Goal: Task Accomplishment & Management: Manage account settings

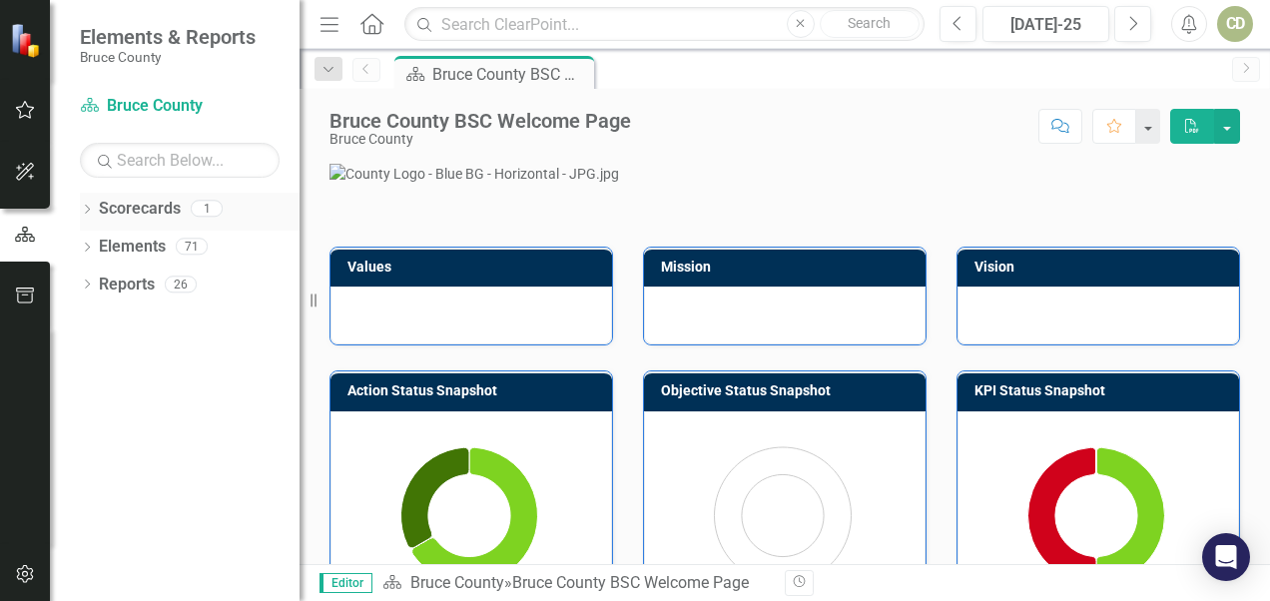
click at [96, 214] on div "Dropdown Scorecards 1" at bounding box center [190, 212] width 220 height 38
click at [86, 212] on icon at bounding box center [87, 209] width 5 height 9
click at [127, 250] on link "Bruce County" at bounding box center [205, 247] width 190 height 23
click at [28, 45] on img at bounding box center [27, 40] width 35 height 35
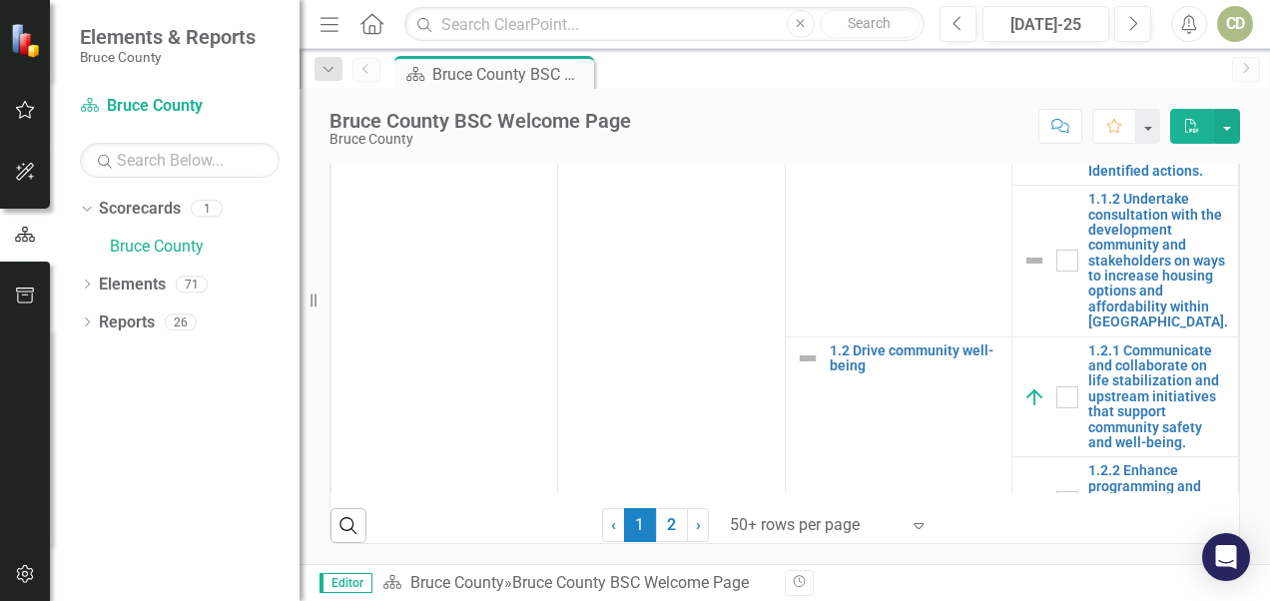
scroll to position [1186, 0]
click at [656, 523] on link "2" at bounding box center [672, 525] width 32 height 34
click at [661, 534] on span "2 (current)" at bounding box center [672, 525] width 32 height 34
checkbox input "false"
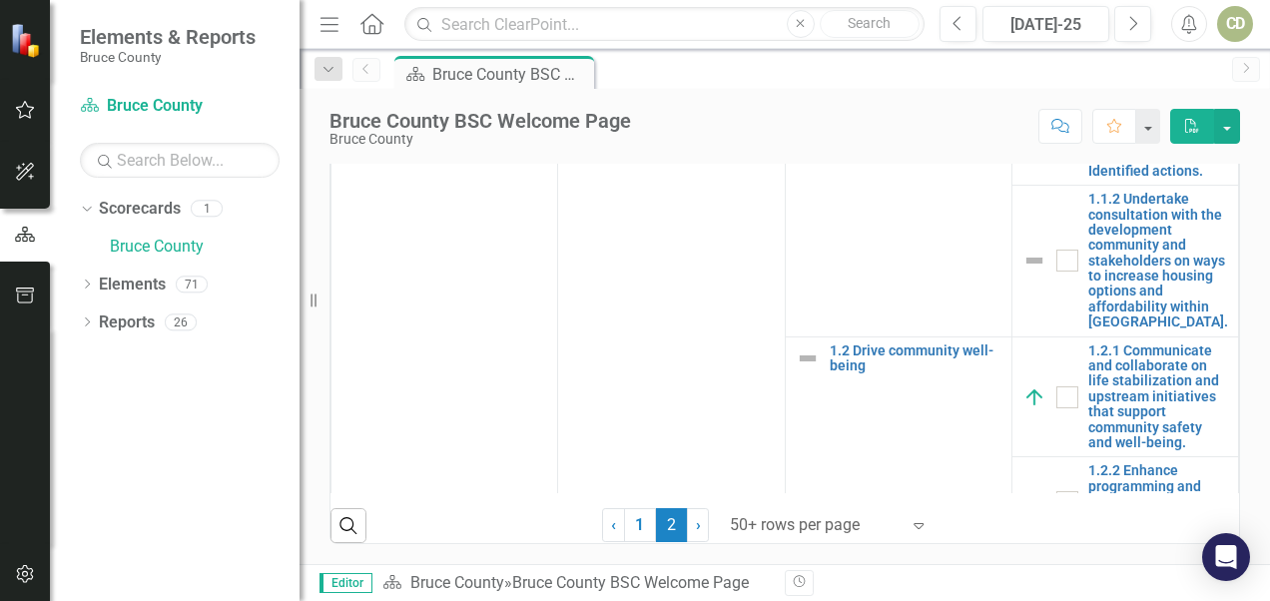
checkbox input "false"
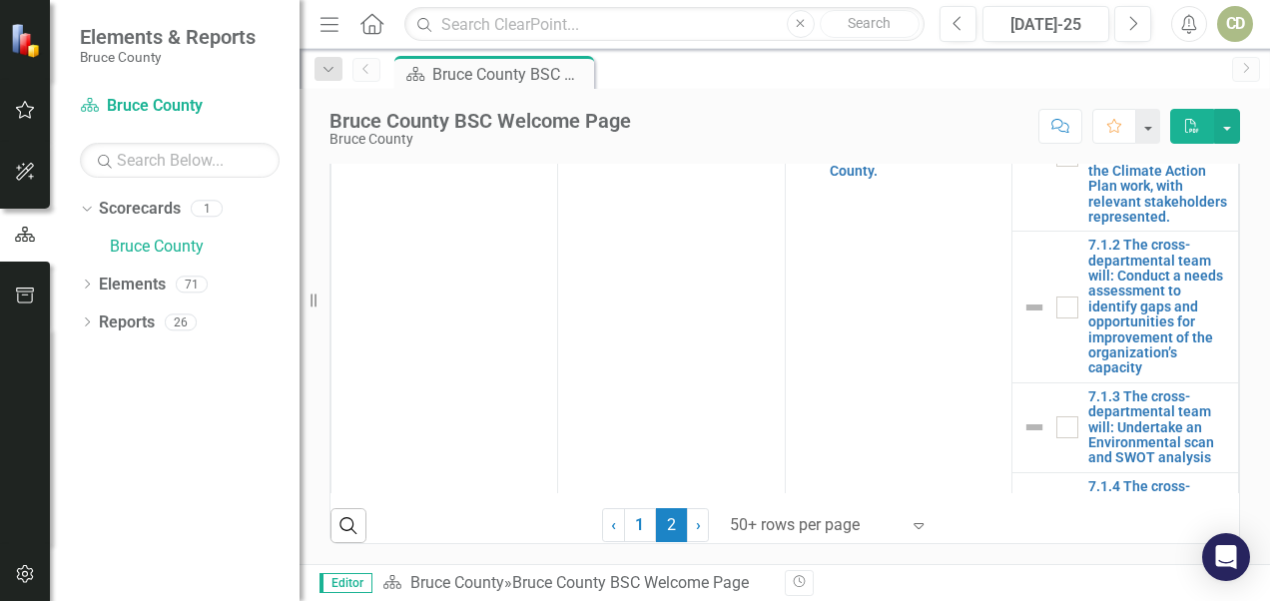
scroll to position [977, 0]
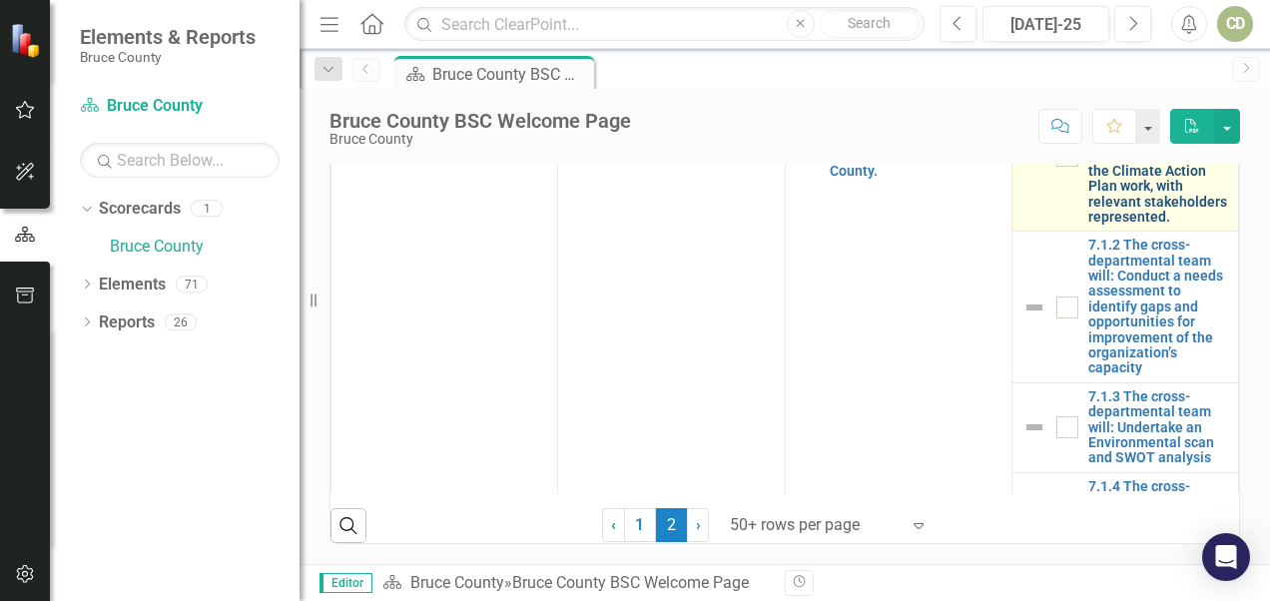
click at [884, 226] on link "7.1.1 Establish a cross-departmental team to build capacity in the preparatory …" at bounding box center [1158, 156] width 140 height 139
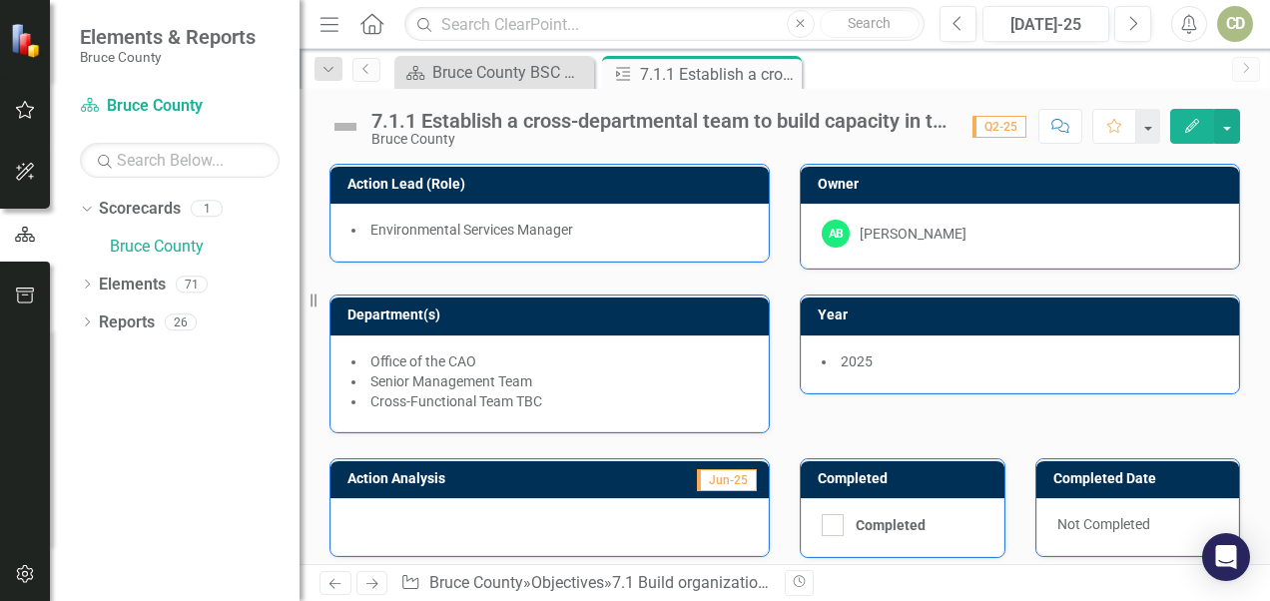
click at [429, 521] on div at bounding box center [550, 527] width 438 height 58
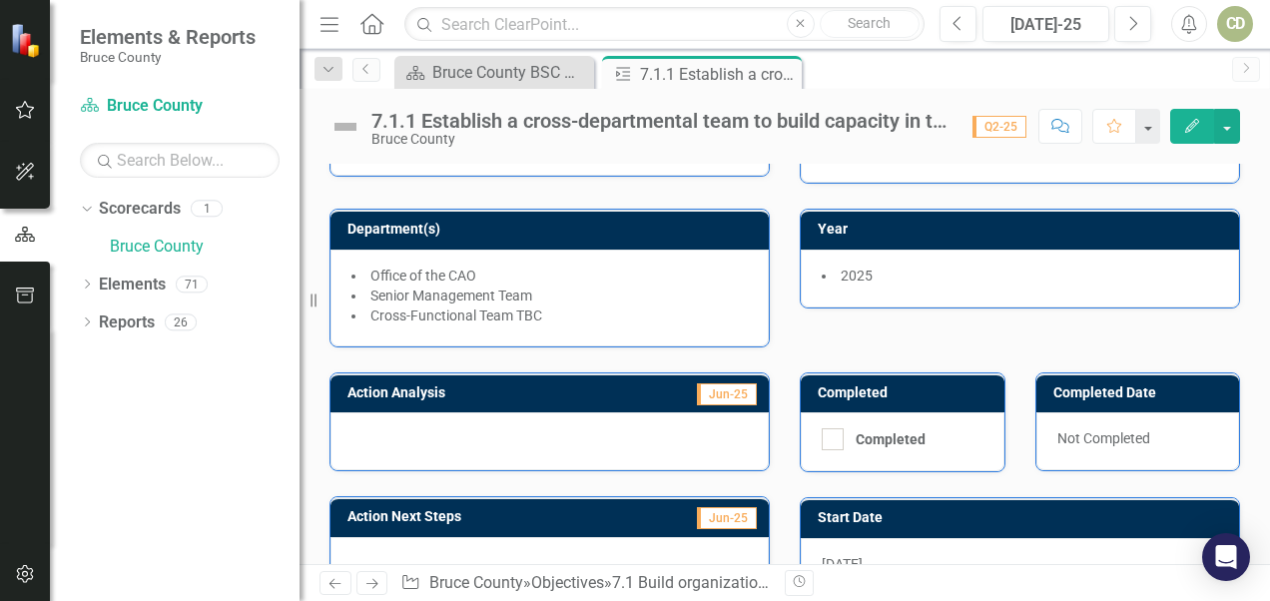
scroll to position [118, 0]
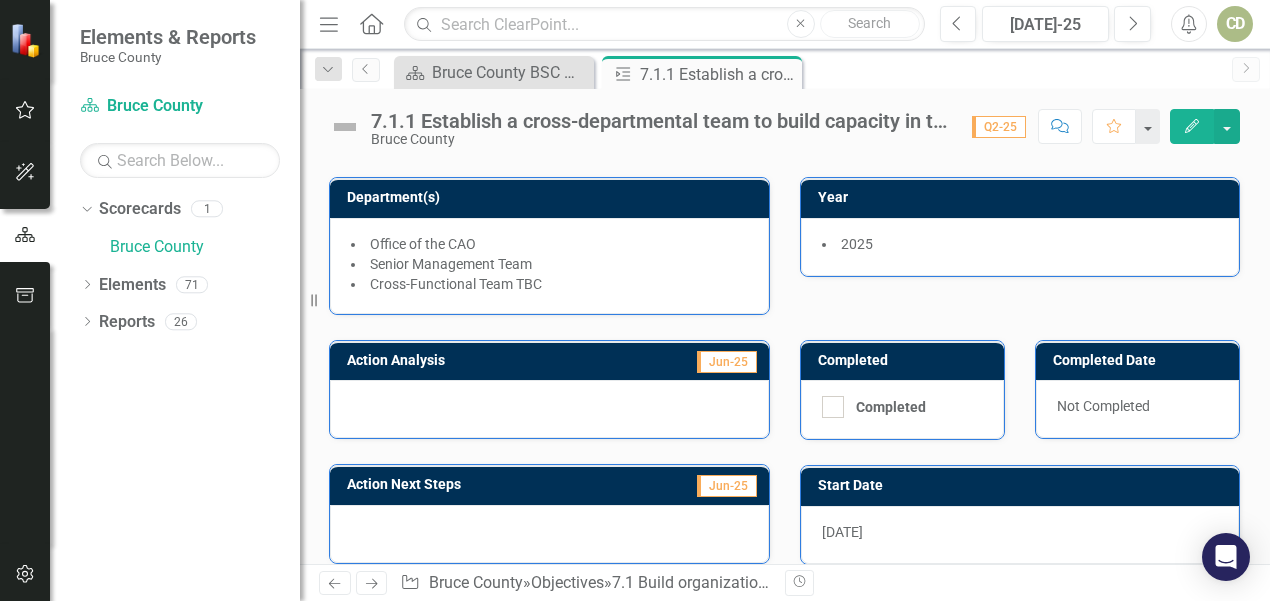
click at [600, 406] on div at bounding box center [550, 409] width 438 height 58
click at [595, 403] on div at bounding box center [550, 409] width 438 height 58
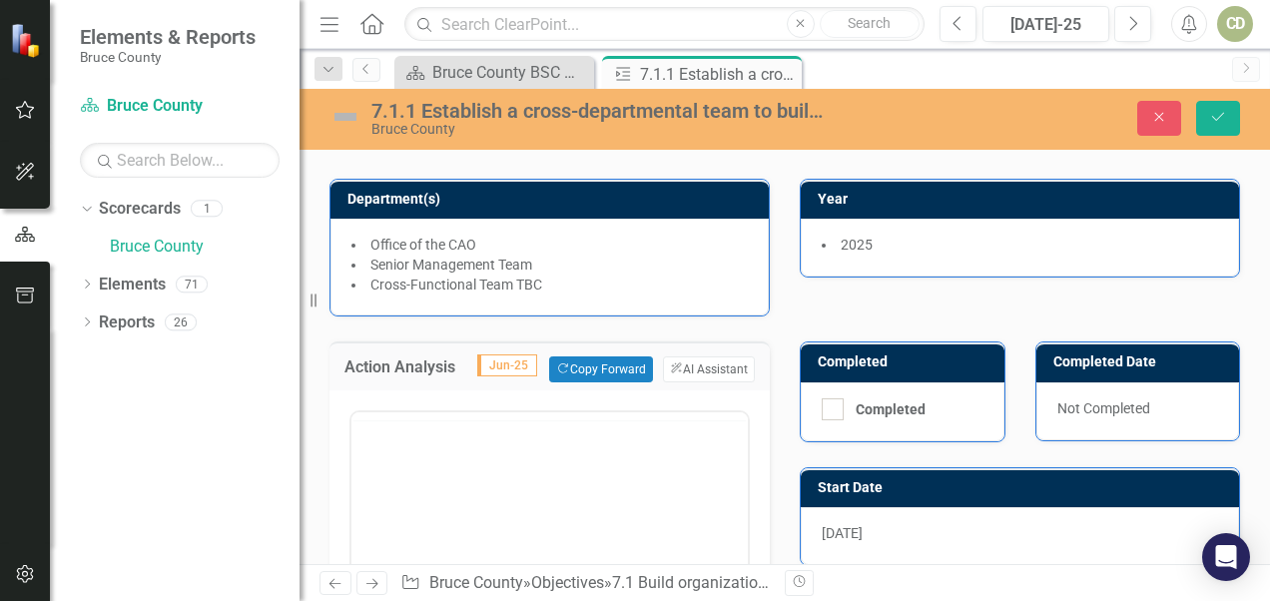
scroll to position [0, 0]
click at [543, 504] on body "Rich Text Area. Press ALT-0 for help." at bounding box center [550, 609] width 396 height 300
click at [325, 68] on icon "Dropdown" at bounding box center [329, 70] width 18 height 14
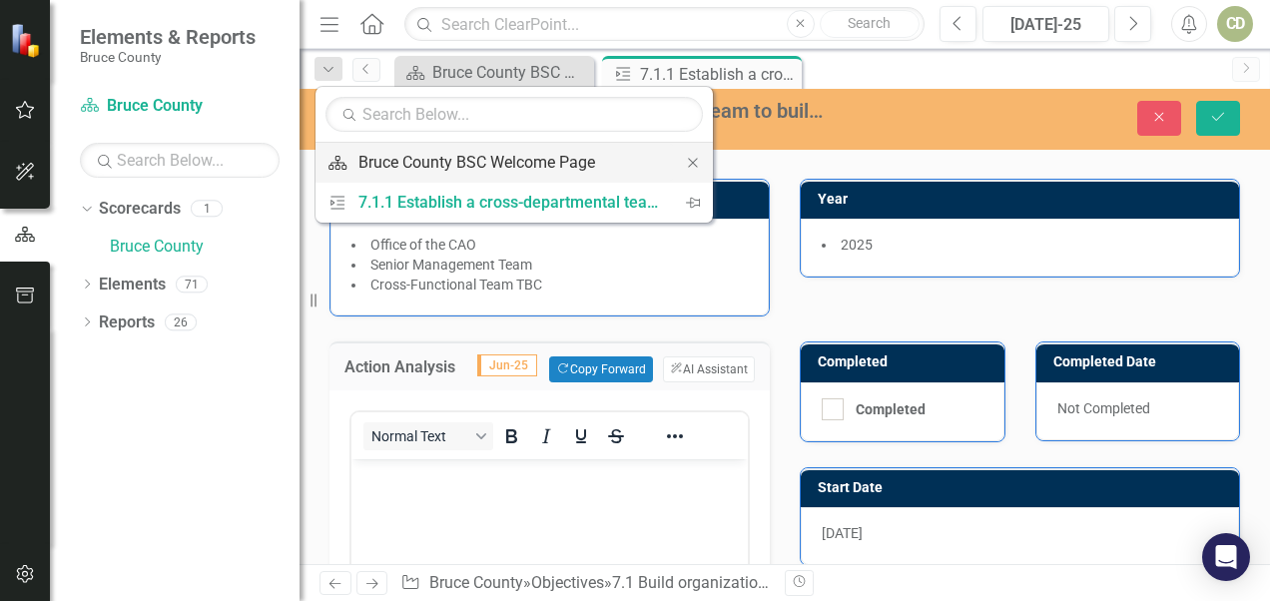
click at [361, 166] on div "Bruce County BSC Welcome Page" at bounding box center [511, 162] width 305 height 25
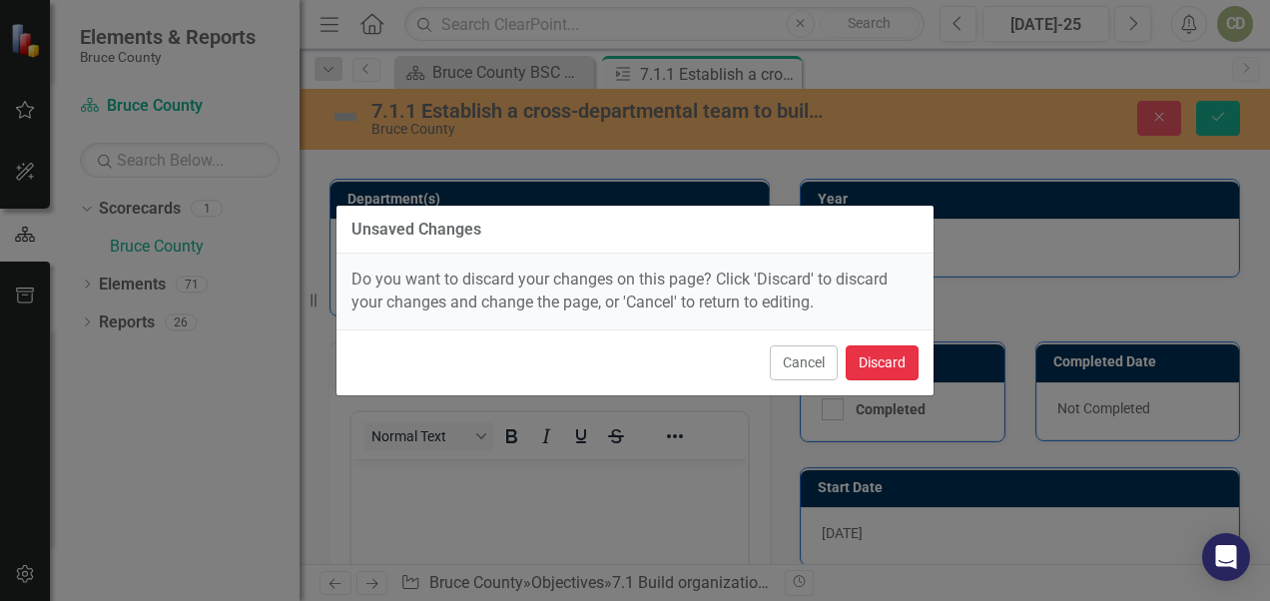
click at [884, 354] on button "Discard" at bounding box center [882, 363] width 73 height 35
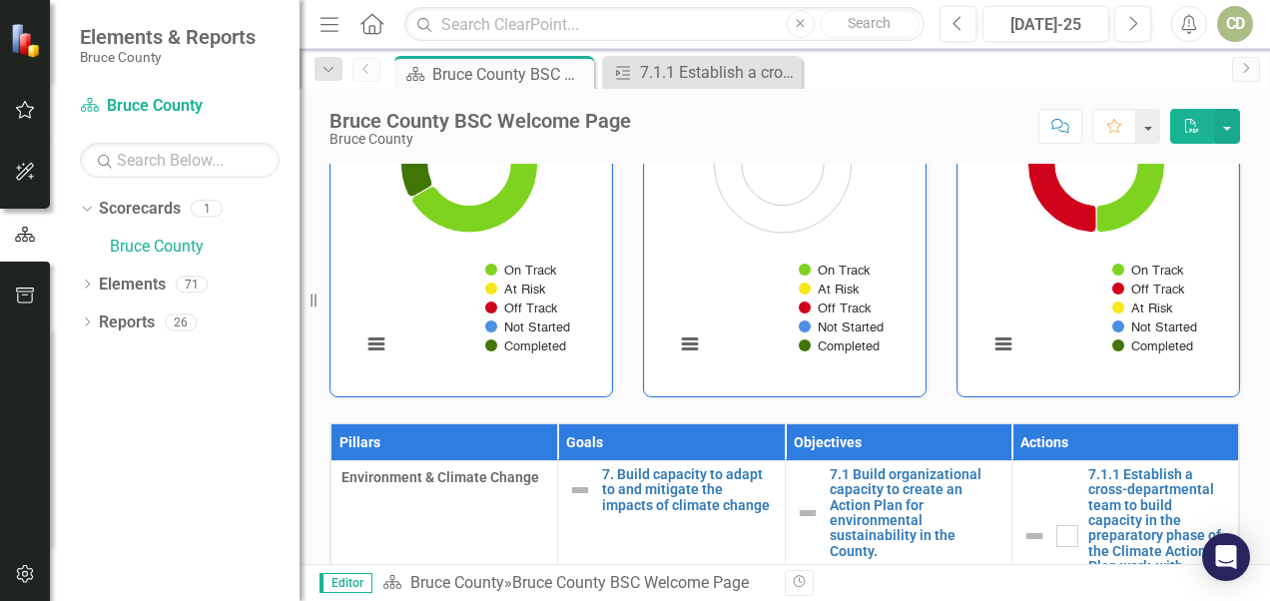
scroll to position [702, 0]
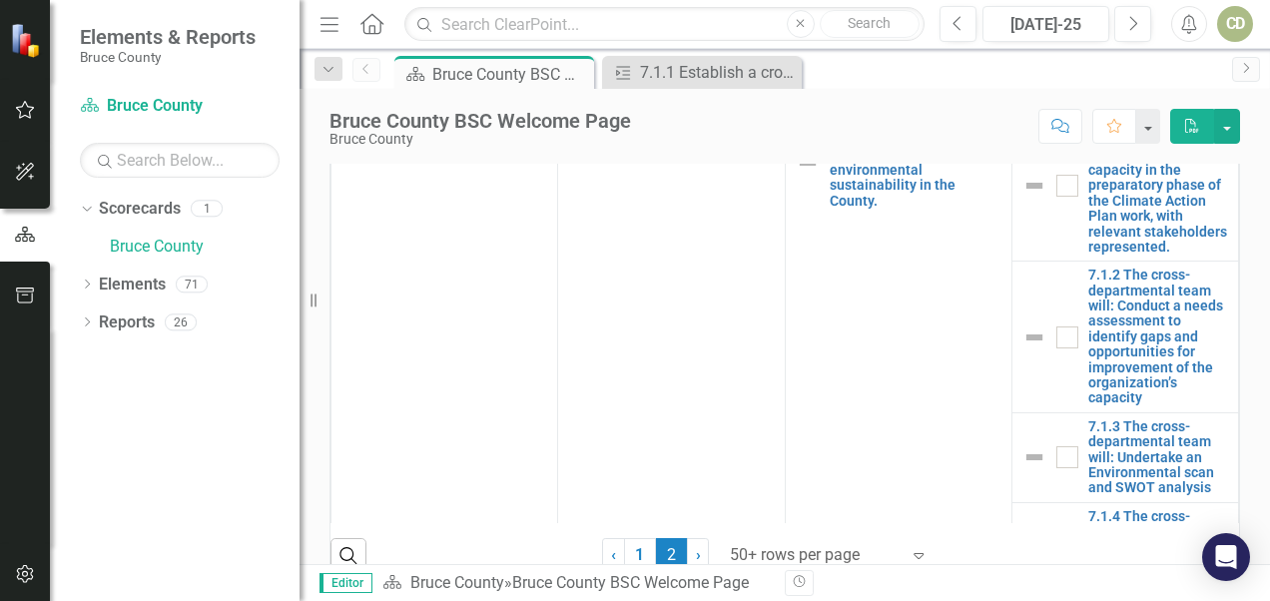
drag, startPoint x: 1259, startPoint y: 493, endPoint x: 220, endPoint y: 549, distance: 1041.1
click at [220, 549] on div "Dropdown Scorecards 1 Bruce County Dropdown Elements 71 Dropdown Goal Goals 7 1…" at bounding box center [175, 397] width 250 height 408
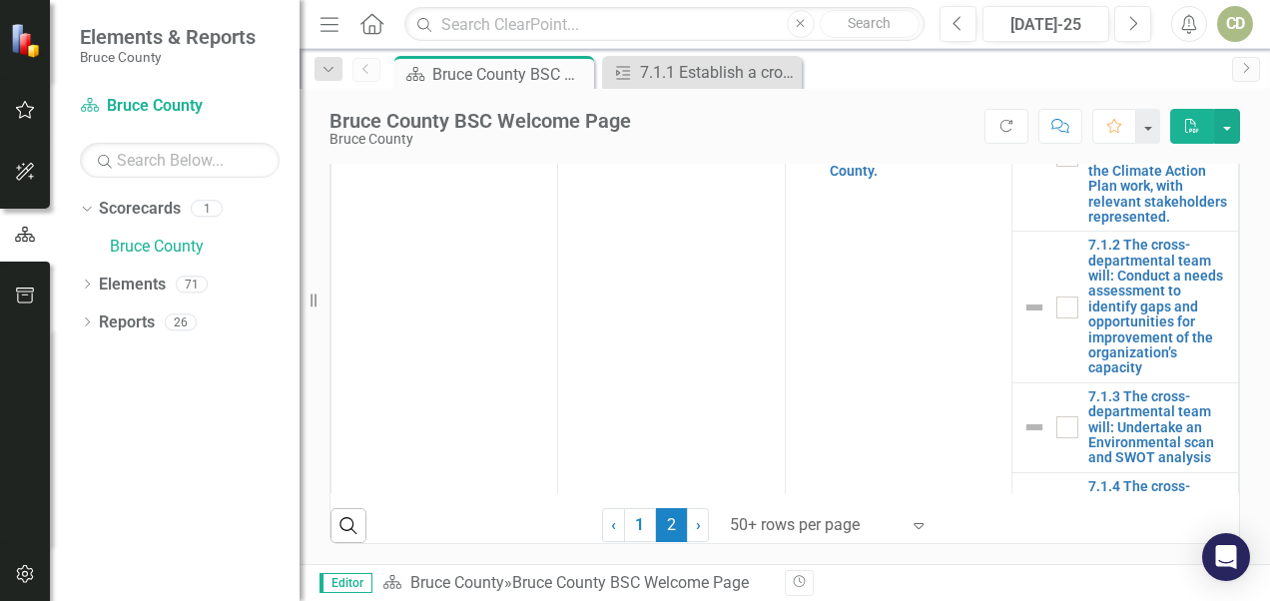
scroll to position [1186, 0]
click at [629, 521] on link "1" at bounding box center [640, 525] width 32 height 34
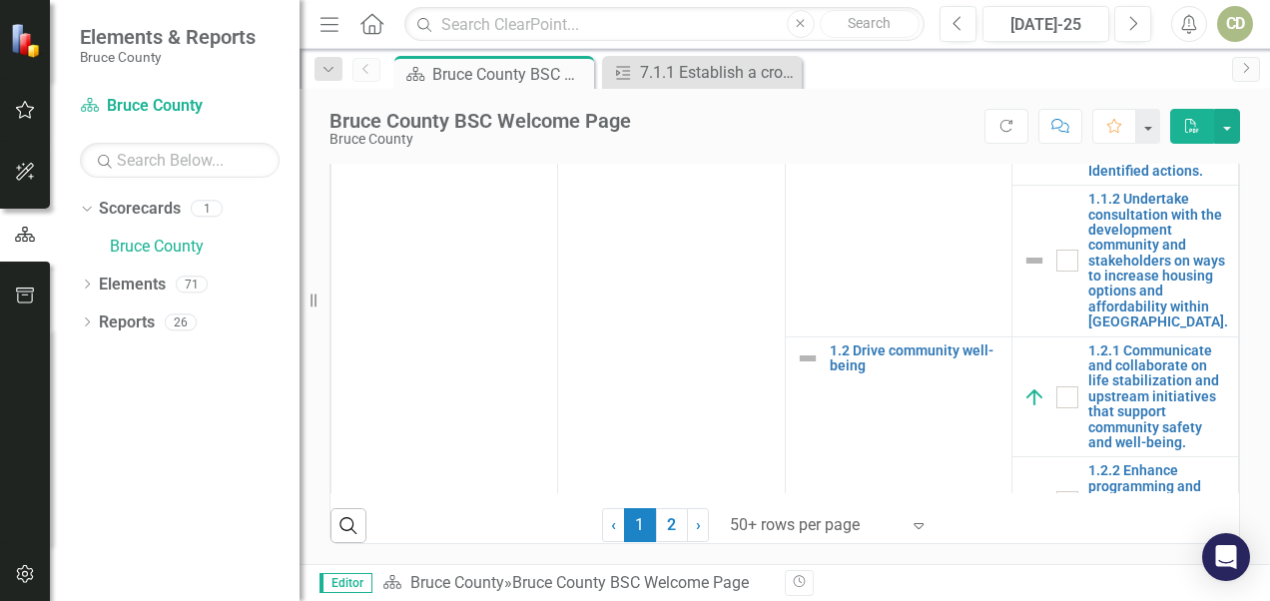
checkbox input "true"
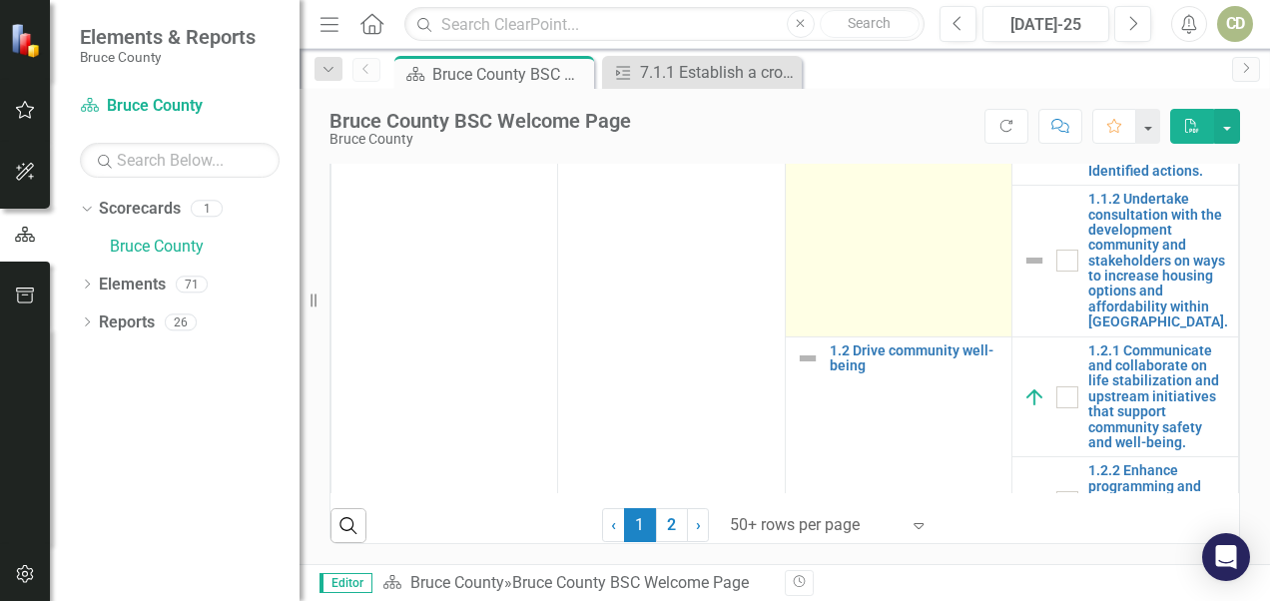
click at [884, 337] on td "1.1 Increase housing options and encourage innovative solutions. Edit Edit Obje…" at bounding box center [898, 208] width 227 height 257
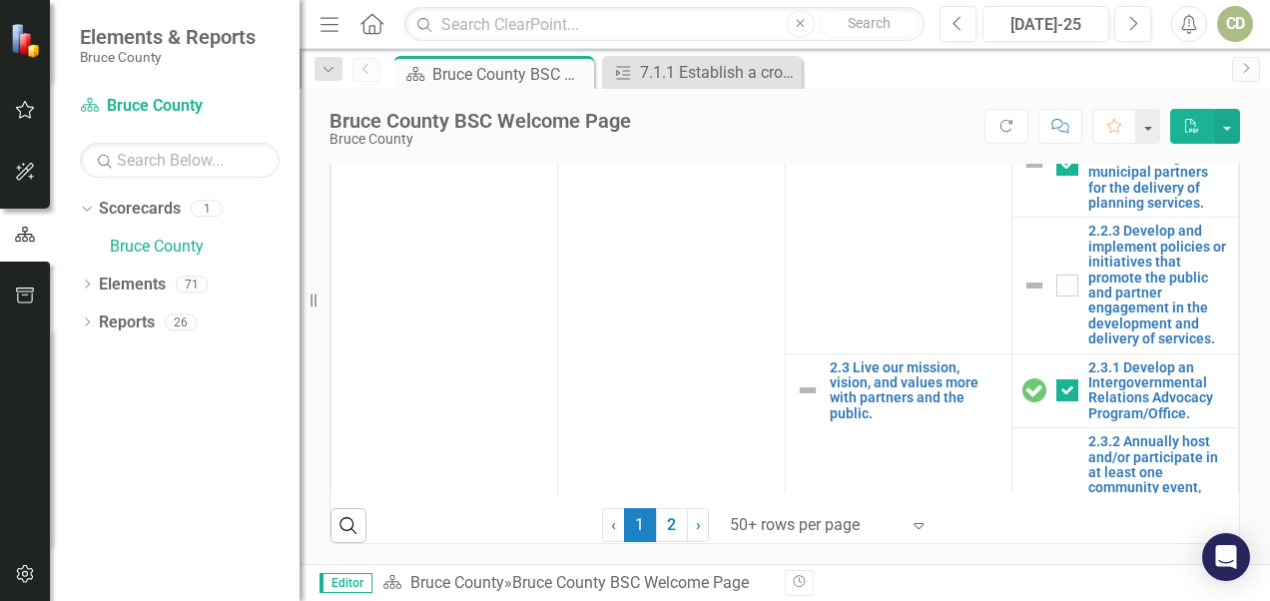
scroll to position [1678, 0]
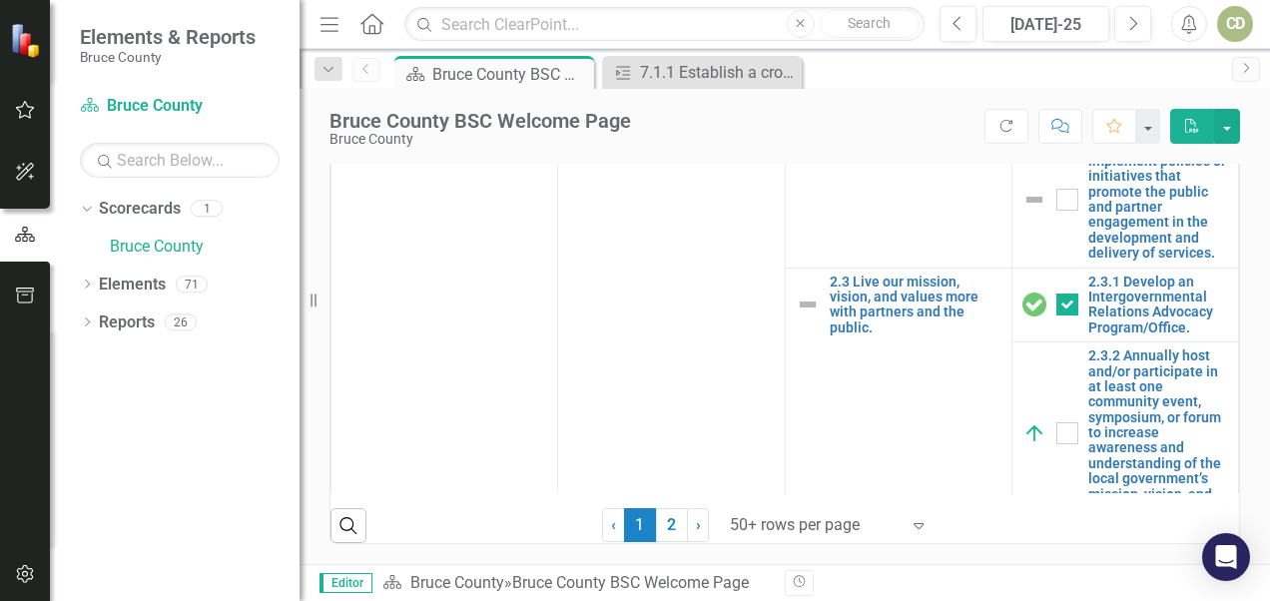
click at [326, 32] on icon "Menu" at bounding box center [330, 23] width 26 height 21
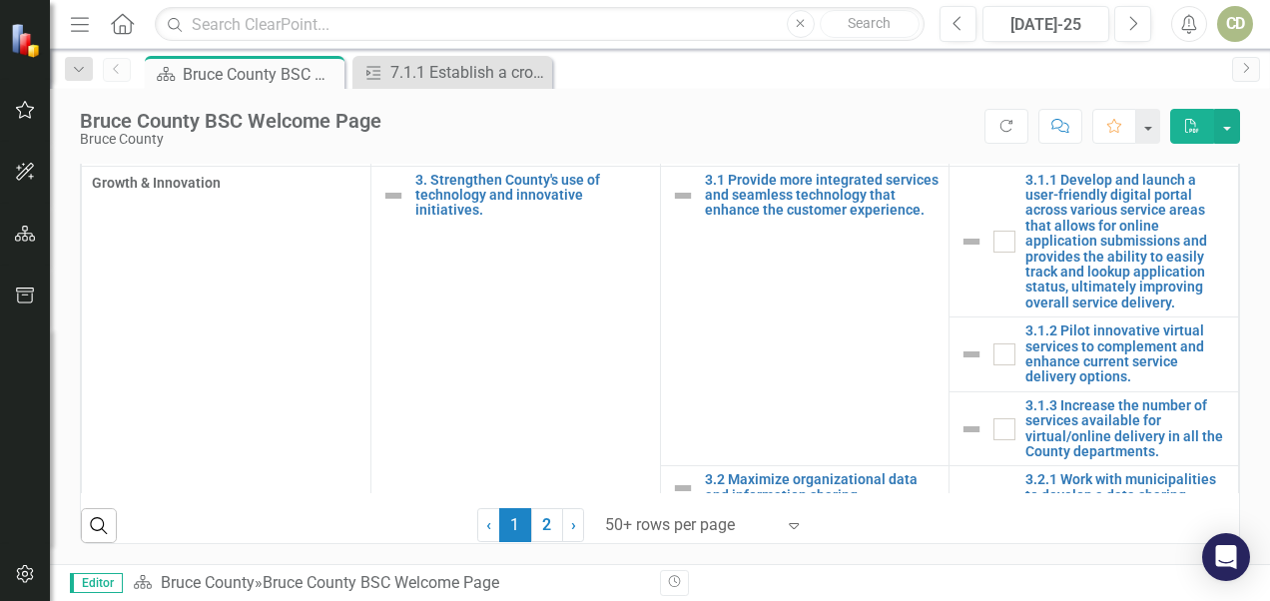
scroll to position [1252, 0]
click at [884, 34] on div "CD" at bounding box center [1235, 24] width 36 height 36
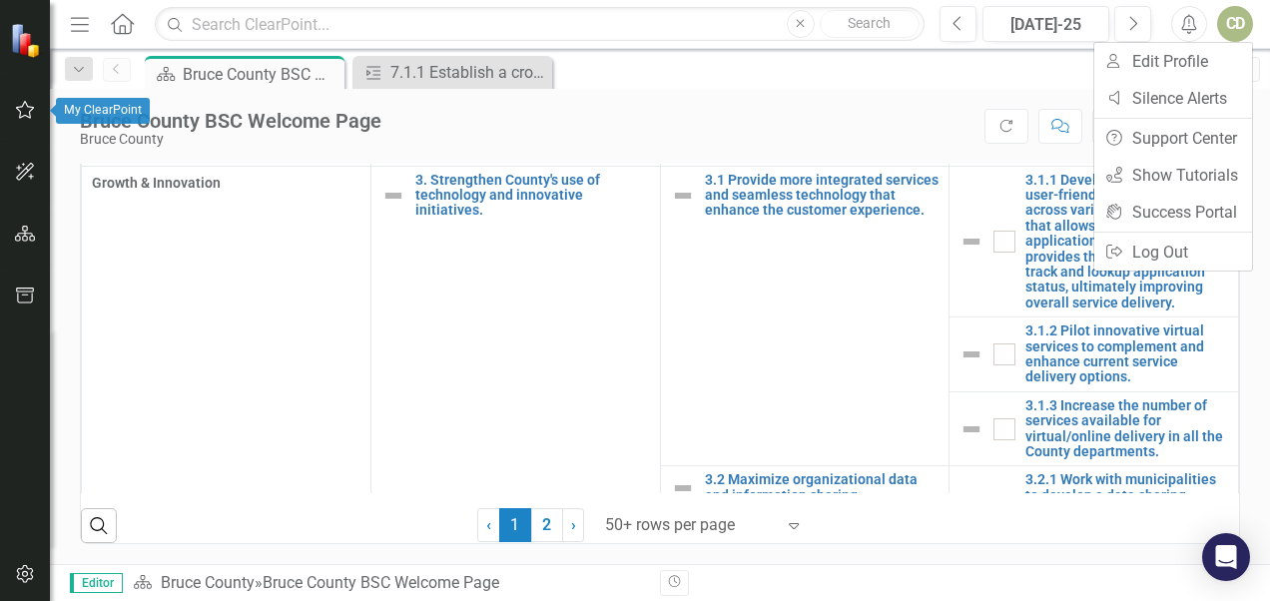
click at [29, 112] on icon "button" at bounding box center [25, 110] width 19 height 18
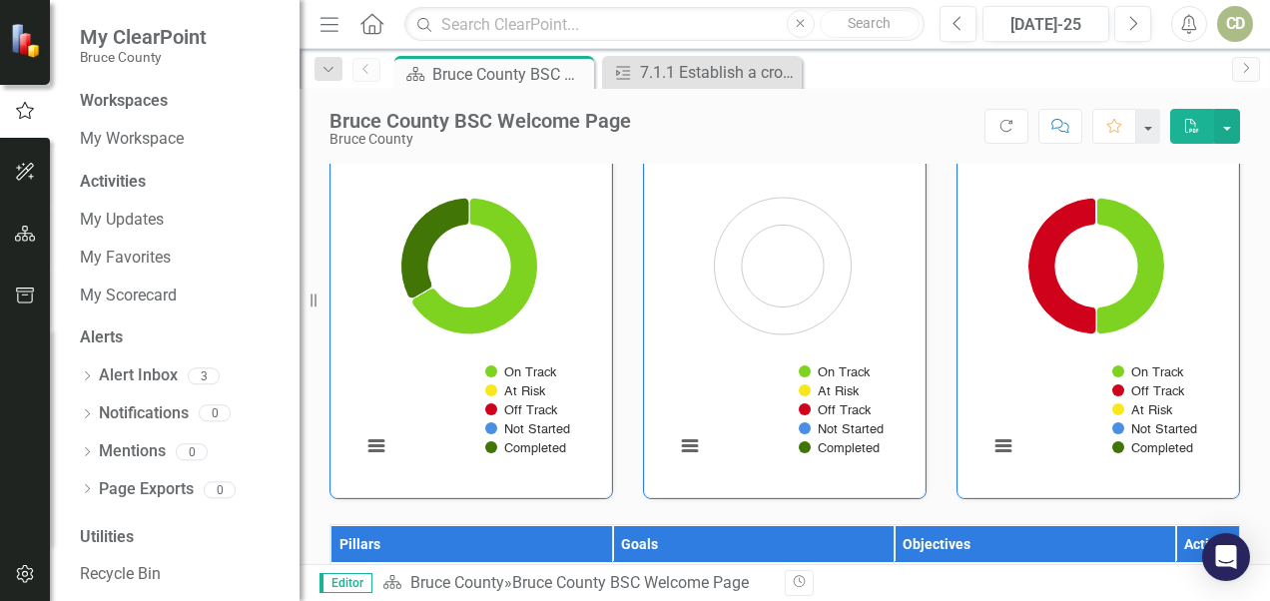
scroll to position [601, 0]
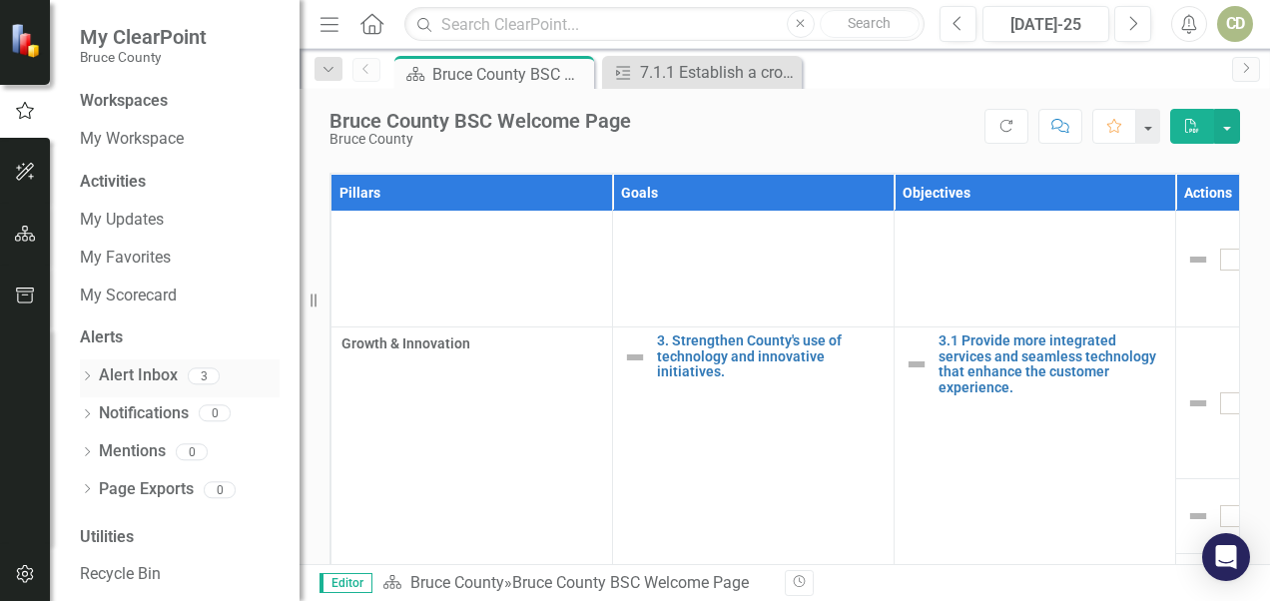
click at [132, 381] on link "Alert Inbox" at bounding box center [138, 375] width 79 height 23
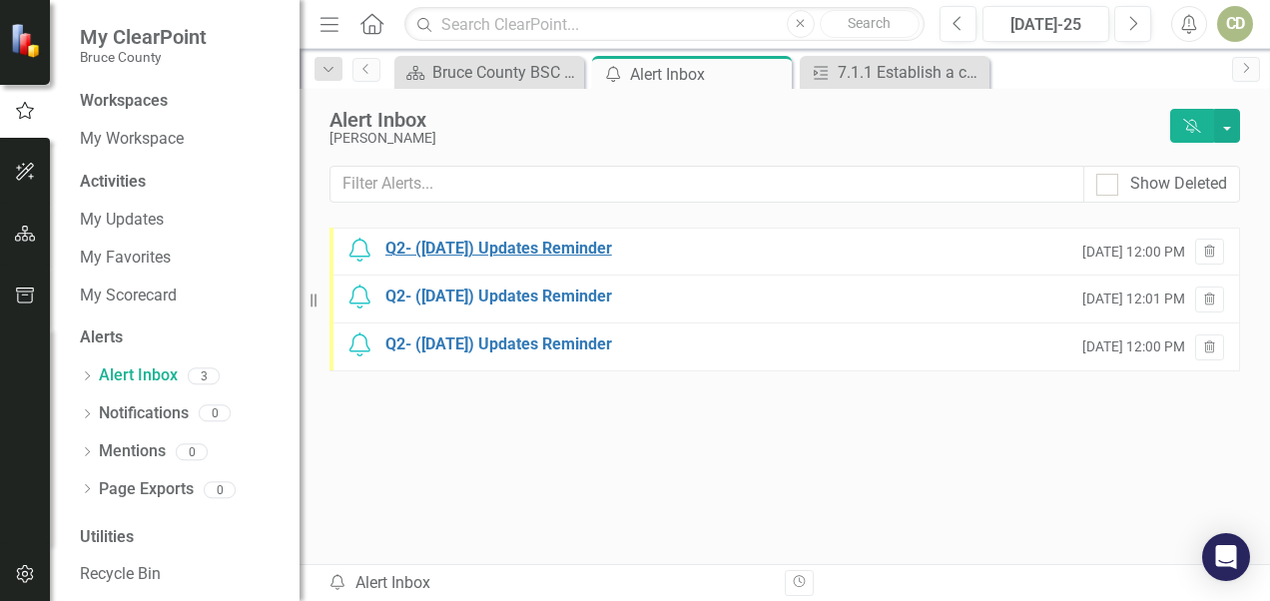
click at [501, 252] on div "Q2- ([DATE]) Updates Reminder" at bounding box center [498, 249] width 227 height 23
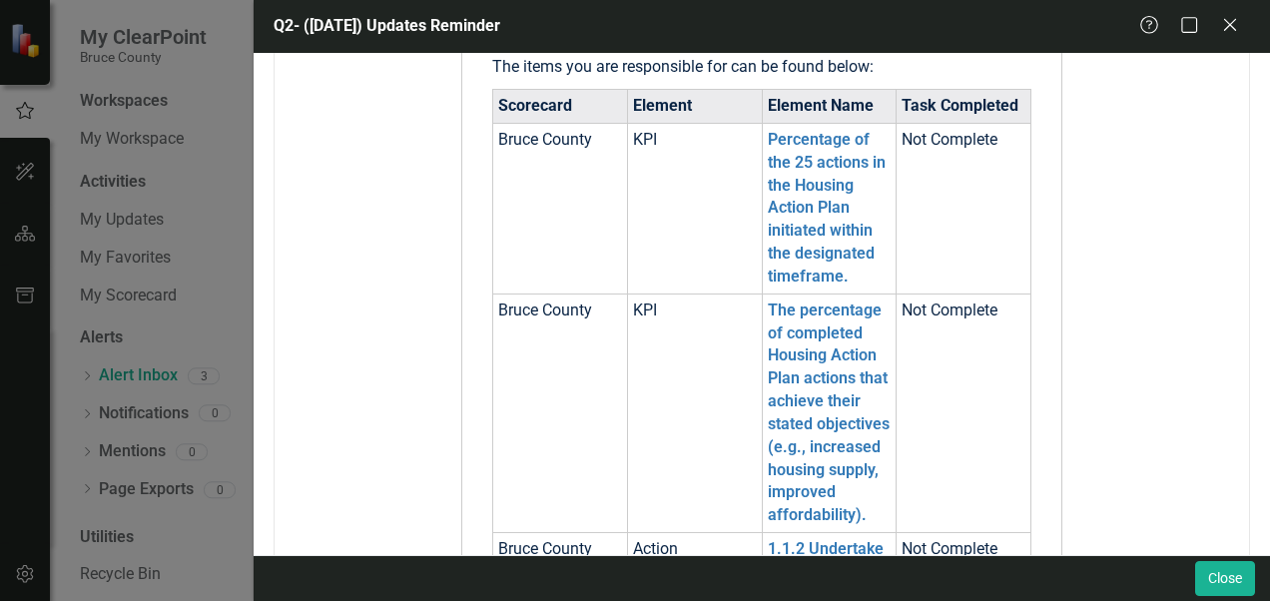
scroll to position [552, 0]
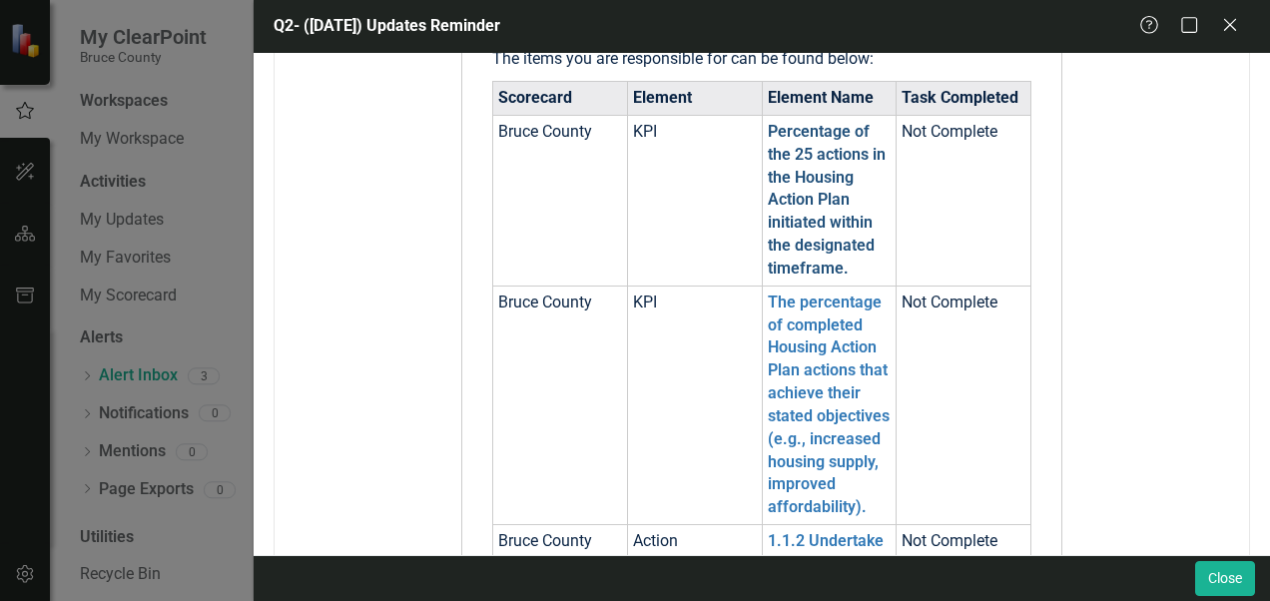
click at [822, 233] on link "Percentage of the 25 actions in the Housing Action Plan initiated within the de…" at bounding box center [827, 200] width 118 height 156
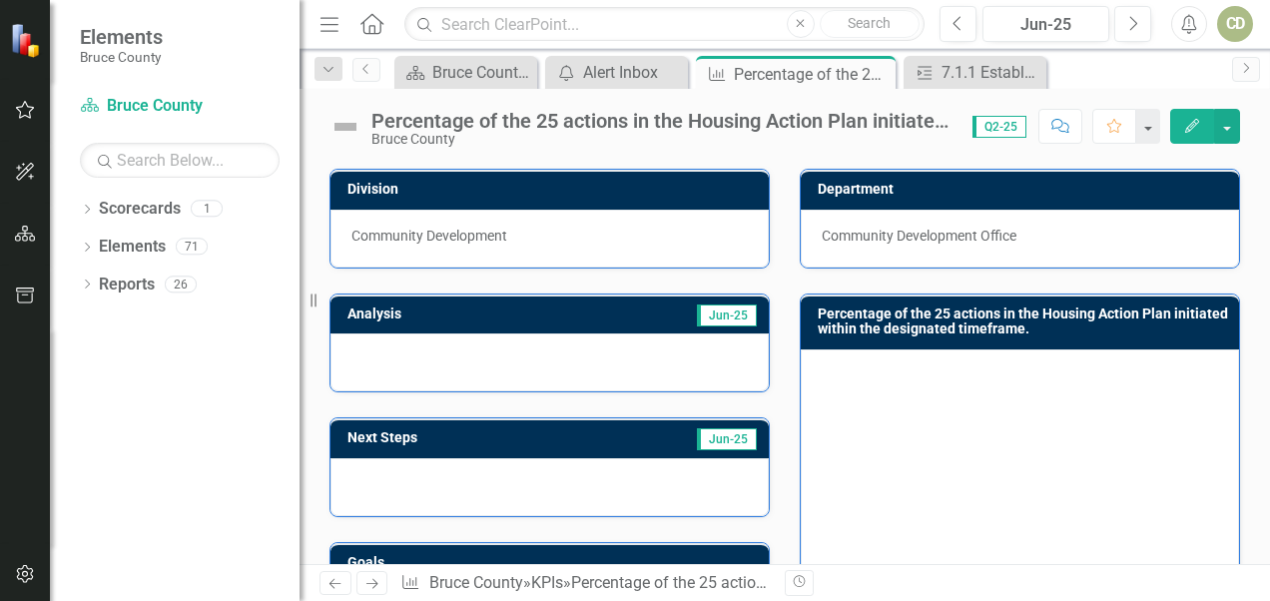
scroll to position [130, 0]
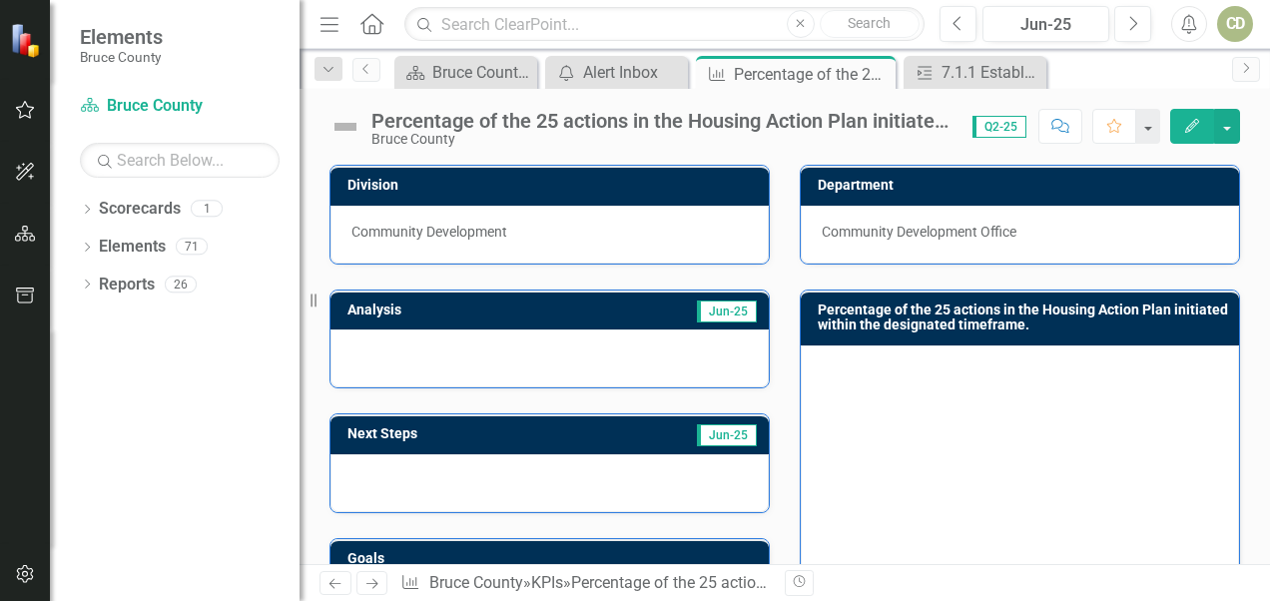
click at [884, 423] on rect "Interactive chart" at bounding box center [1017, 511] width 390 height 300
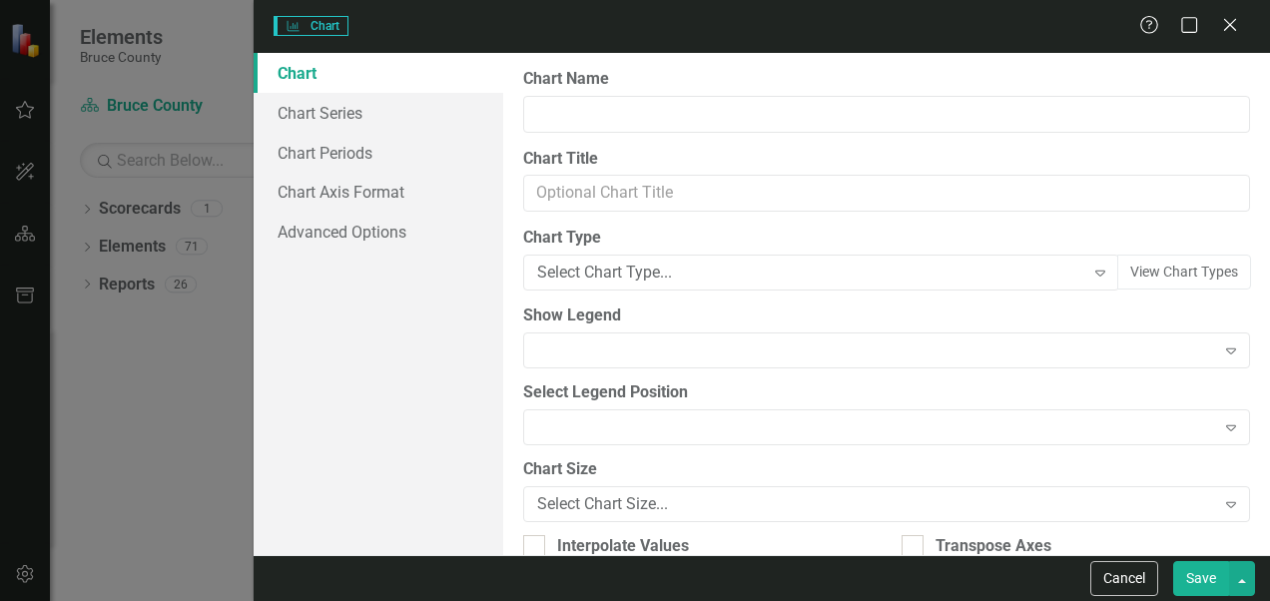
type input "Percentage of the 25 actions in the Housing Action Plan initiated within the de…"
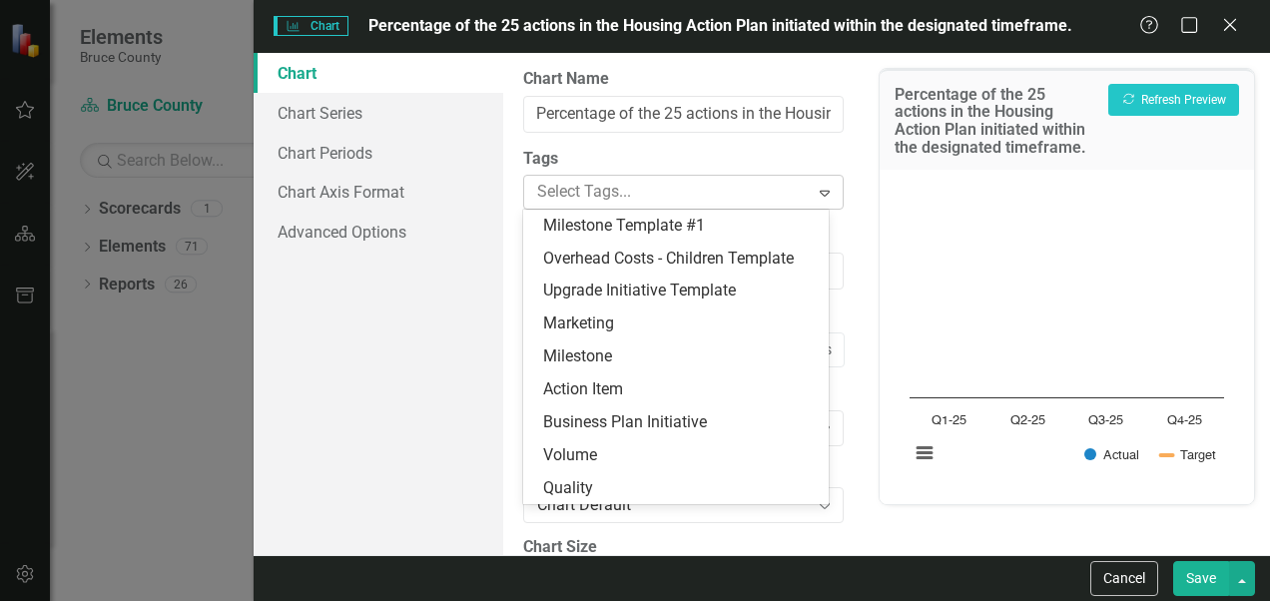
click at [767, 199] on div at bounding box center [668, 192] width 279 height 27
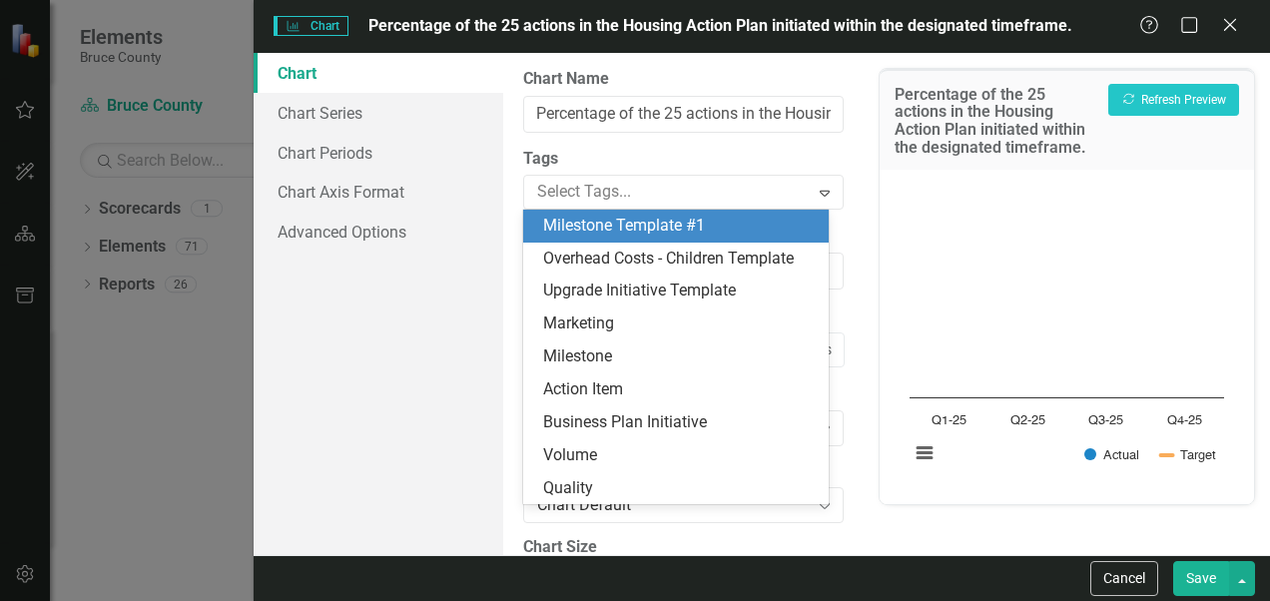
click at [780, 164] on label "Tags" at bounding box center [683, 159] width 321 height 23
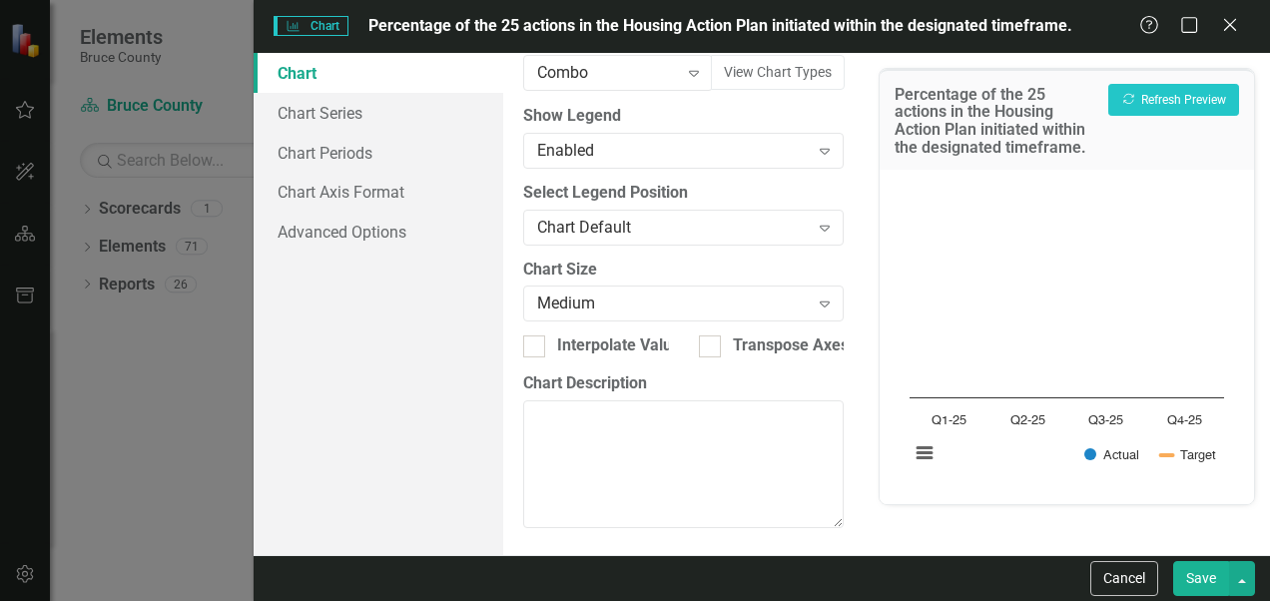
scroll to position [0, 0]
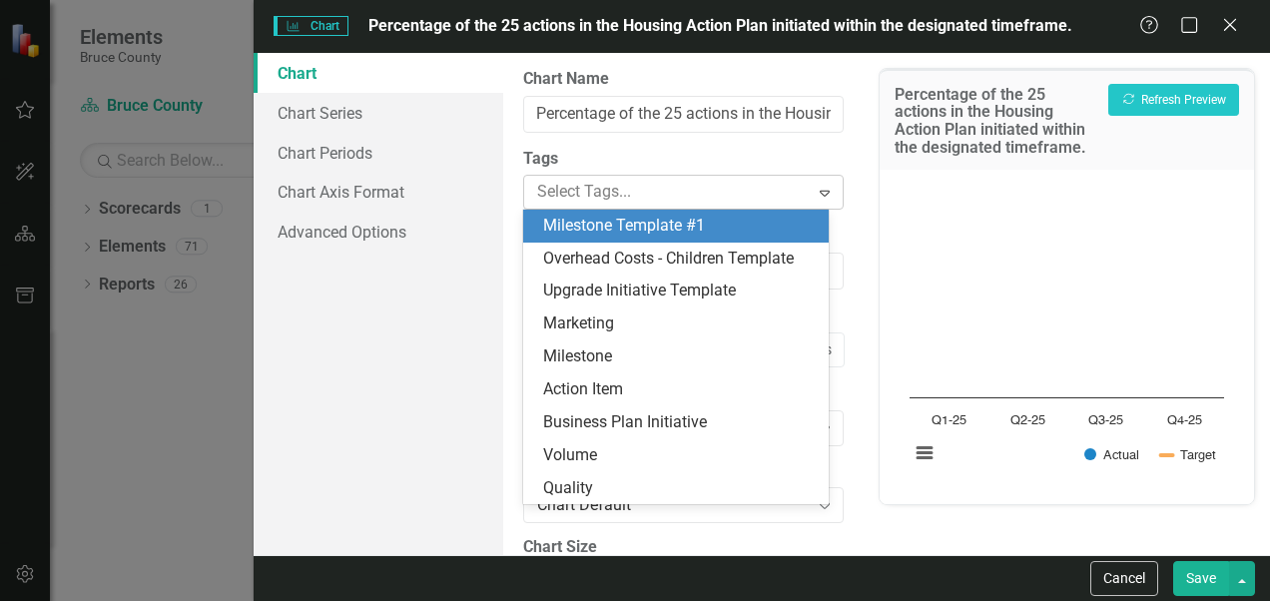
click at [815, 188] on icon "Expand" at bounding box center [825, 193] width 20 height 16
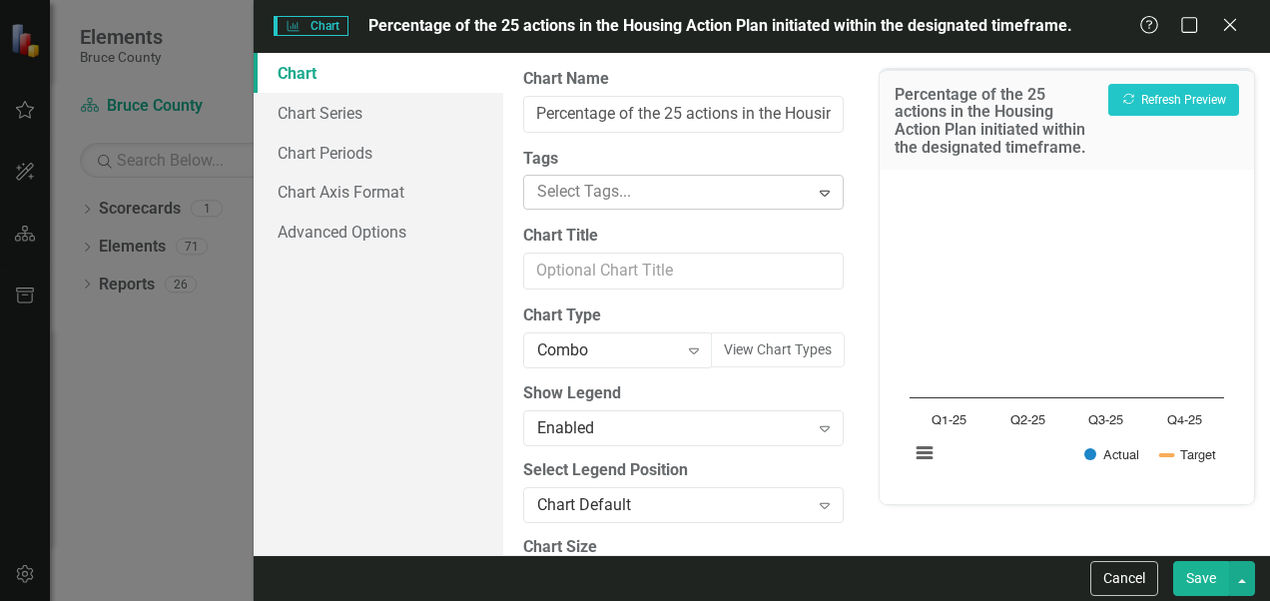
click at [815, 189] on icon "Expand" at bounding box center [825, 193] width 20 height 16
click at [884, 34] on icon "Close" at bounding box center [1229, 24] width 25 height 19
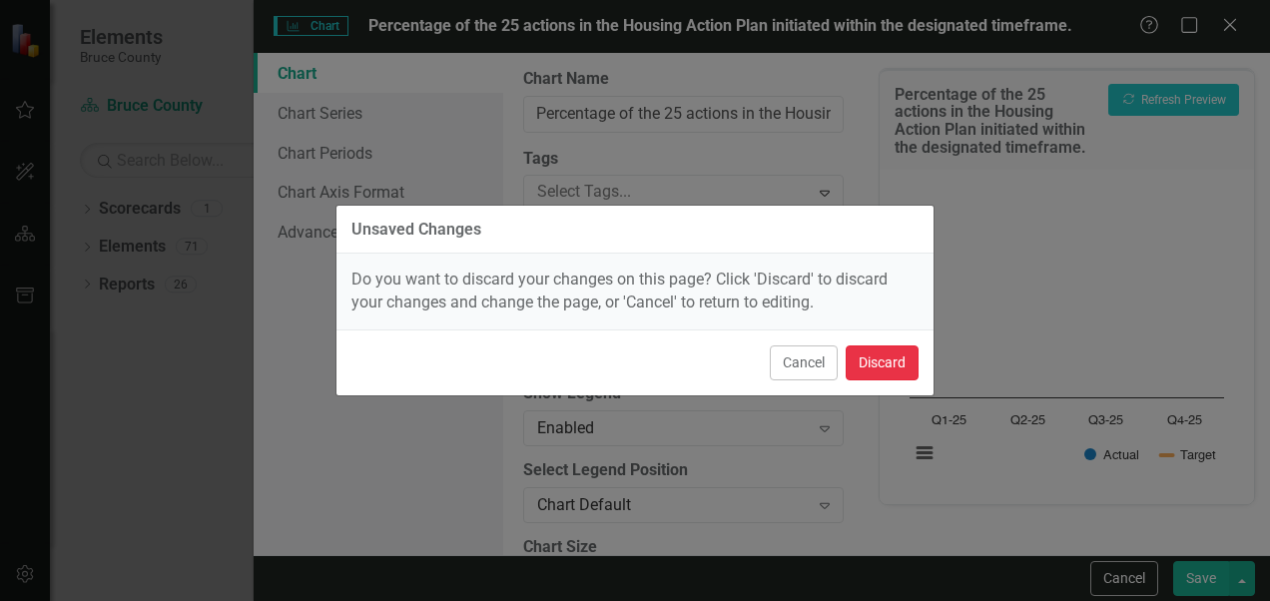
click at [884, 367] on button "Discard" at bounding box center [882, 363] width 73 height 35
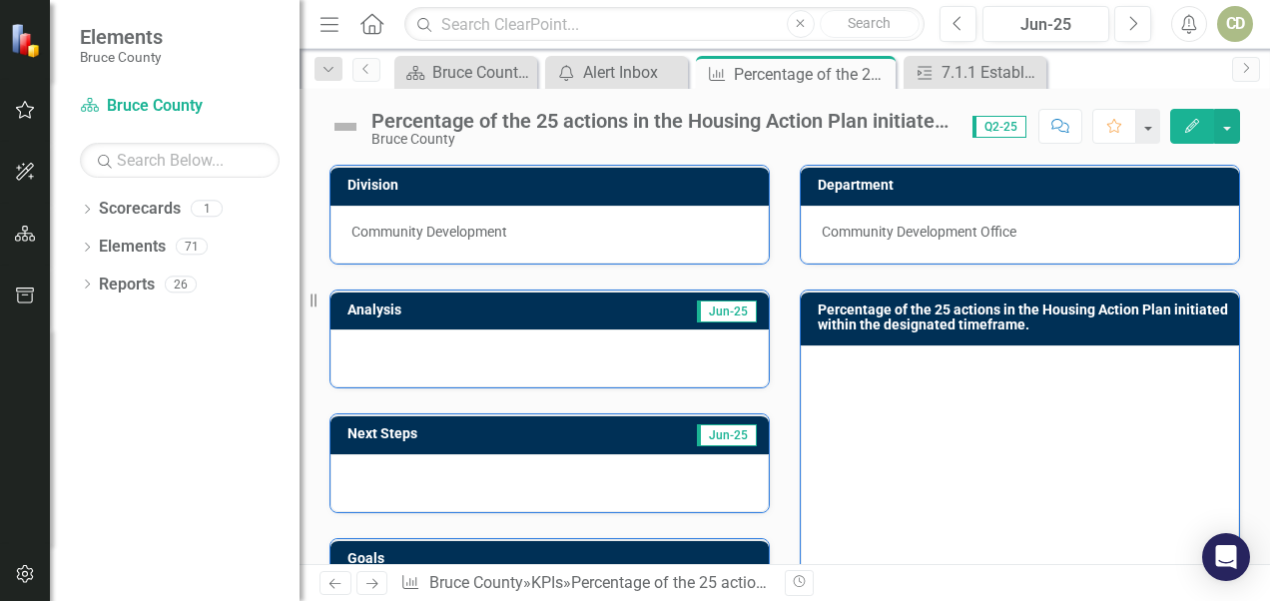
click at [643, 364] on div at bounding box center [550, 359] width 438 height 58
click at [515, 371] on div at bounding box center [550, 359] width 438 height 58
click at [519, 375] on div at bounding box center [550, 359] width 438 height 58
click at [477, 360] on div at bounding box center [550, 359] width 438 height 58
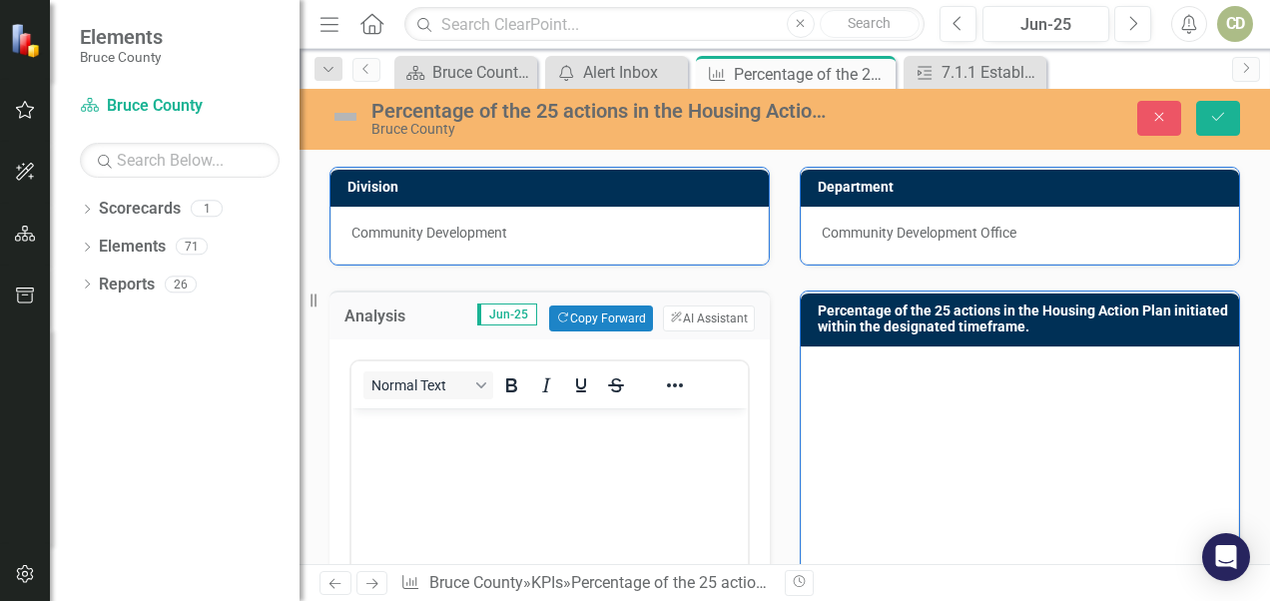
click at [477, 476] on body "Rich Text Area. Press ALT-0 for help." at bounding box center [550, 558] width 396 height 300
click at [339, 386] on div "Normal Text Switch to old editor" at bounding box center [550, 587] width 440 height 494
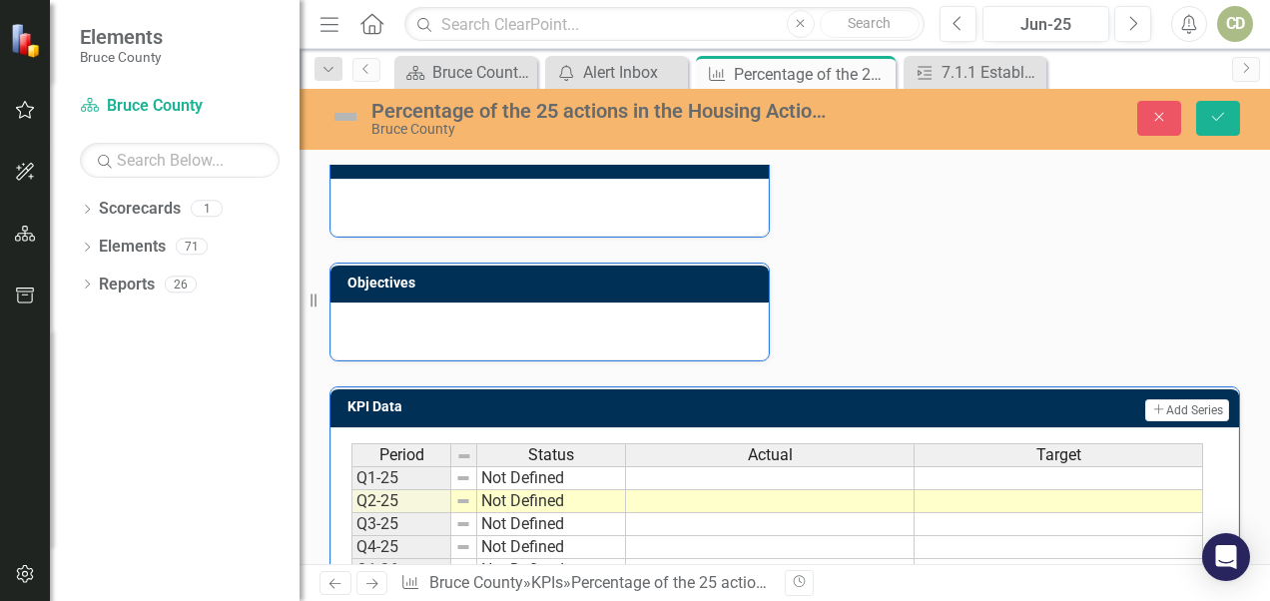
scroll to position [978, 0]
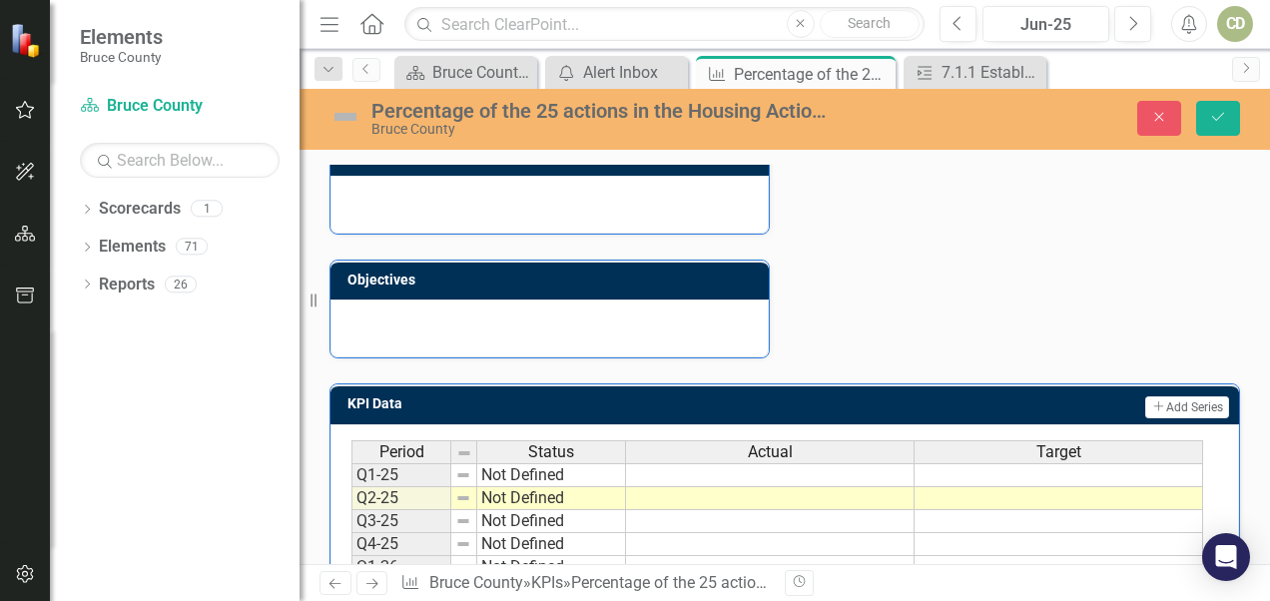
click at [884, 496] on td at bounding box center [770, 498] width 289 height 23
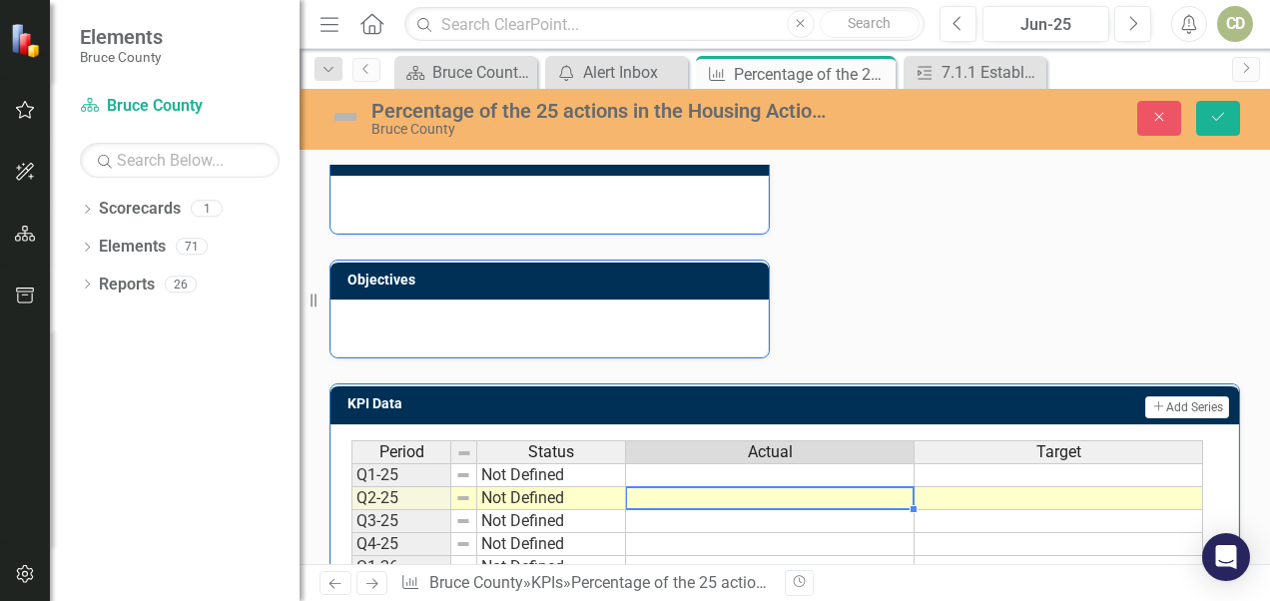
click at [884, 496] on td at bounding box center [770, 498] width 289 height 23
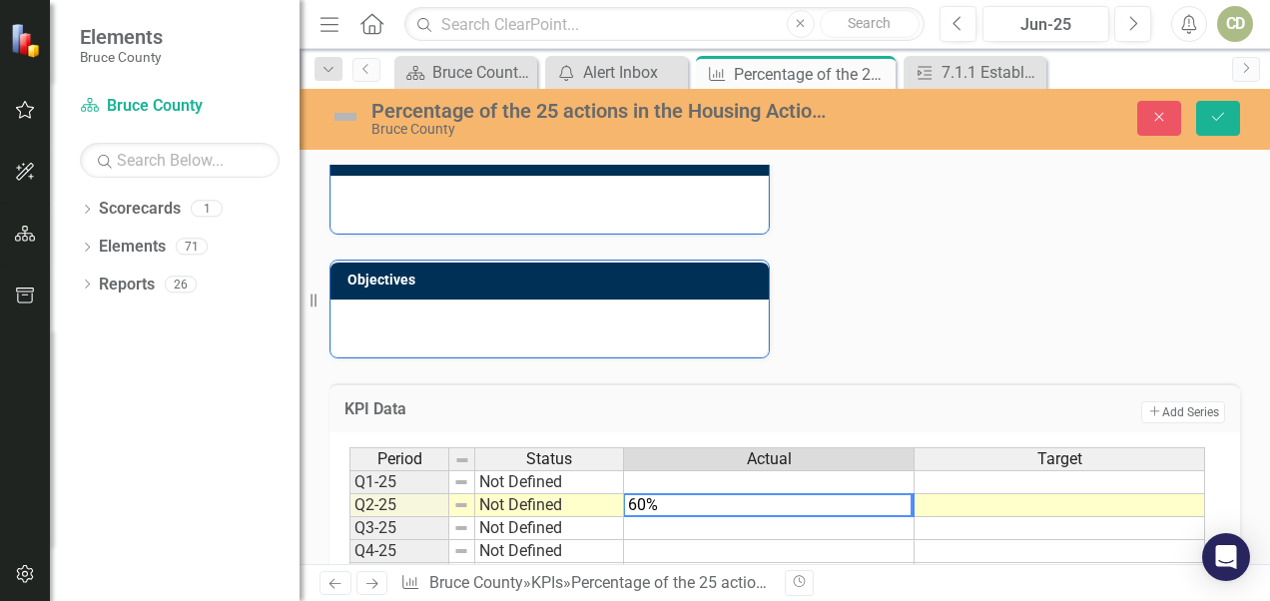
click at [884, 495] on td at bounding box center [1060, 505] width 291 height 23
type textarea "60"
click at [884, 494] on td at bounding box center [1060, 505] width 291 height 23
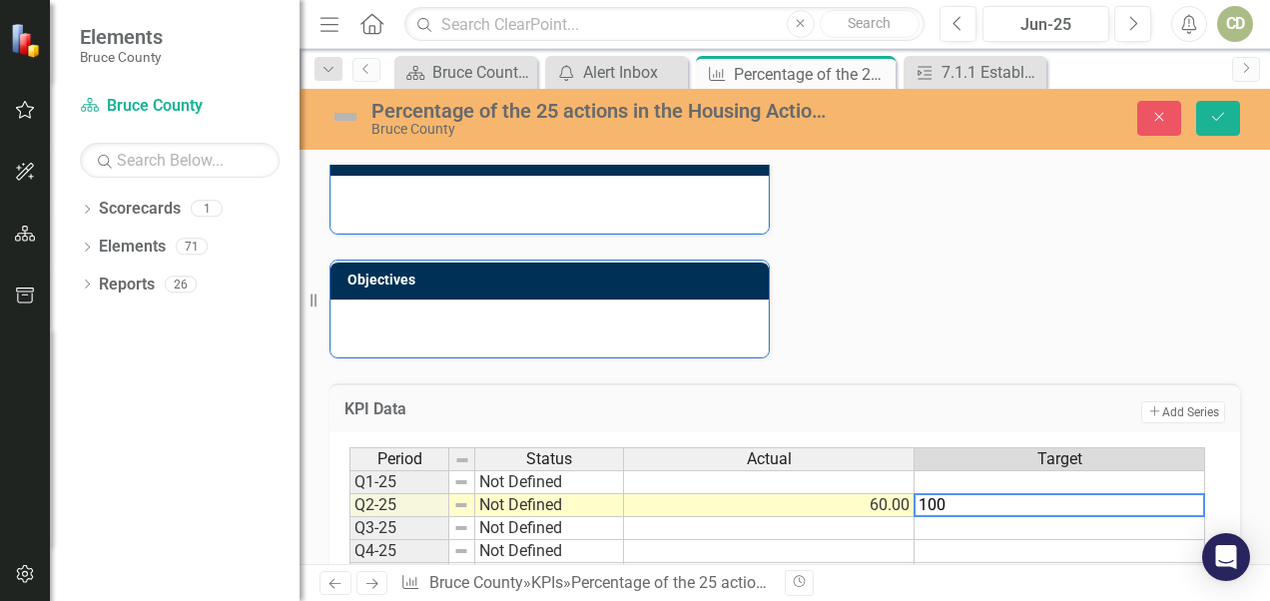
type textarea "100"
click at [884, 528] on td at bounding box center [1060, 528] width 291 height 23
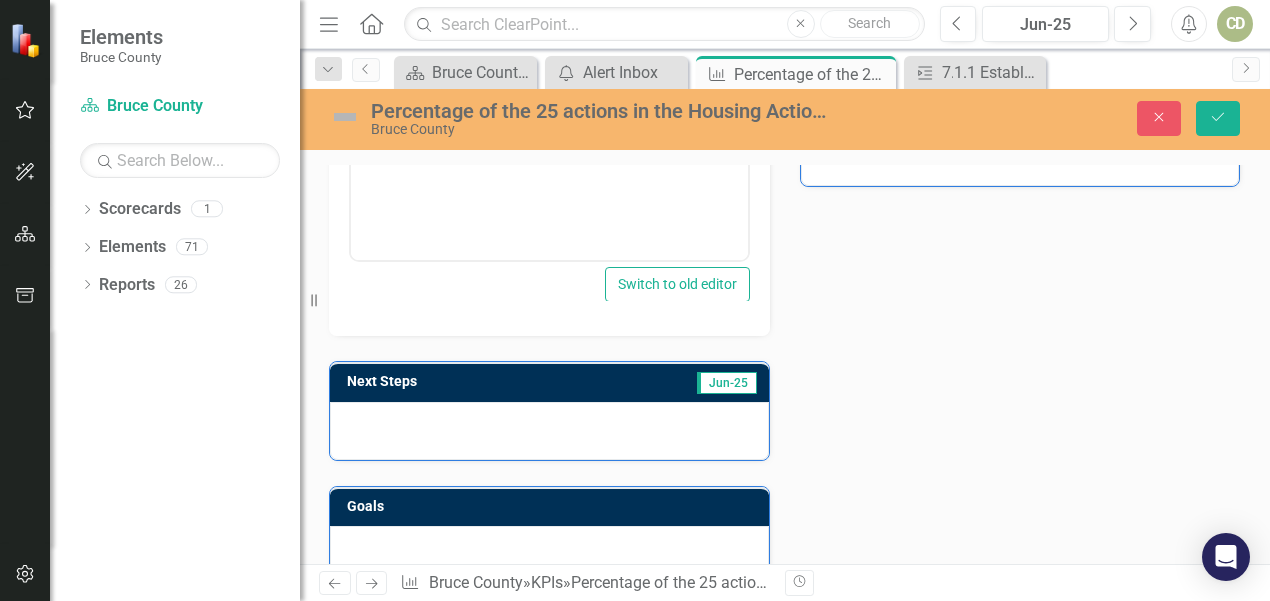
scroll to position [278, 0]
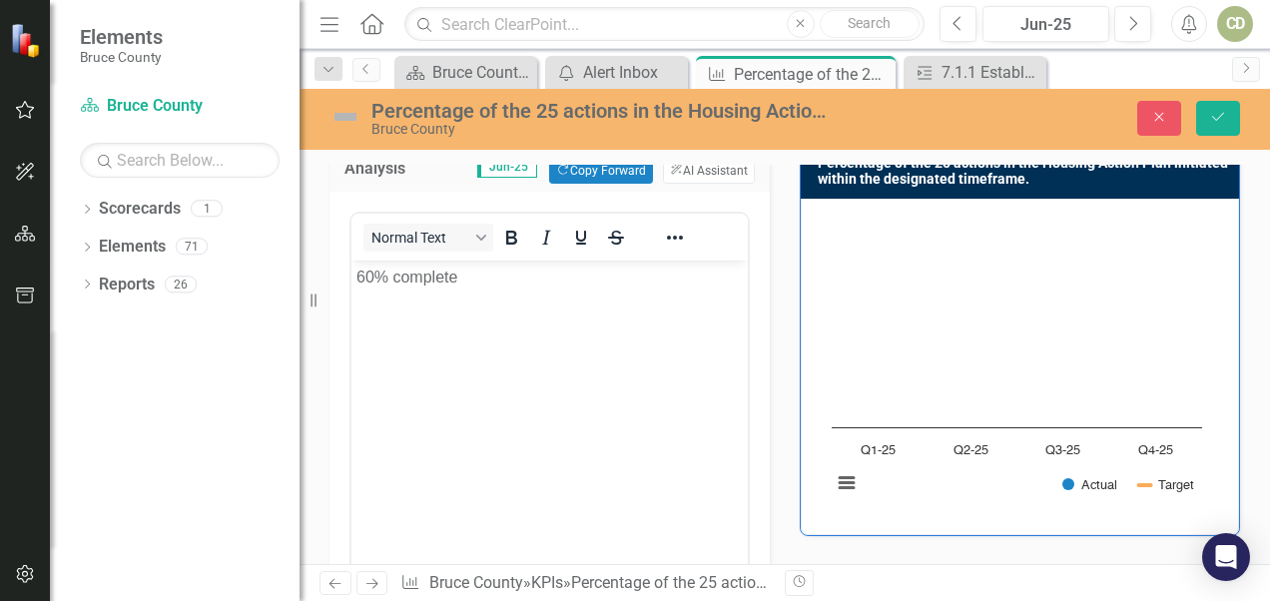
click at [396, 285] on p "60% complete" at bounding box center [550, 278] width 386 height 24
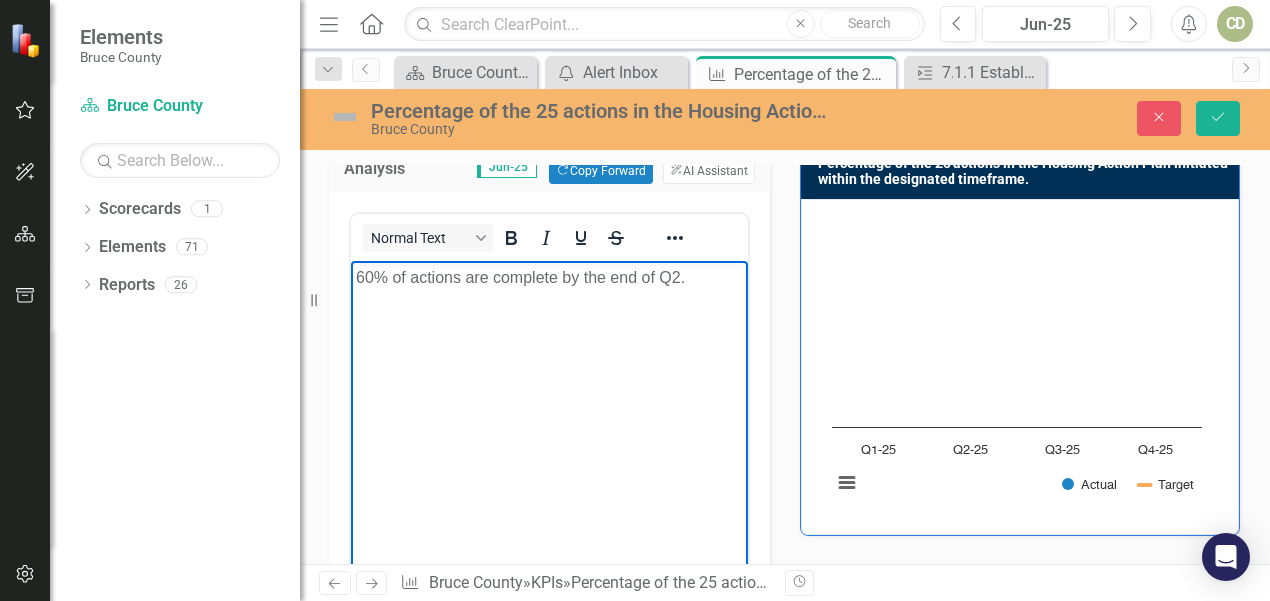
click at [465, 281] on p "60% of actions are complete by the end of Q2." at bounding box center [550, 278] width 386 height 24
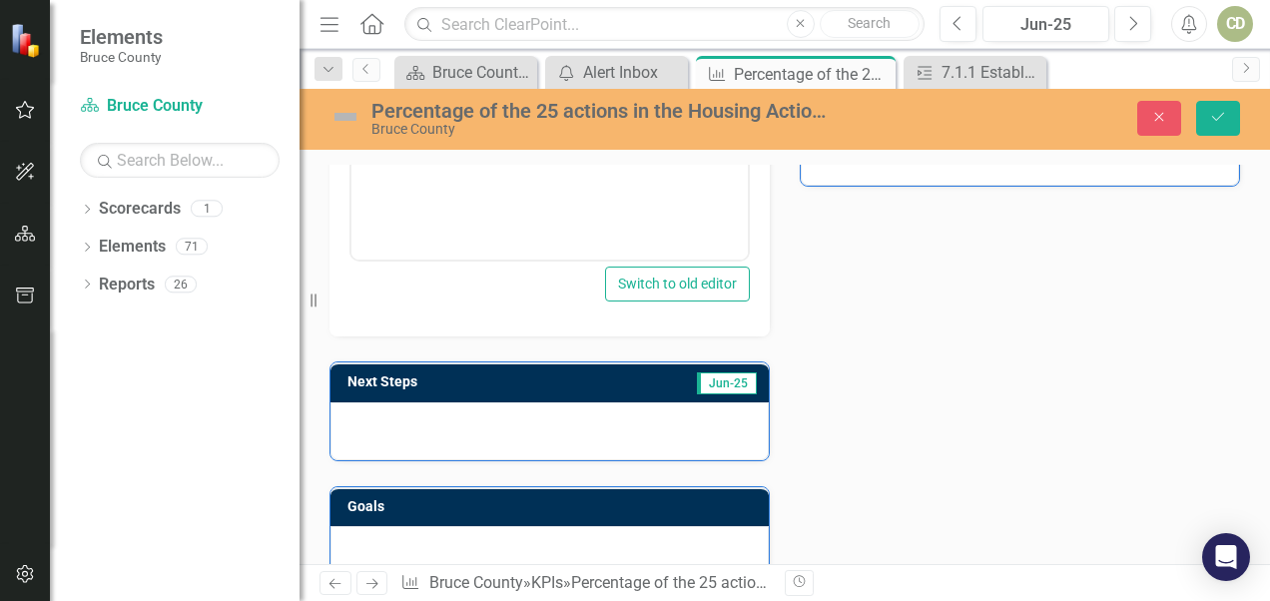
click at [597, 427] on div at bounding box center [550, 431] width 438 height 58
click at [575, 427] on div at bounding box center [550, 431] width 438 height 58
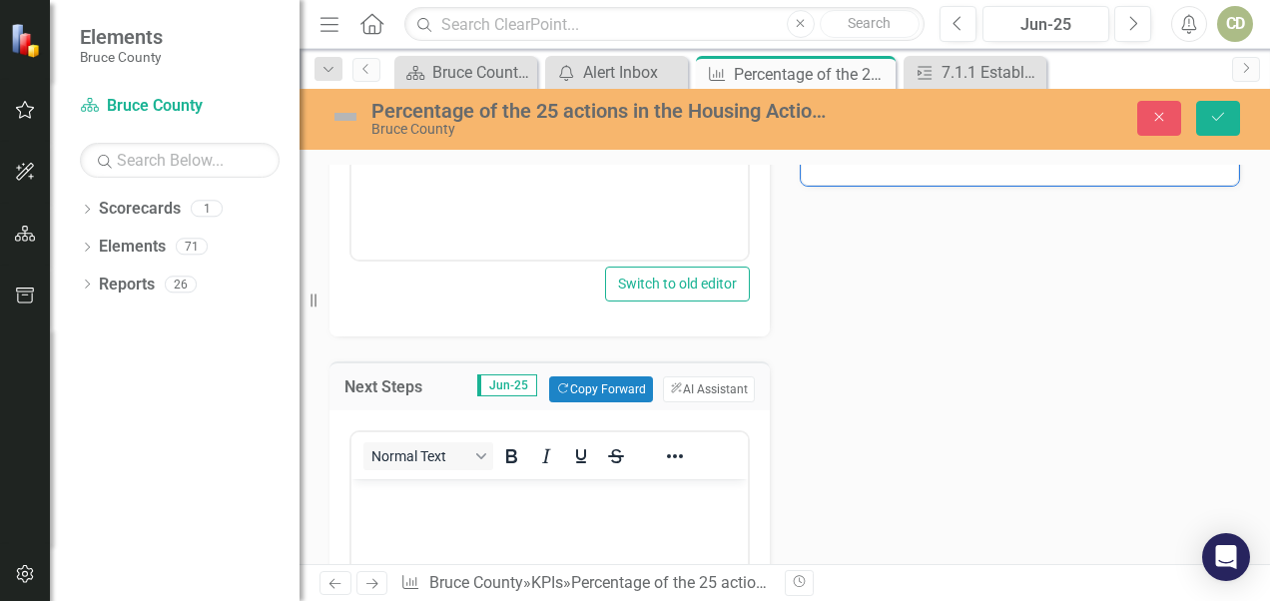
scroll to position [0, 0]
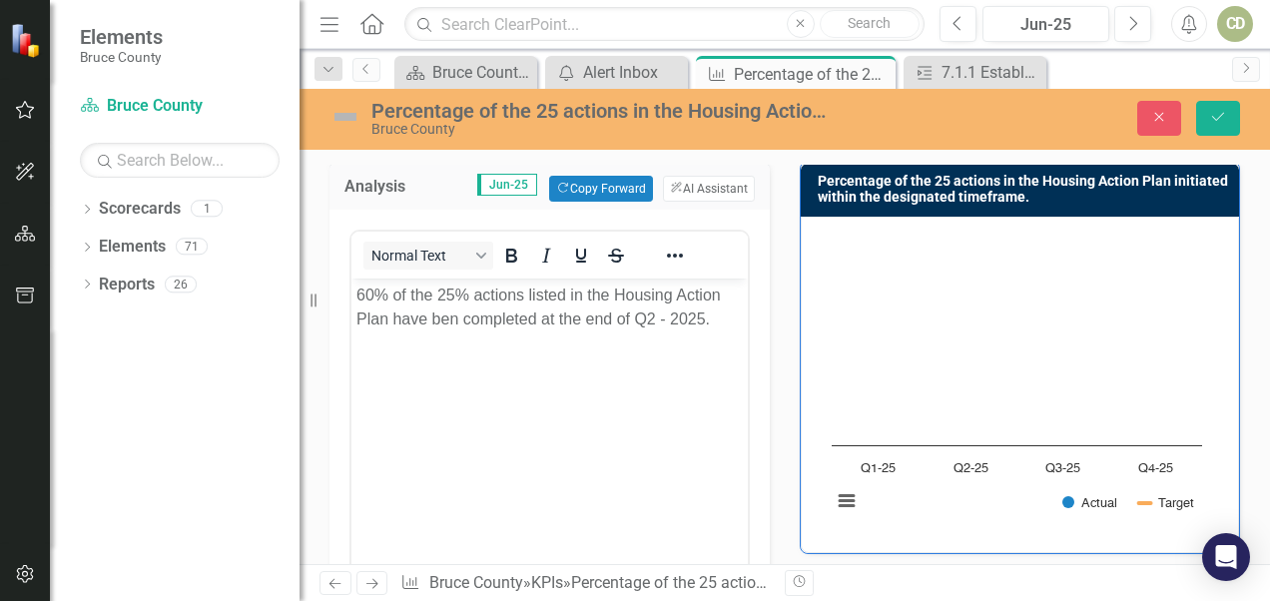
scroll to position [270, 0]
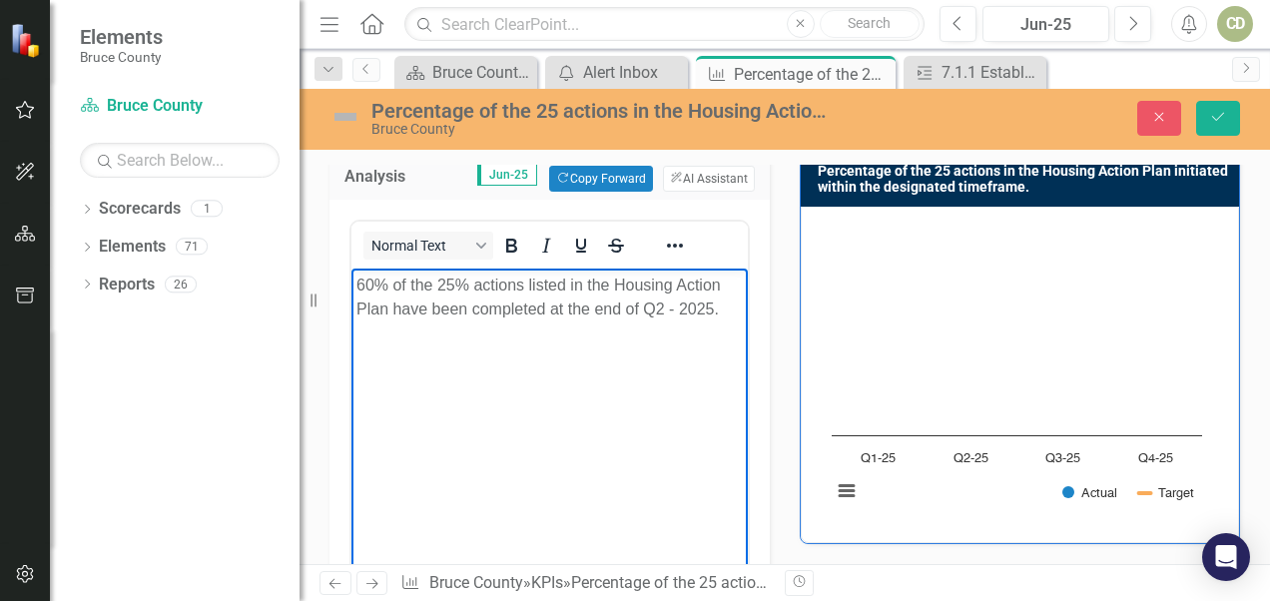
click at [884, 375] on rect "Interactive chart" at bounding box center [1017, 373] width 390 height 300
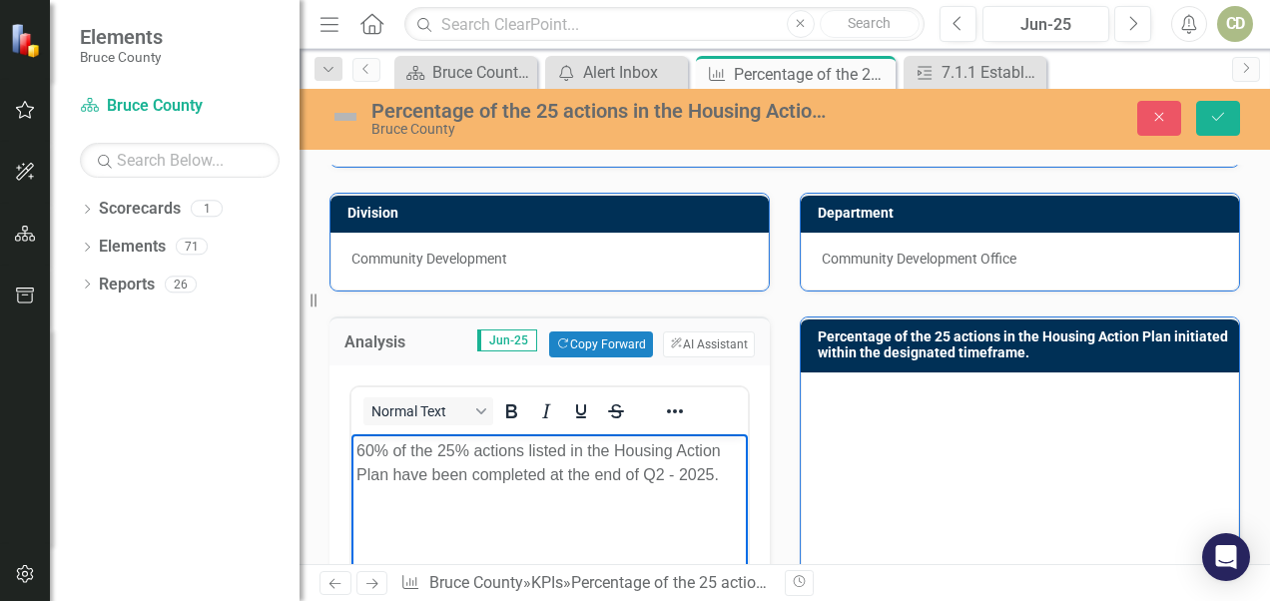
scroll to position [0, 0]
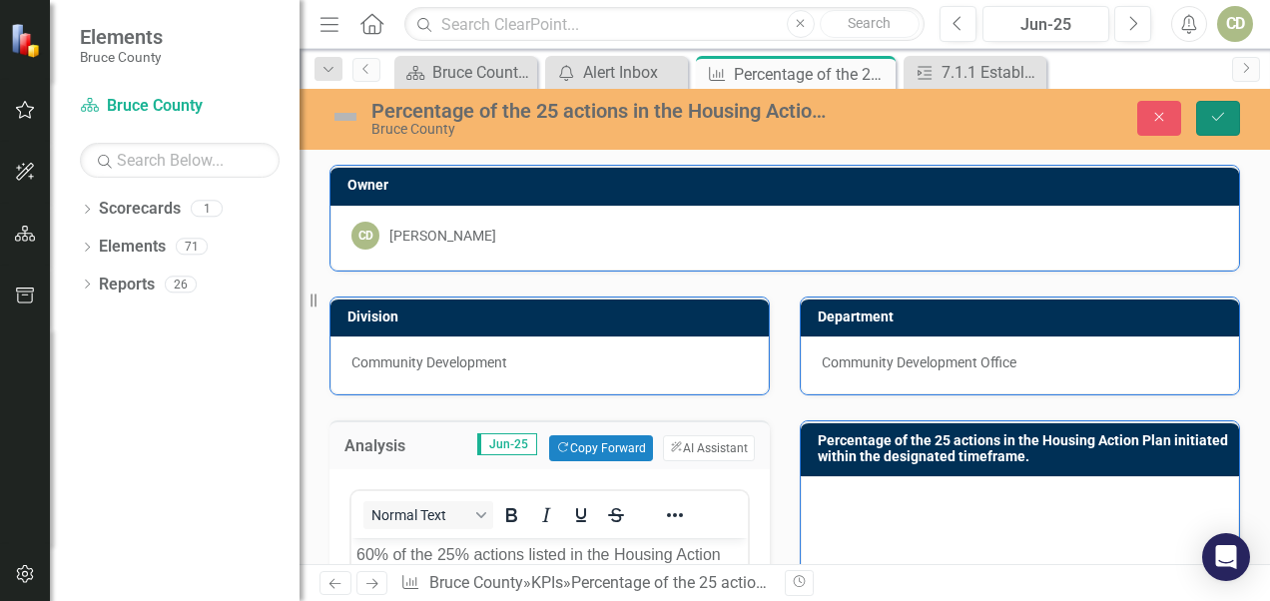
click at [884, 113] on icon "Save" at bounding box center [1218, 117] width 18 height 14
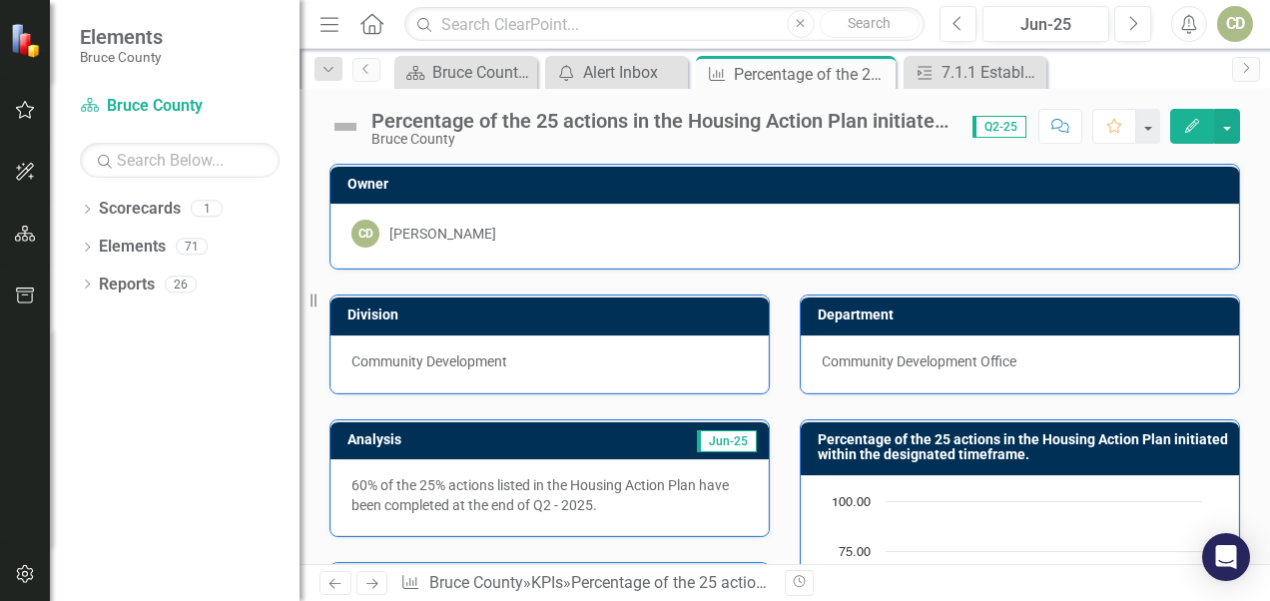
click at [434, 475] on p "60% of the 25% actions listed in the Housing Action Plan have been completed at…" at bounding box center [550, 495] width 396 height 40
click at [443, 485] on p "60% of the 25% actions listed in the Housing Action Plan have been completed at…" at bounding box center [550, 495] width 396 height 40
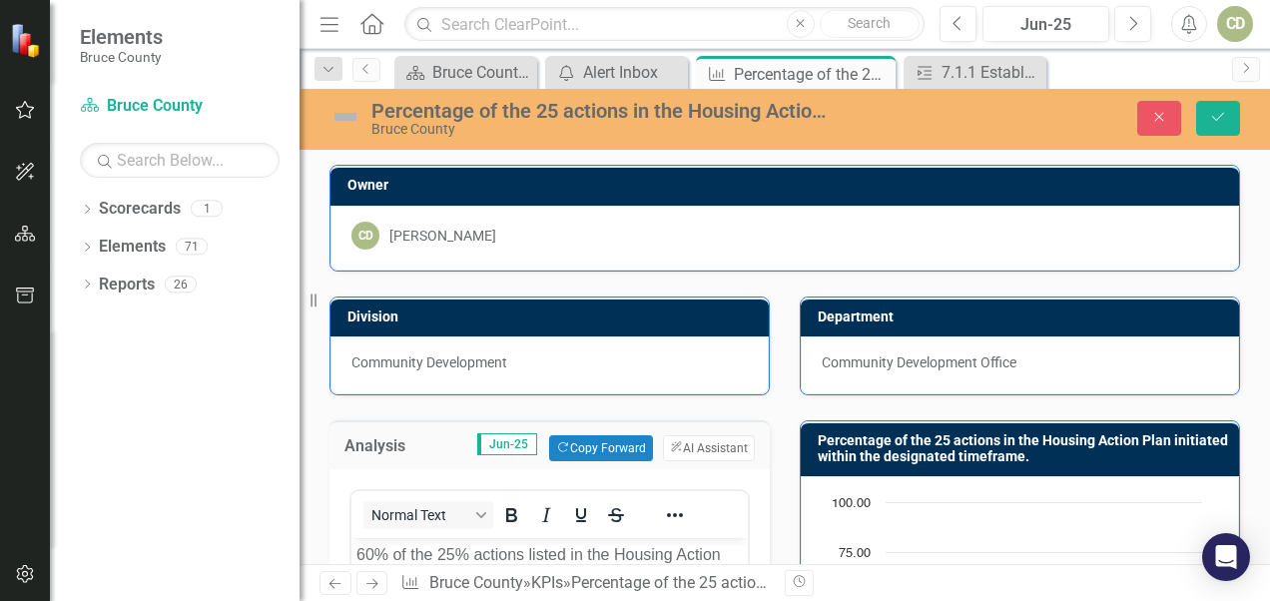
click at [466, 555] on p "60% of the 25% actions listed in the Housing Action Plan have been completed at…" at bounding box center [550, 567] width 386 height 48
click at [884, 121] on icon "Save" at bounding box center [1218, 117] width 18 height 14
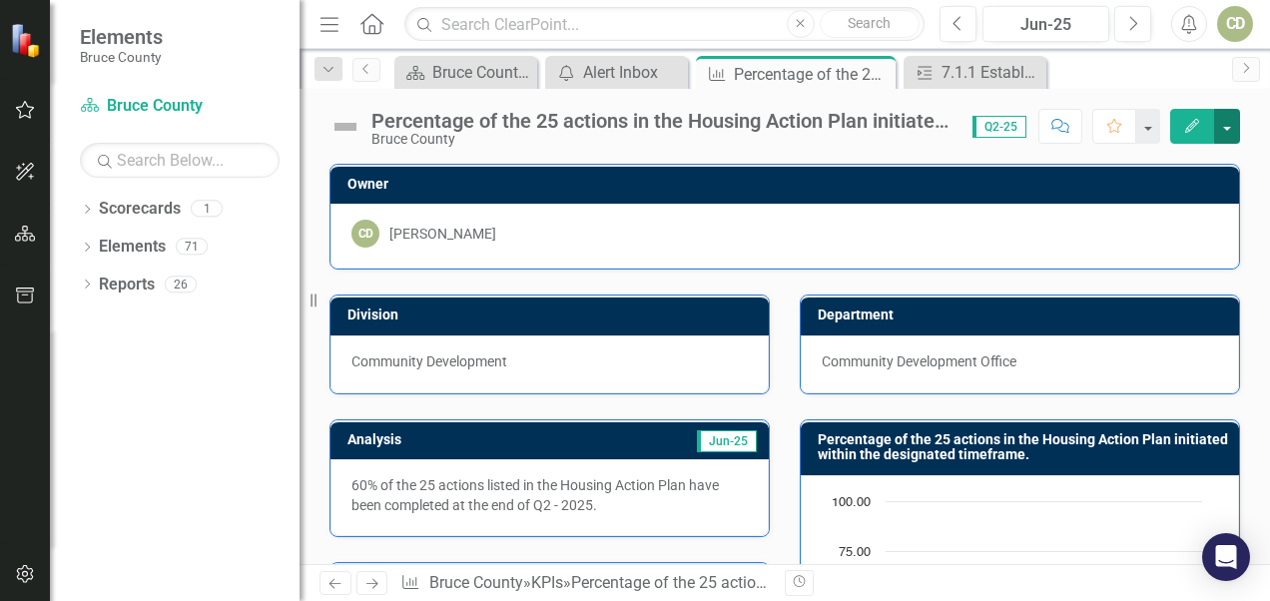
click at [884, 130] on button "button" at bounding box center [1227, 126] width 26 height 35
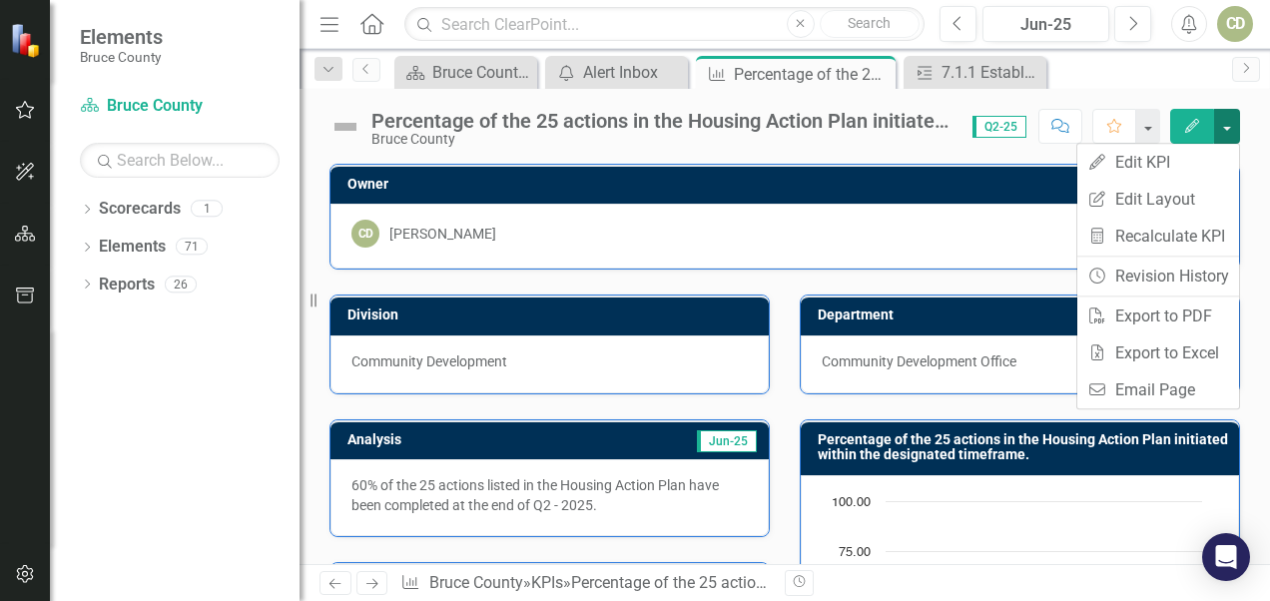
click at [884, 130] on button "button" at bounding box center [1227, 126] width 26 height 35
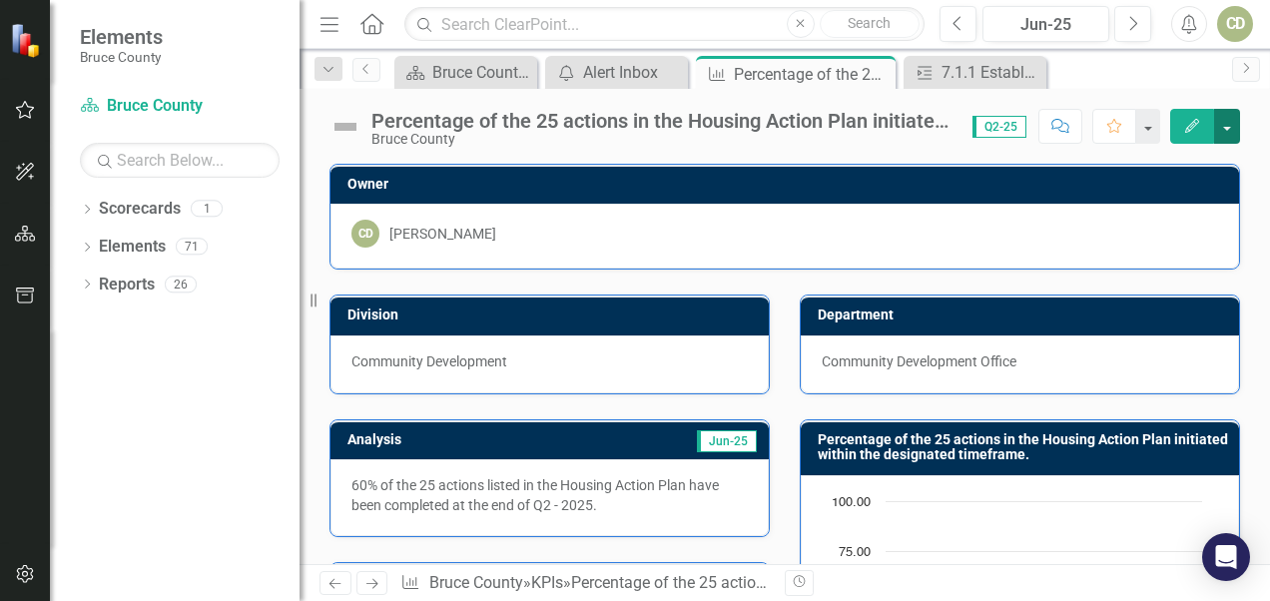
click at [884, 130] on button "button" at bounding box center [1227, 126] width 26 height 35
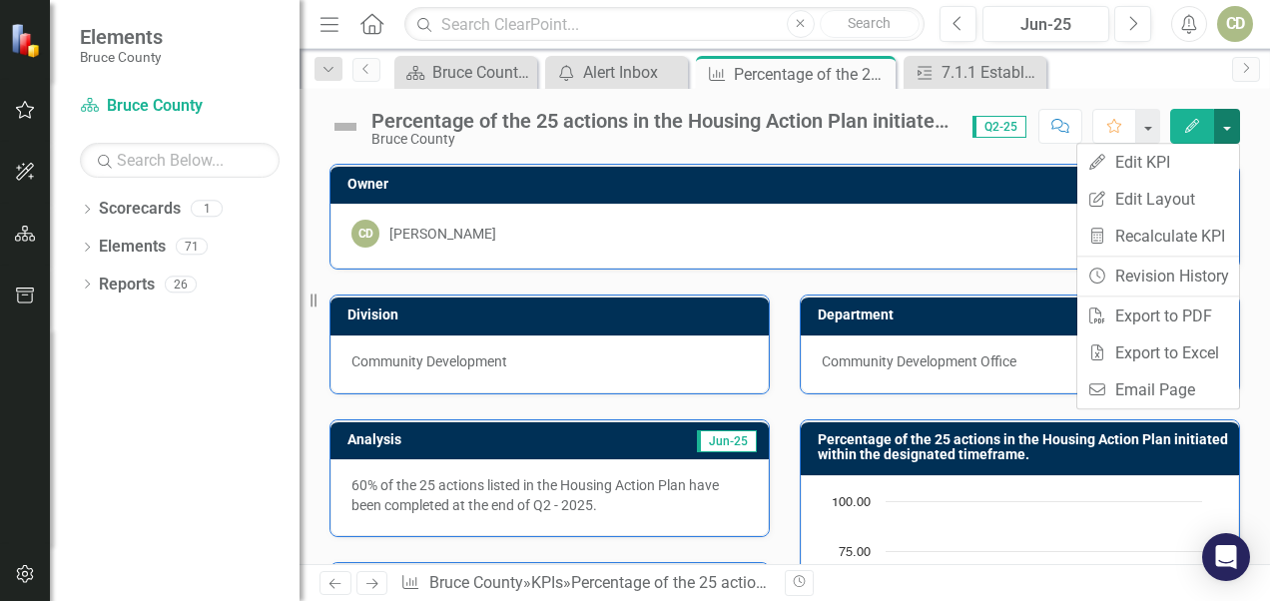
click at [884, 130] on button "button" at bounding box center [1227, 126] width 26 height 35
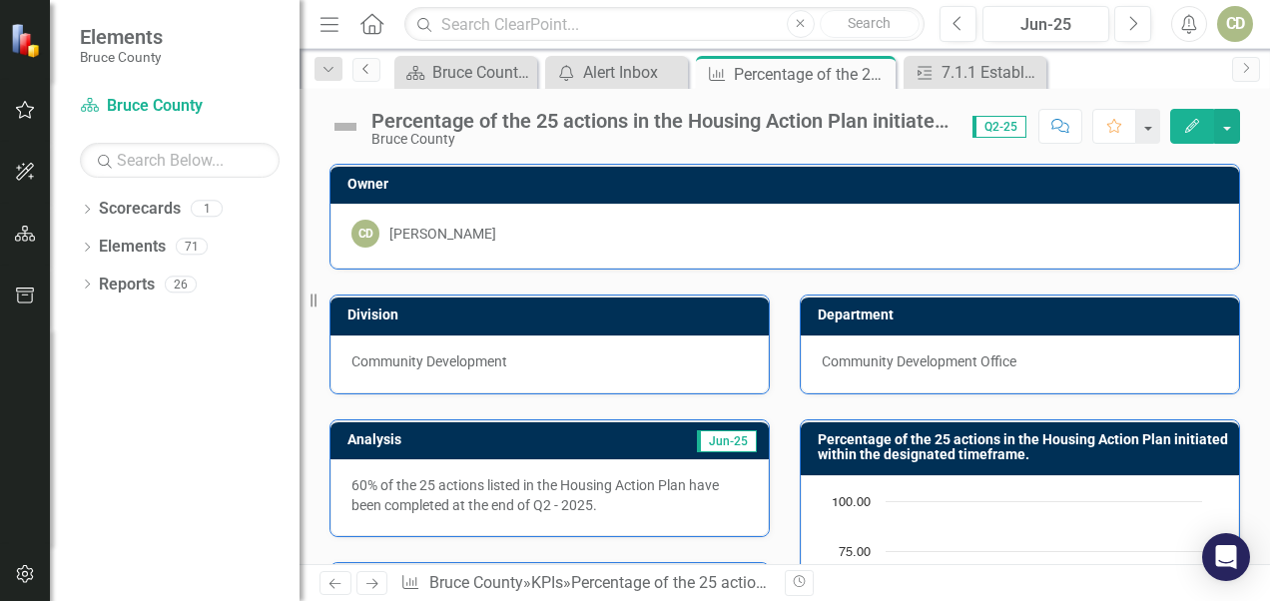
click at [369, 79] on link "Previous" at bounding box center [367, 70] width 28 height 24
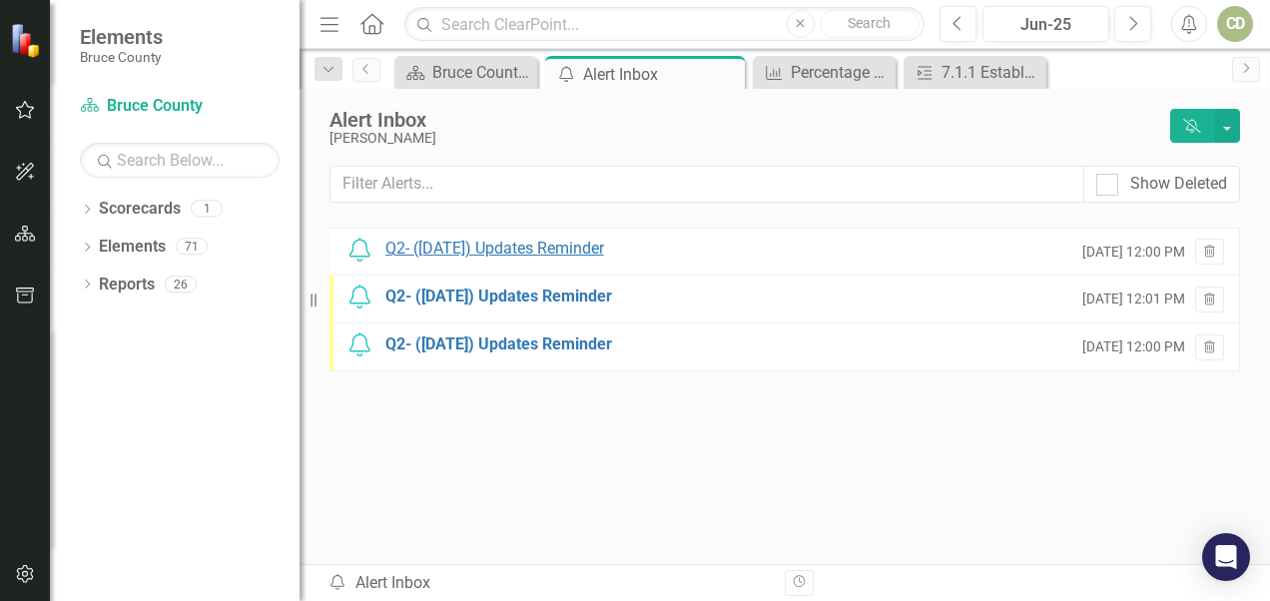
click at [465, 256] on div "Q2- ([DATE]) Updates Reminder" at bounding box center [494, 249] width 219 height 23
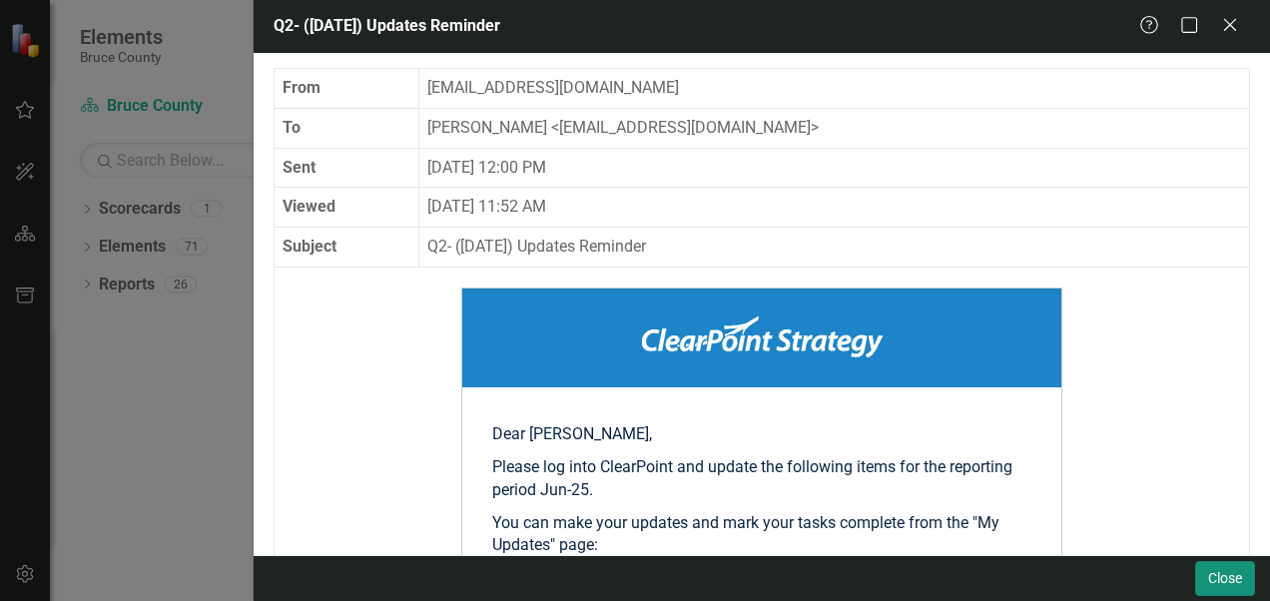
click at [884, 577] on button "Close" at bounding box center [1225, 578] width 60 height 35
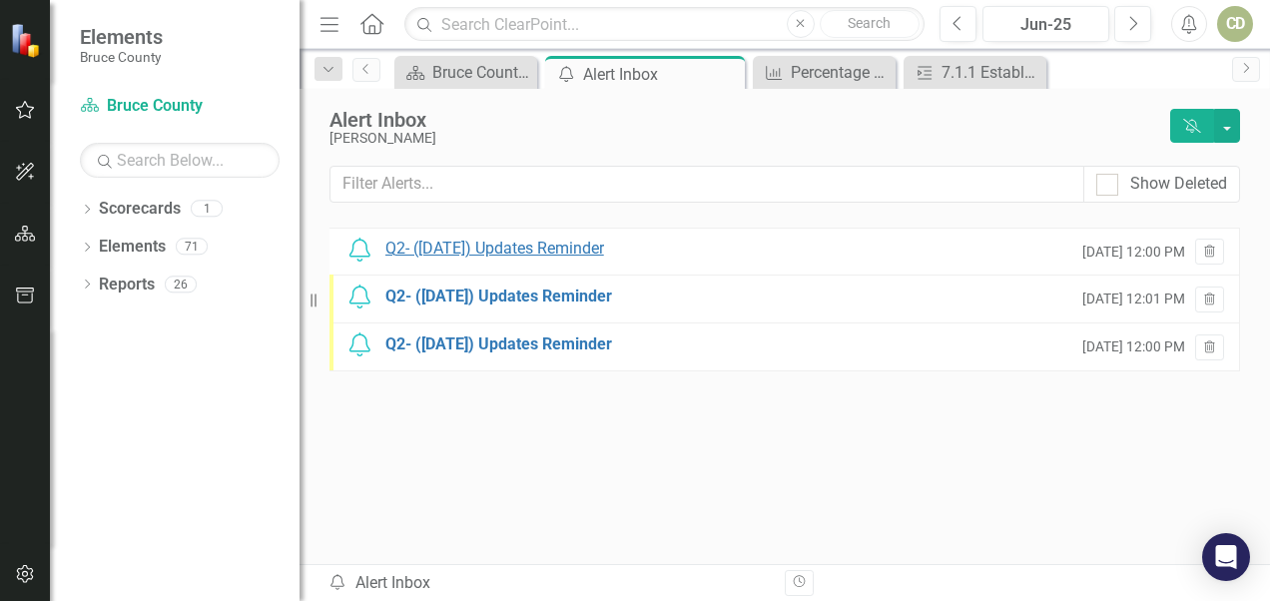
click at [579, 252] on div "Q2- ([DATE]) Updates Reminder" at bounding box center [494, 249] width 219 height 23
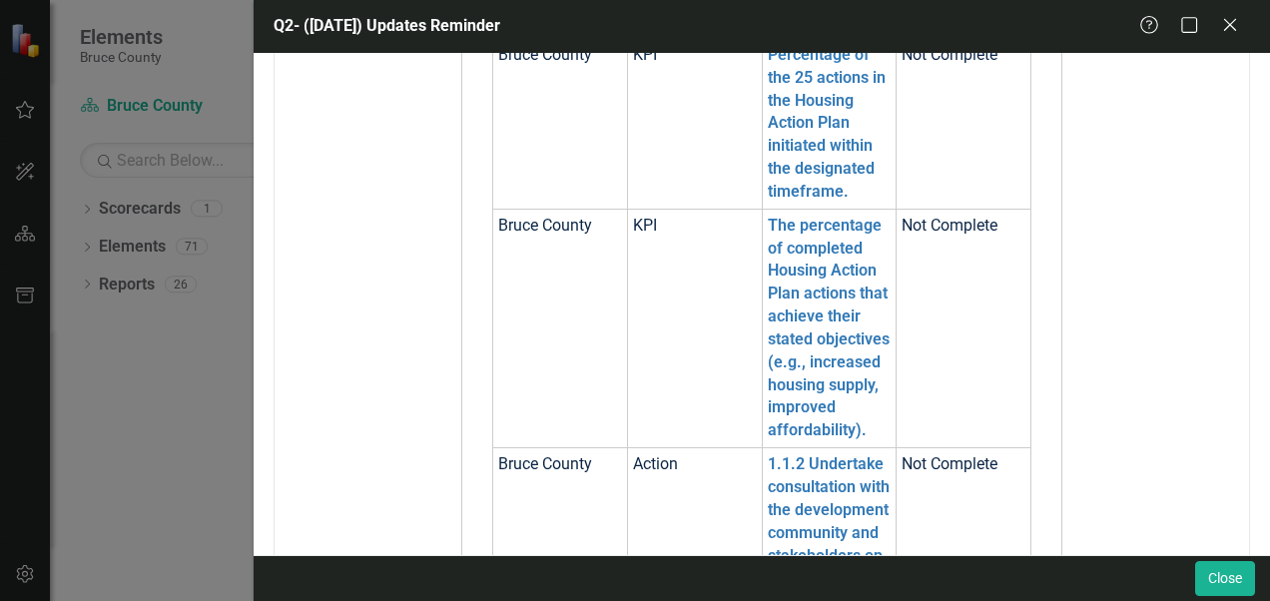
scroll to position [637, 0]
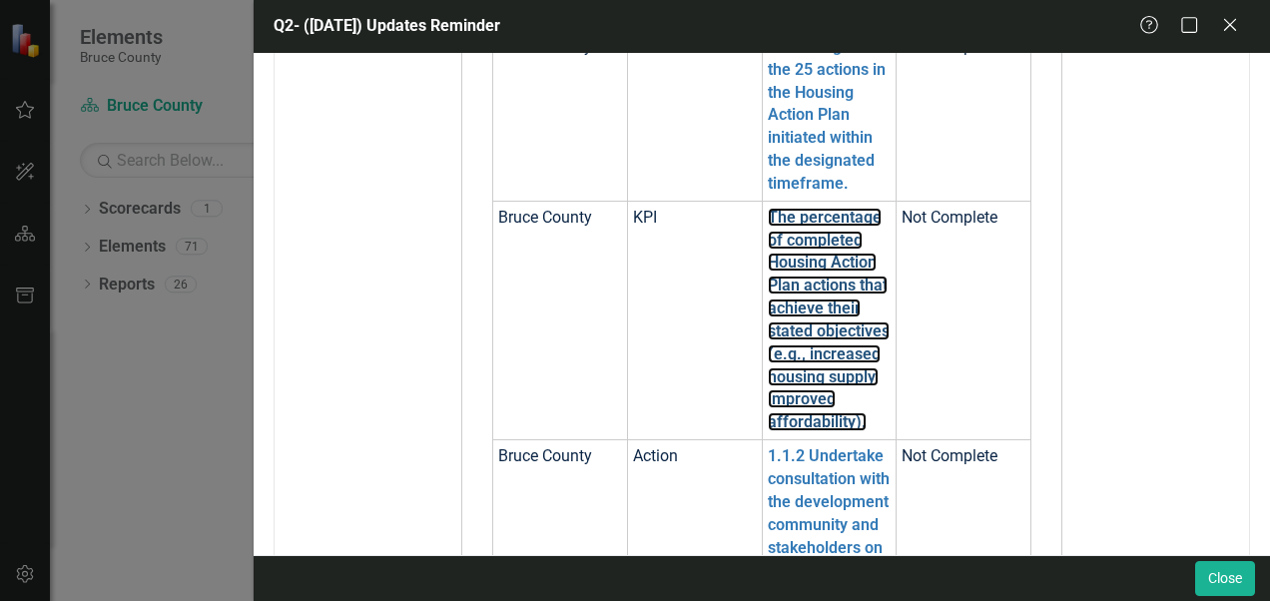
click at [817, 358] on link "The percentage of completed Housing Action Plan actions that achieve their stat…" at bounding box center [829, 320] width 122 height 225
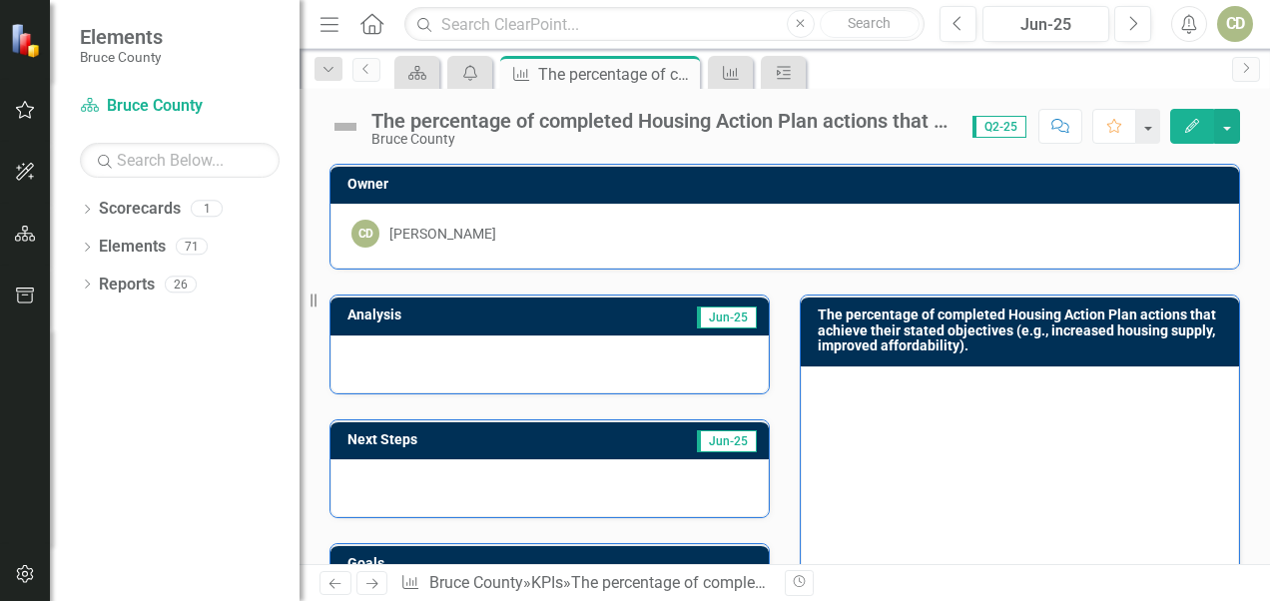
click at [665, 352] on div at bounding box center [550, 365] width 438 height 58
click at [617, 369] on div at bounding box center [550, 365] width 438 height 58
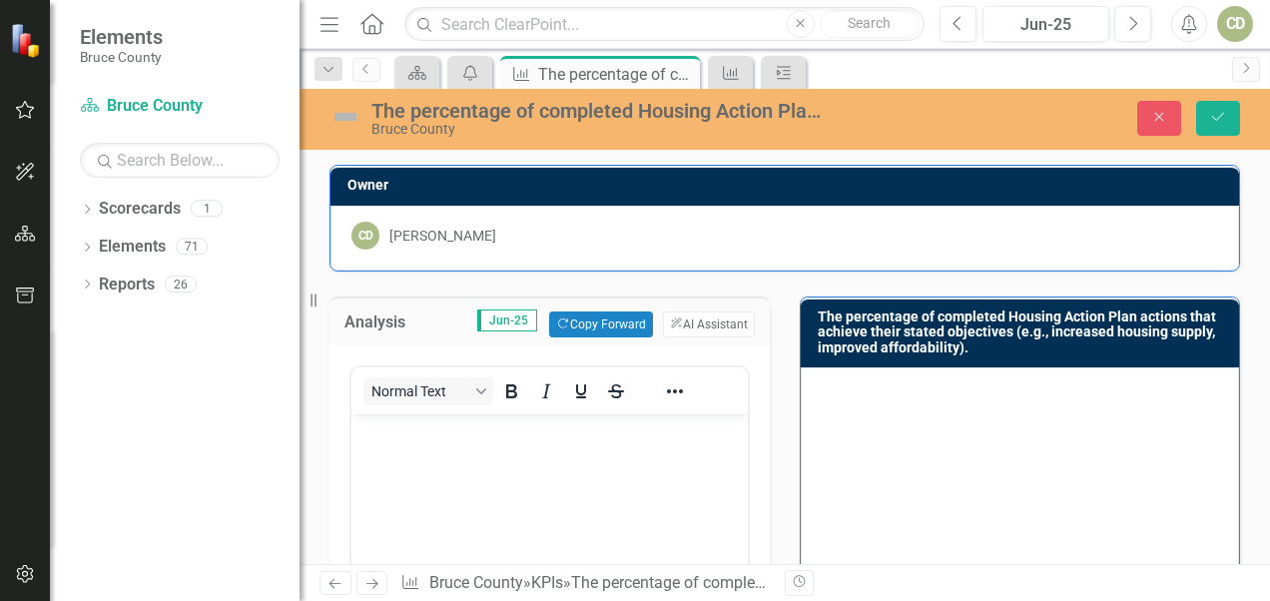
click at [573, 465] on body "Rich Text Area. Press ALT-0 for help." at bounding box center [550, 563] width 396 height 300
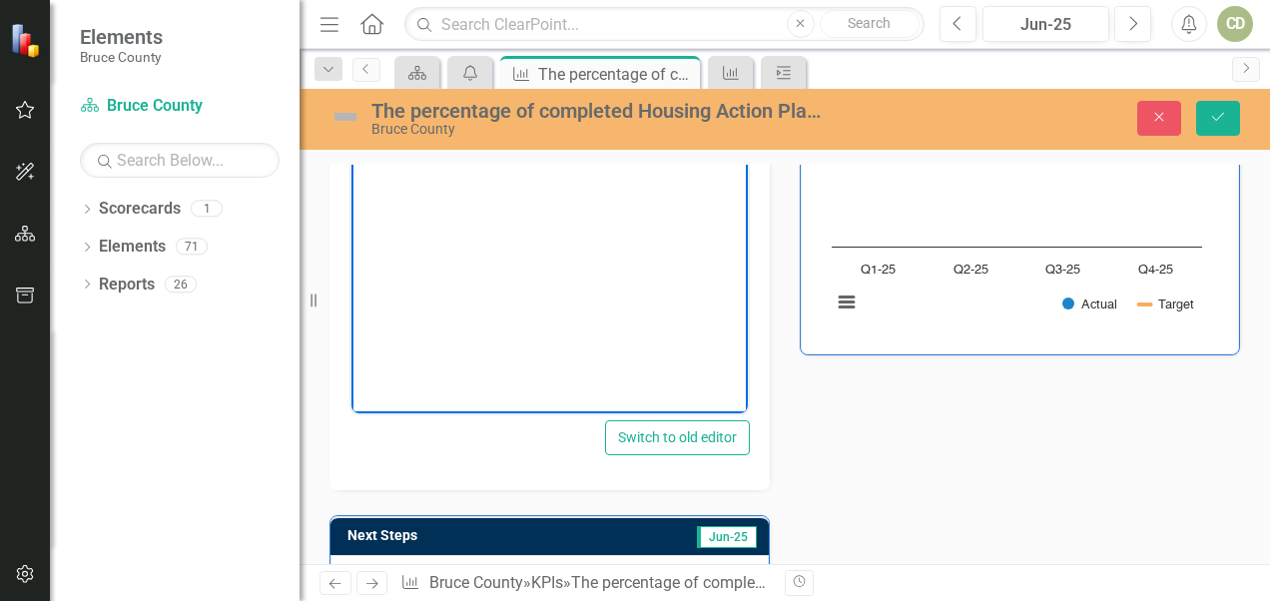
scroll to position [700, 0]
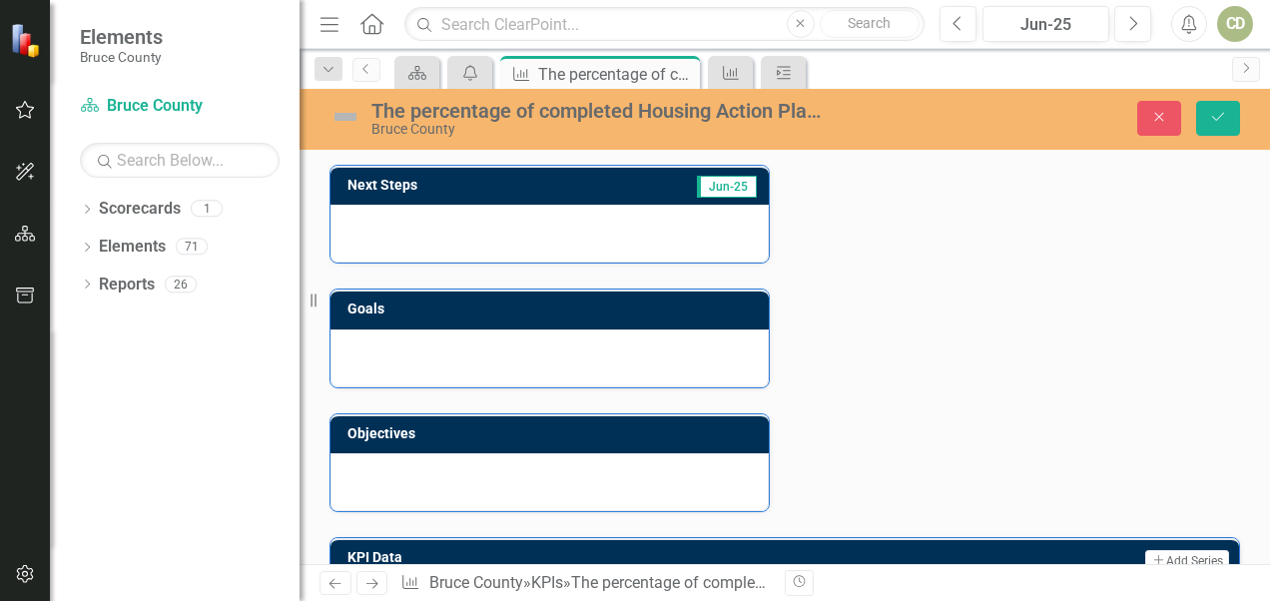
click at [655, 229] on div at bounding box center [550, 234] width 438 height 58
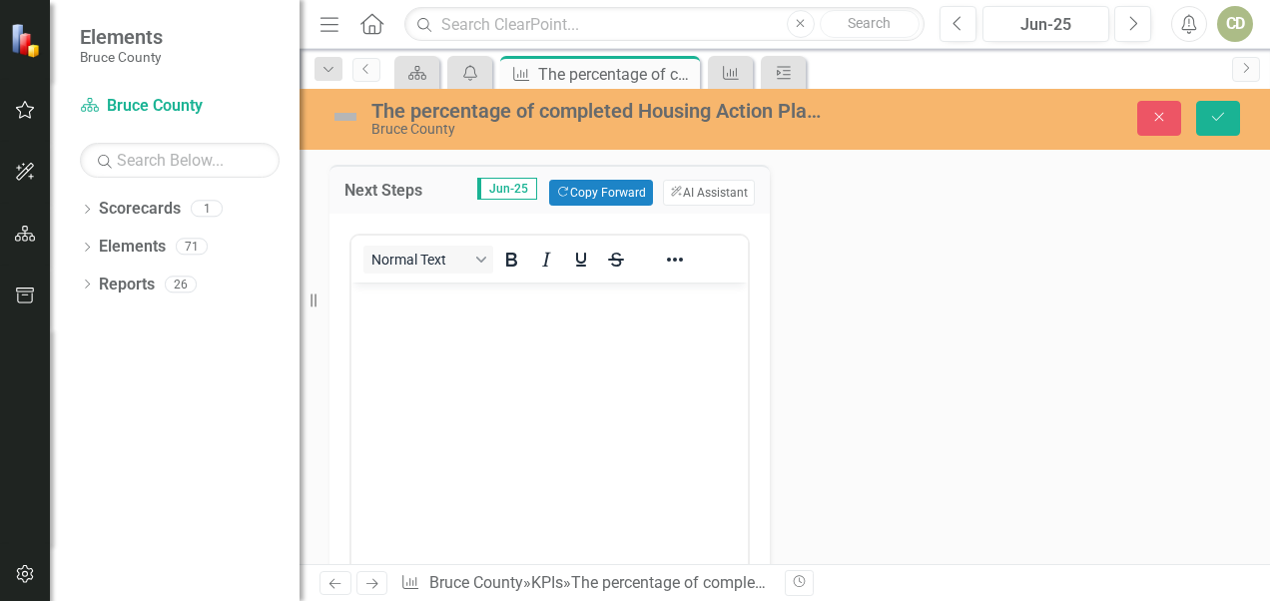
scroll to position [0, 0]
click at [603, 346] on body "Rich Text Area. Press ALT-0 for help." at bounding box center [550, 432] width 396 height 300
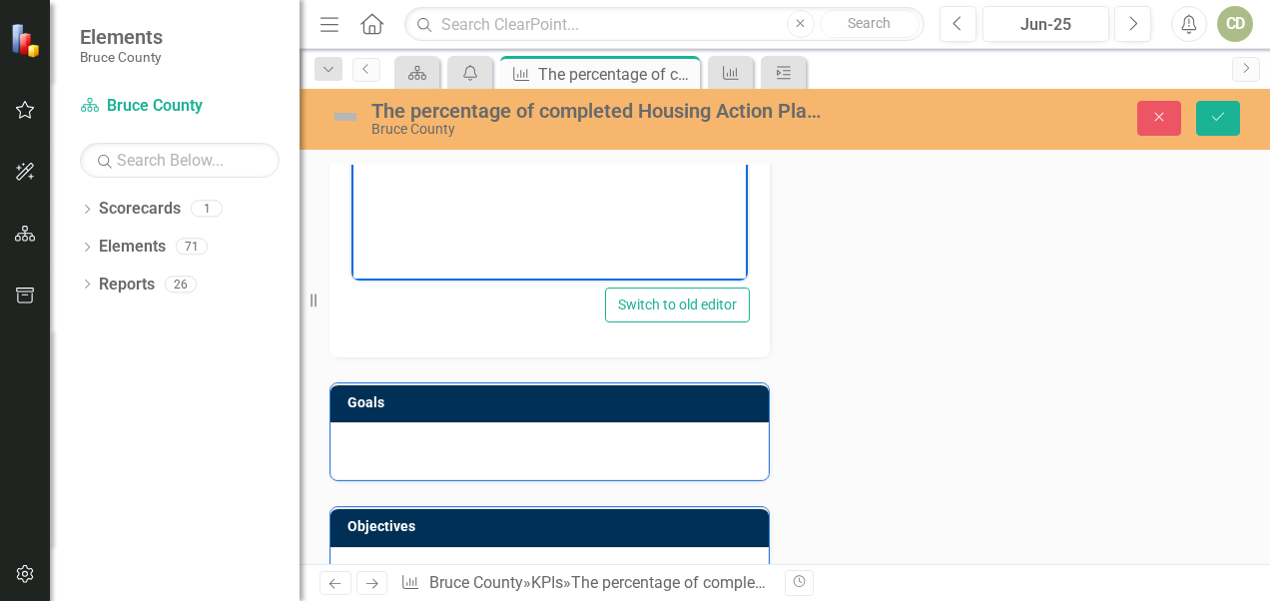
scroll to position [1400, 0]
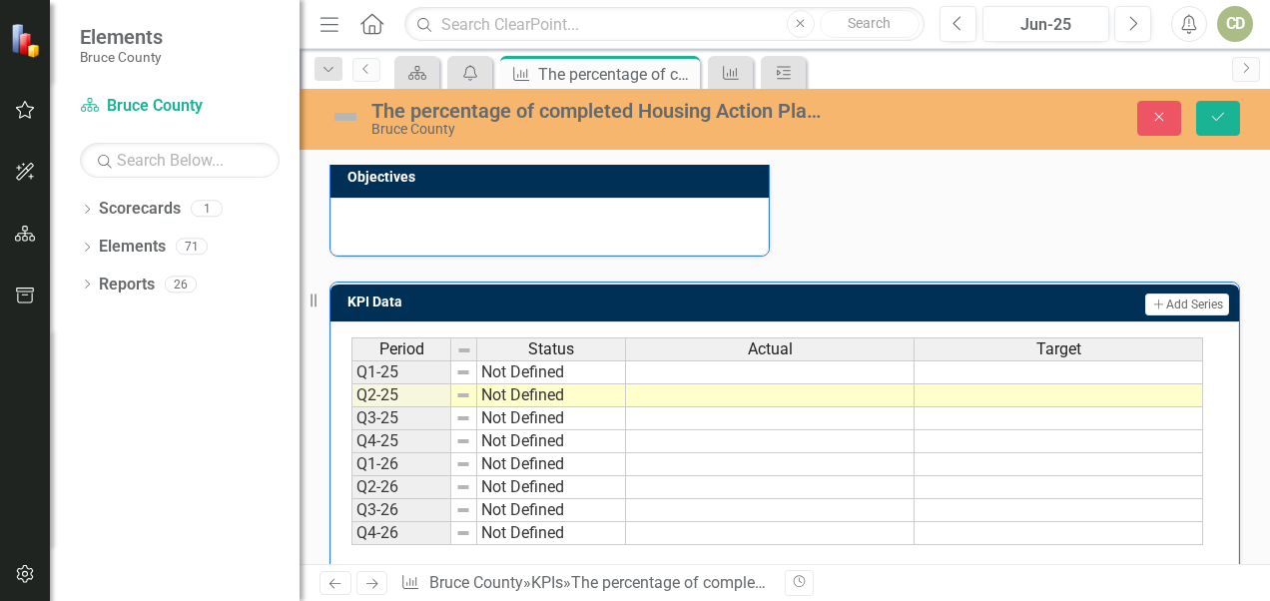
click at [884, 393] on td at bounding box center [770, 395] width 289 height 23
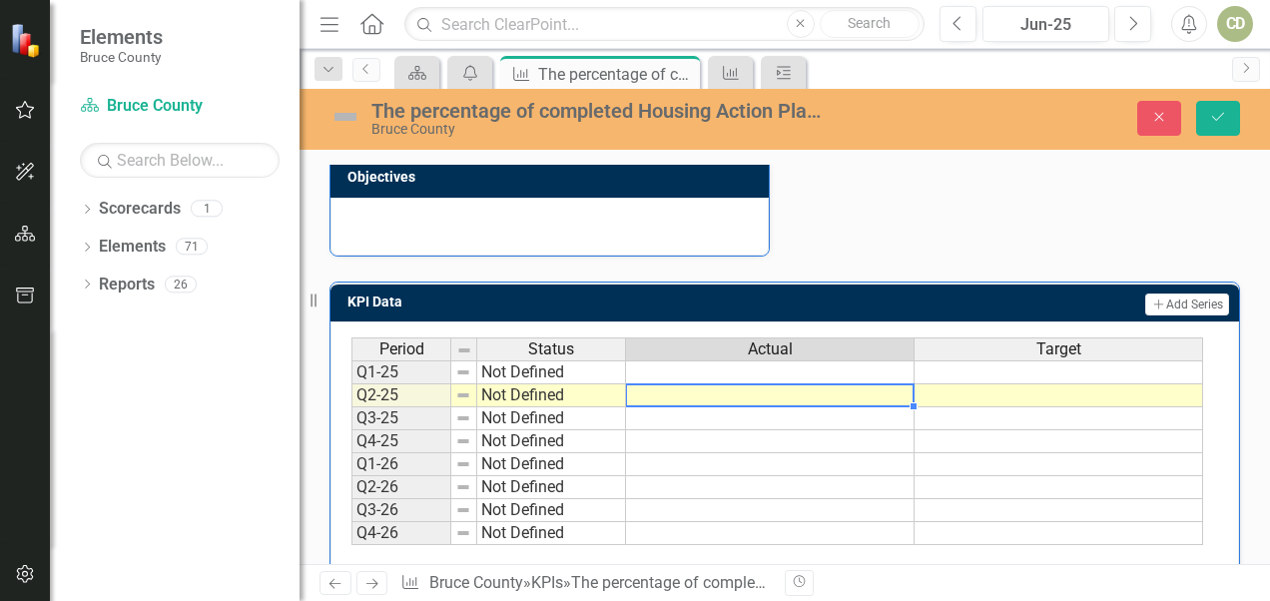
click at [884, 393] on td at bounding box center [770, 395] width 289 height 23
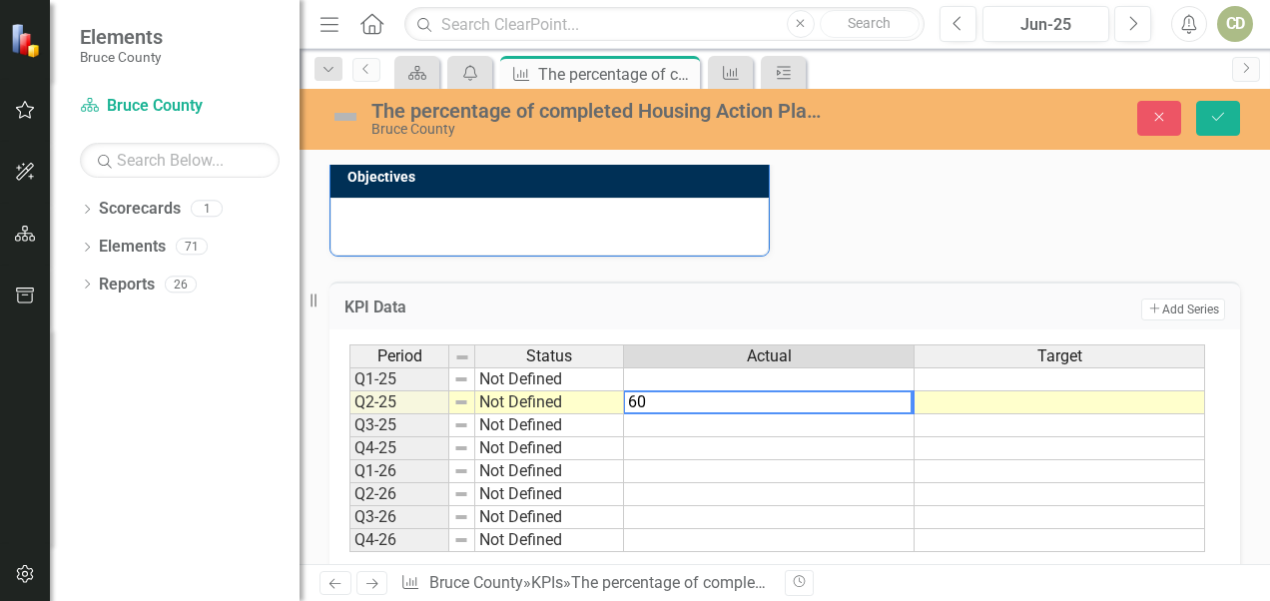
type textarea "60"
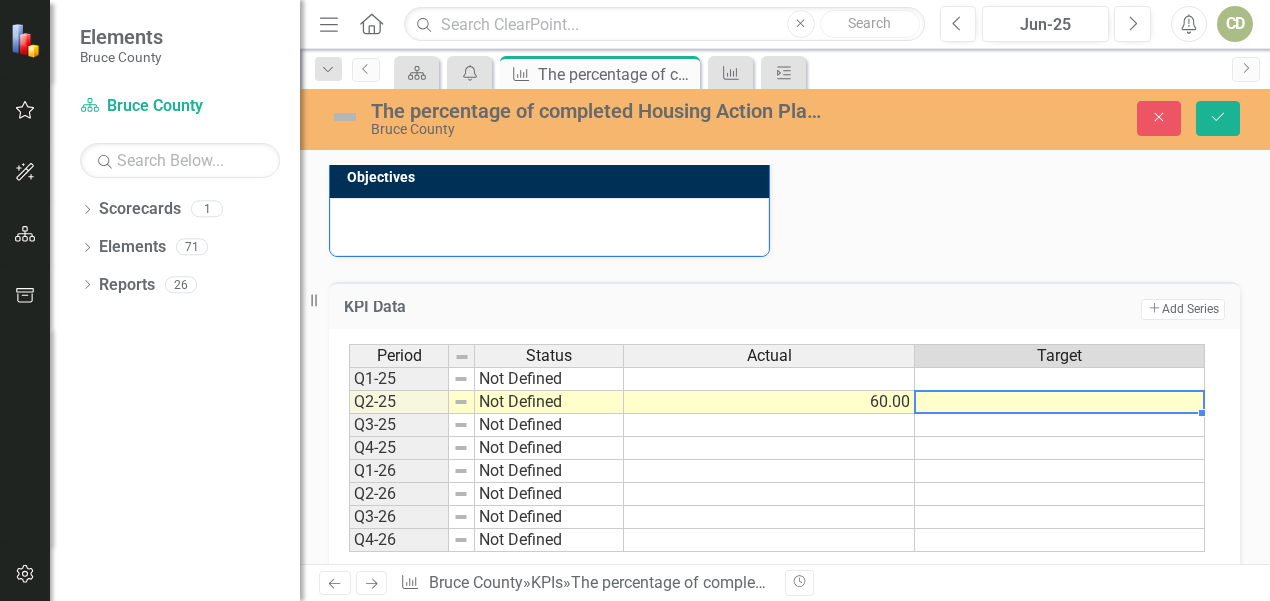
click at [884, 394] on td at bounding box center [1060, 402] width 291 height 23
type textarea "100"
click at [884, 437] on td at bounding box center [1060, 448] width 291 height 23
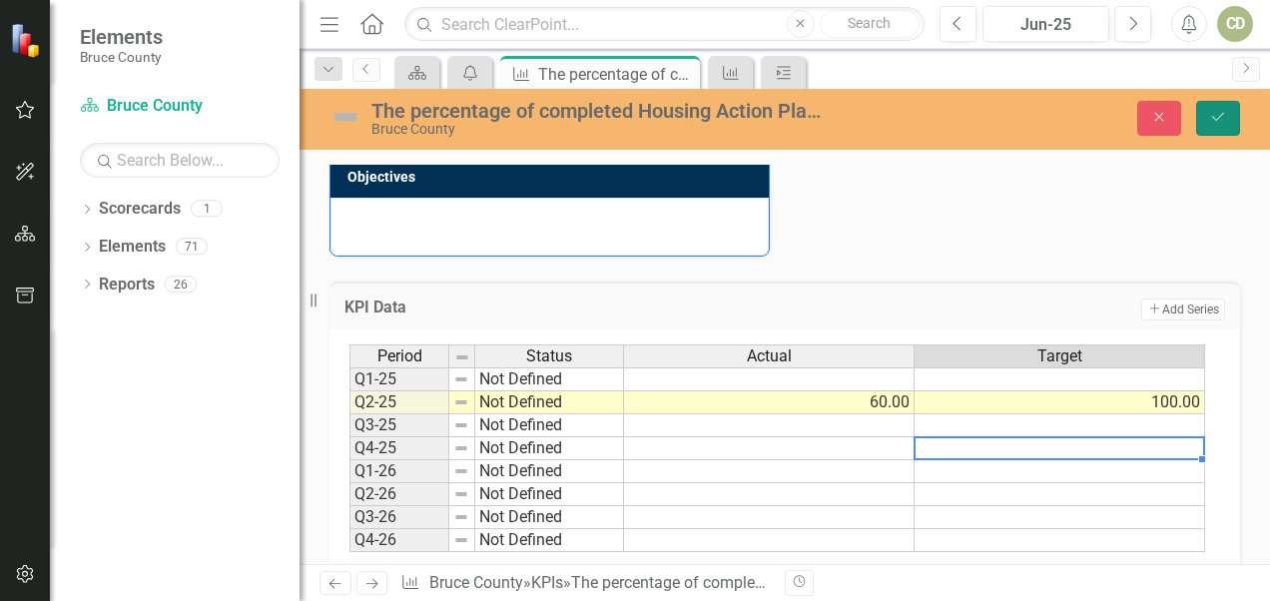
click at [884, 130] on button "Save" at bounding box center [1218, 118] width 44 height 35
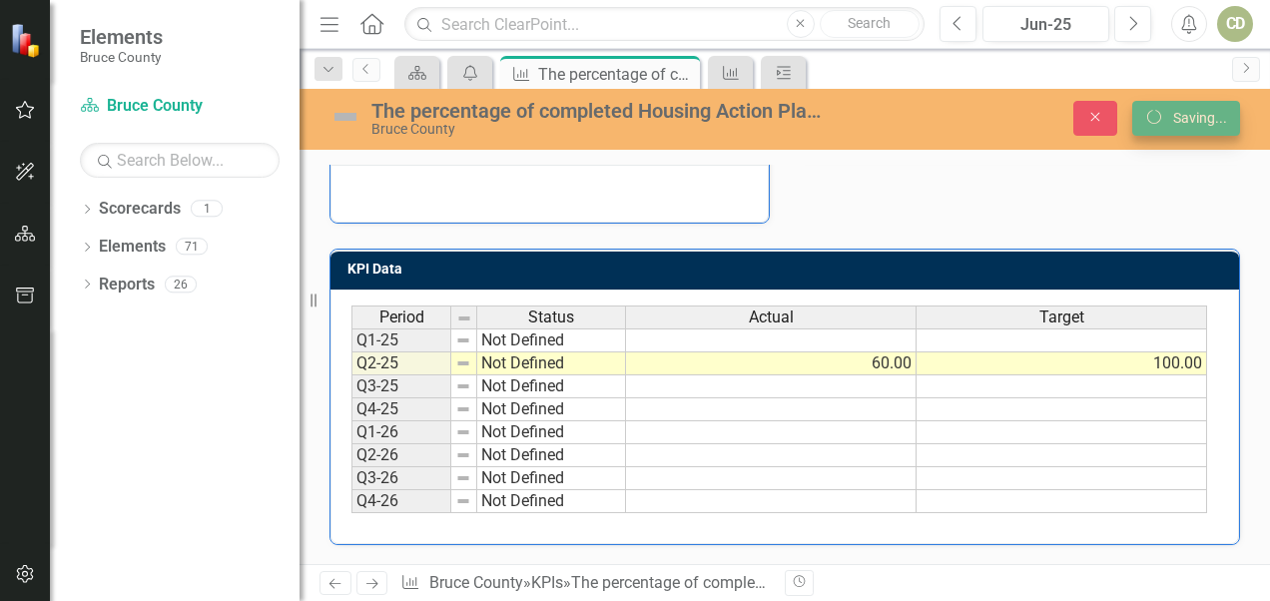
scroll to position [0, 0]
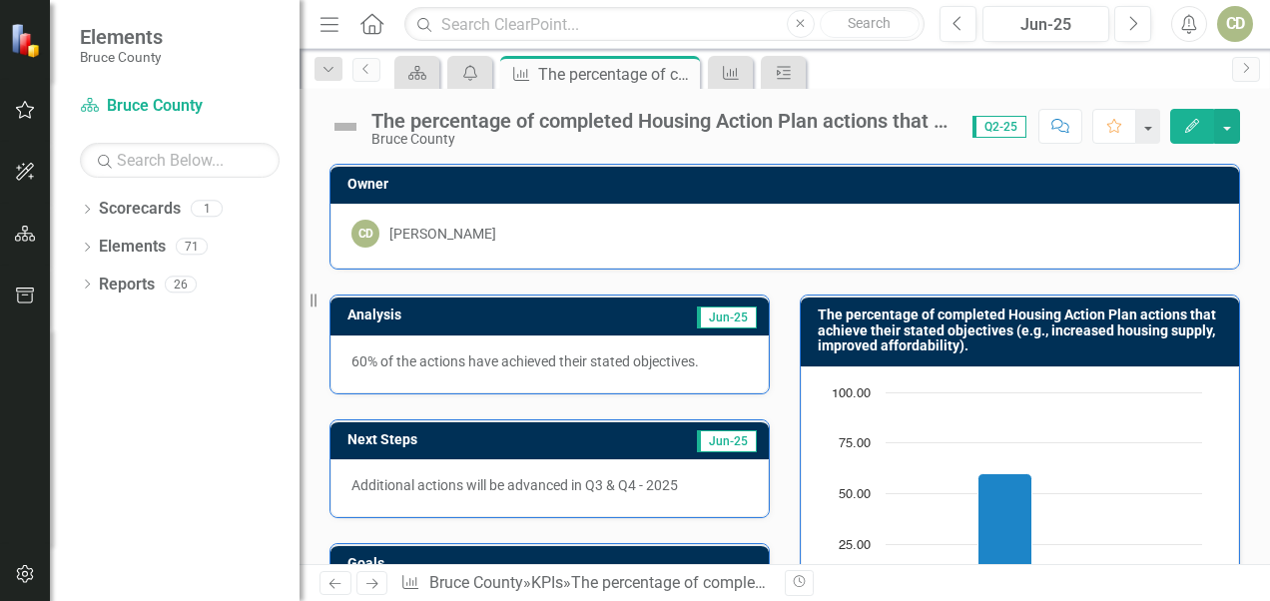
click at [594, 358] on p "60% of the actions have achieved their stated objectives." at bounding box center [550, 362] width 396 height 20
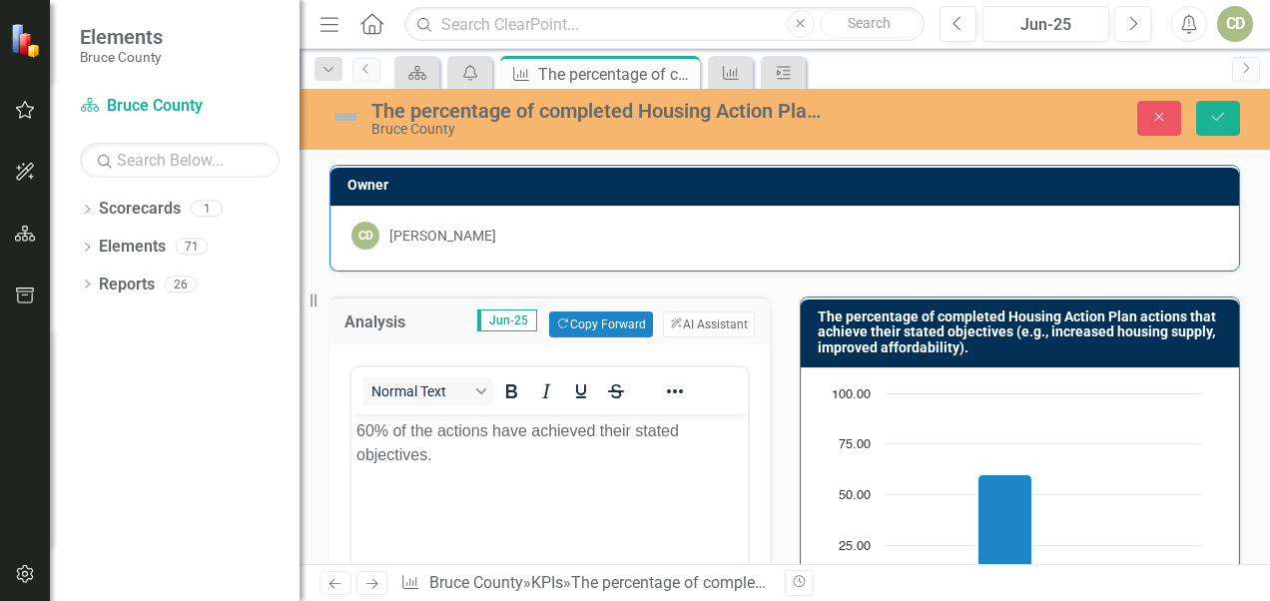
click at [373, 434] on p "60% of the actions have achieved their stated objectives." at bounding box center [550, 442] width 386 height 48
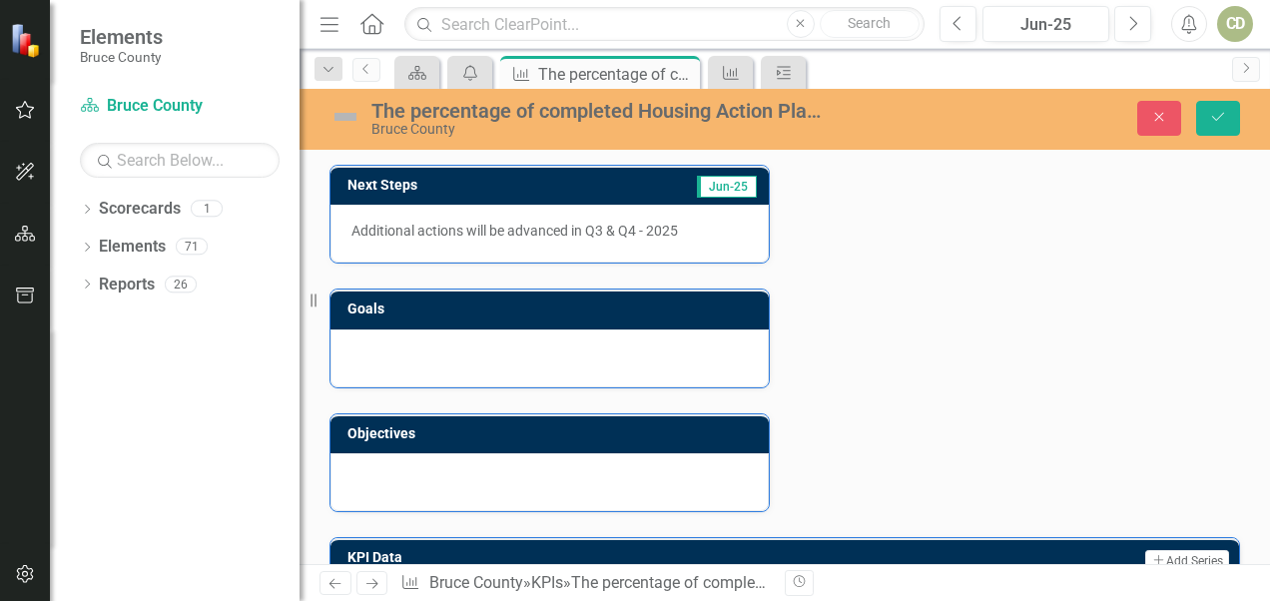
scroll to position [982, 0]
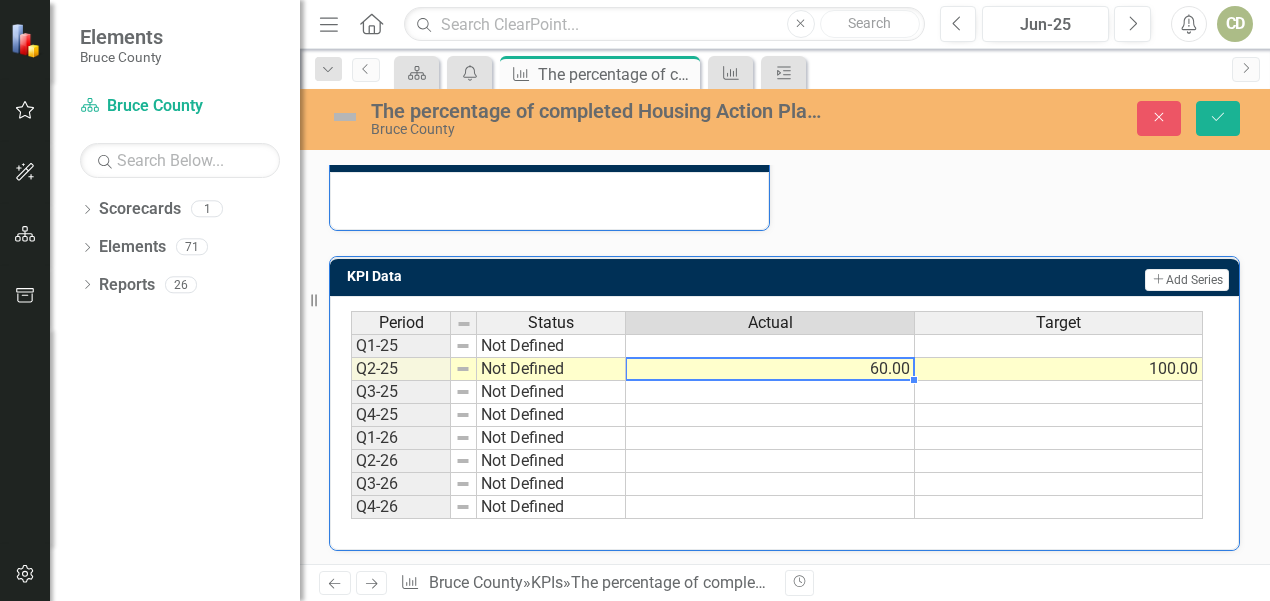
click at [882, 359] on td "60.00" at bounding box center [770, 370] width 289 height 23
click at [884, 367] on td "60.00" at bounding box center [770, 370] width 289 height 23
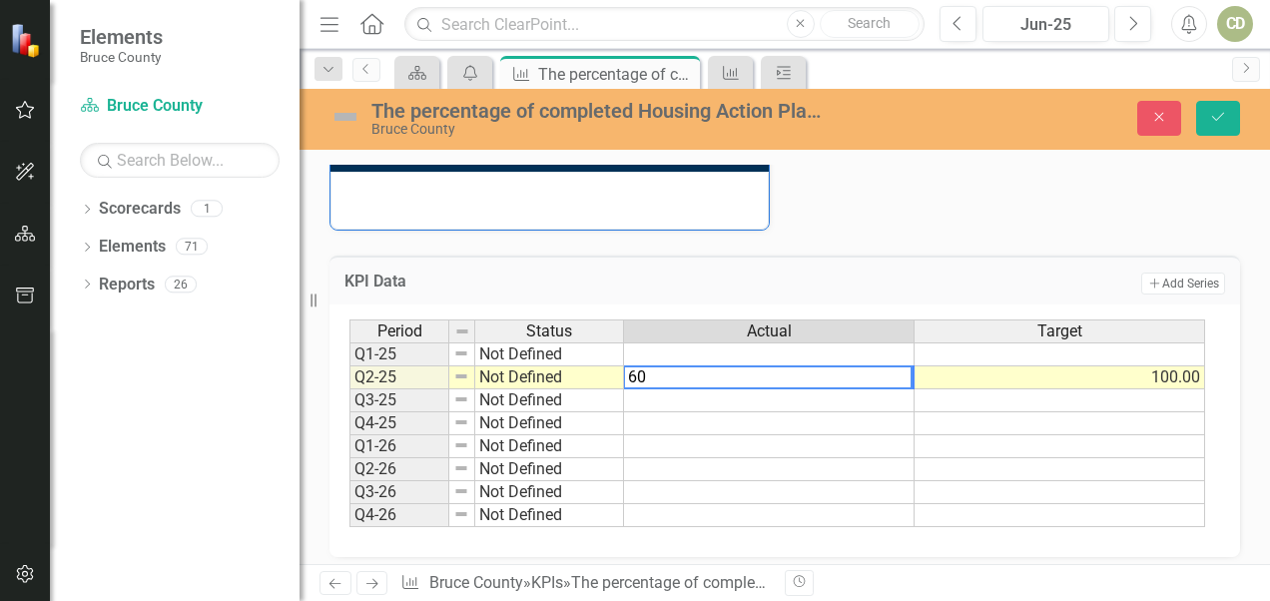
type textarea "6"
type textarea "75"
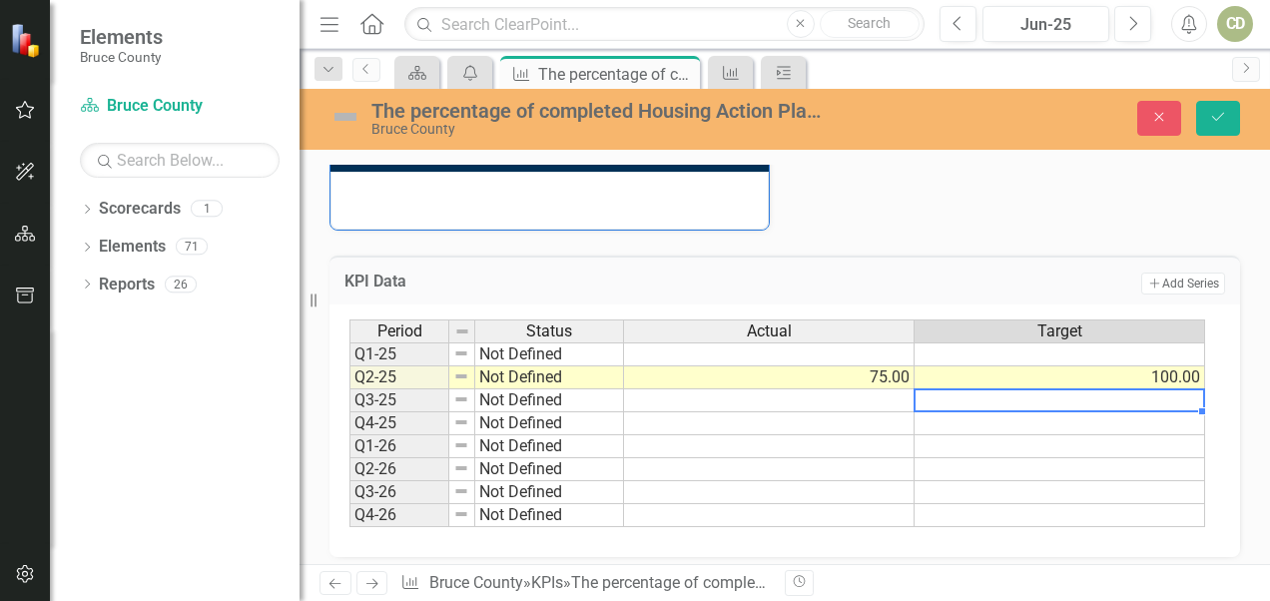
click at [350, 383] on div "Period Status Actual Target Q1-25 Not Defined Q2-25 Not Defined 75.00 100.00 Q3…" at bounding box center [350, 424] width 0 height 208
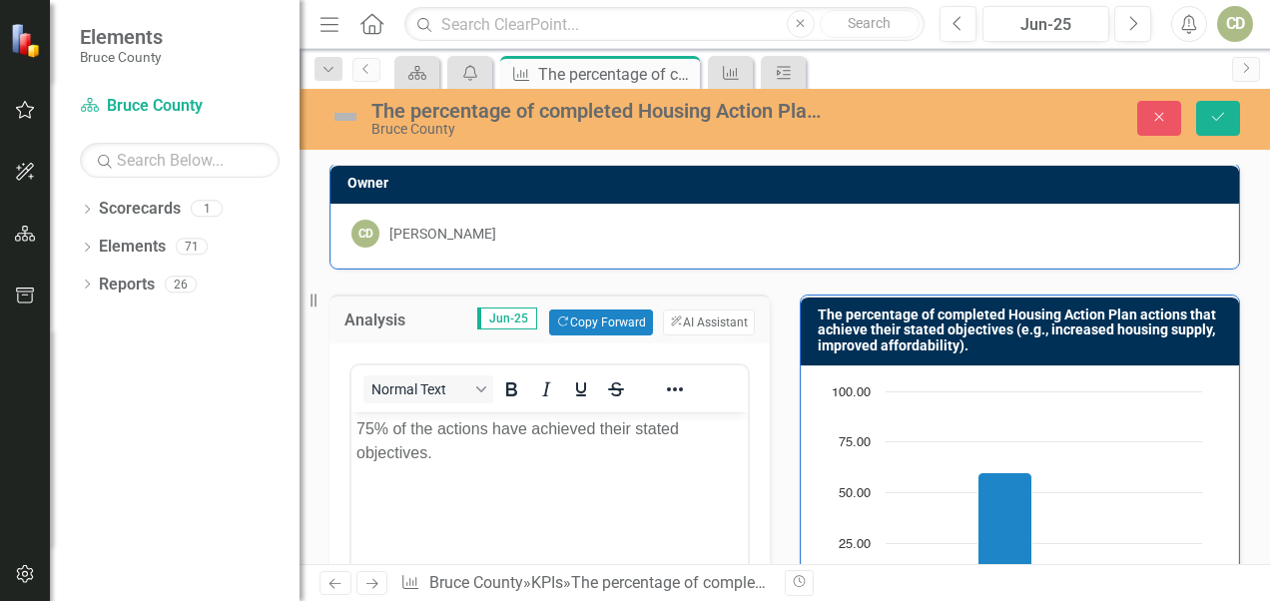
scroll to position [0, 0]
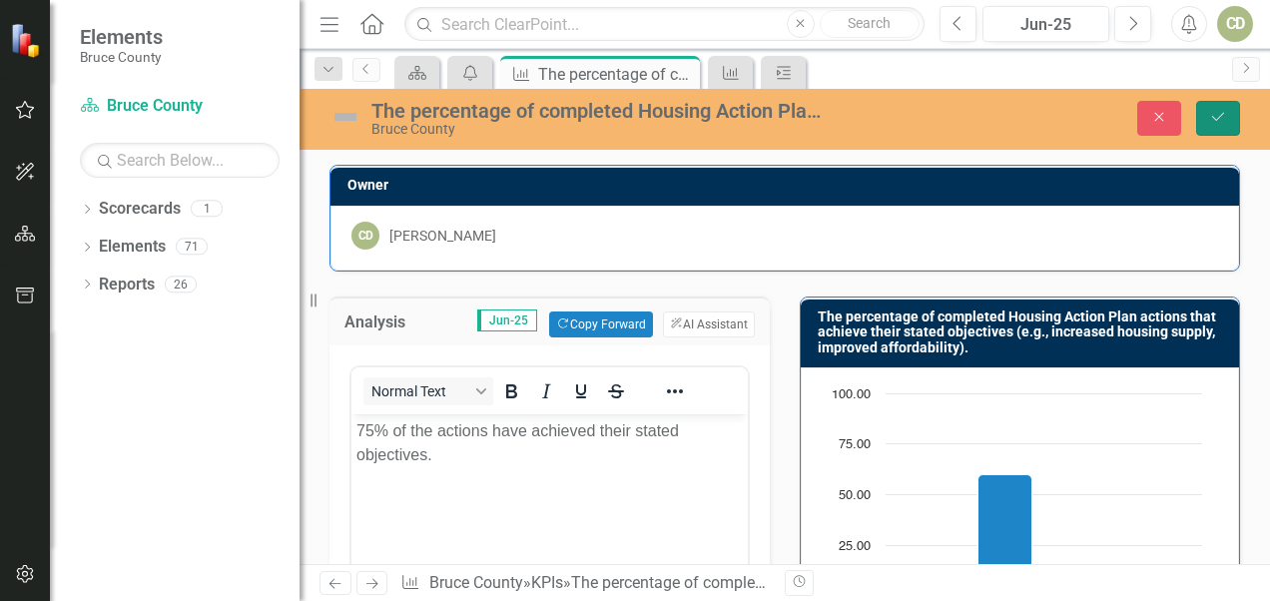
click at [884, 122] on icon "Save" at bounding box center [1218, 117] width 18 height 14
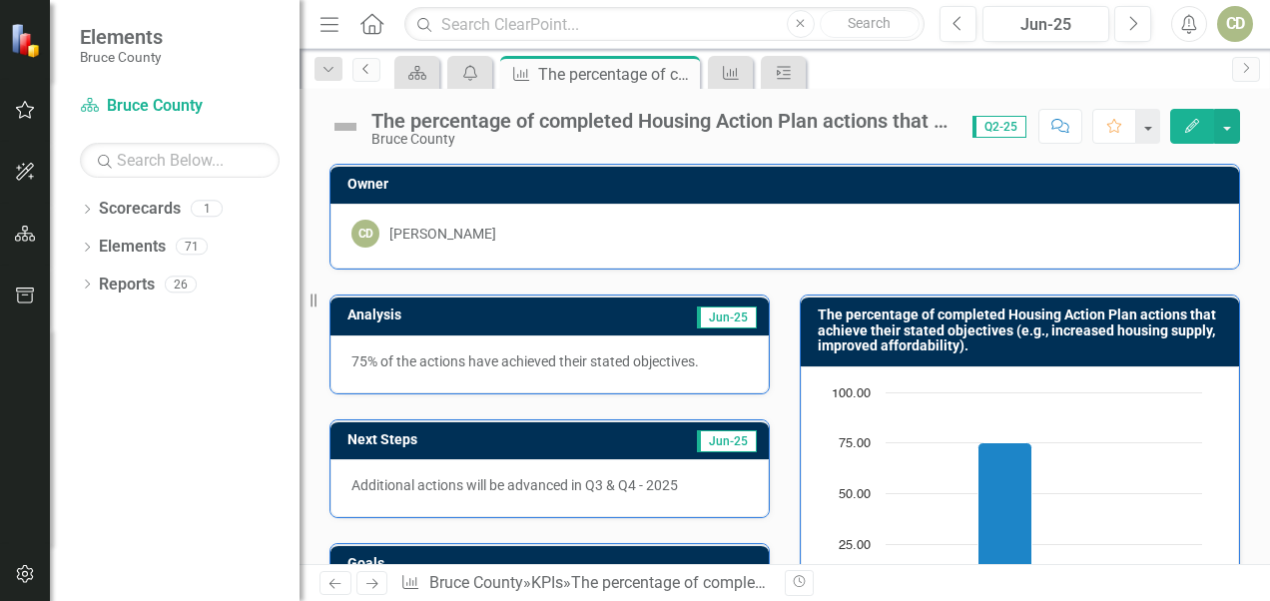
click at [361, 80] on link "Previous" at bounding box center [367, 70] width 28 height 24
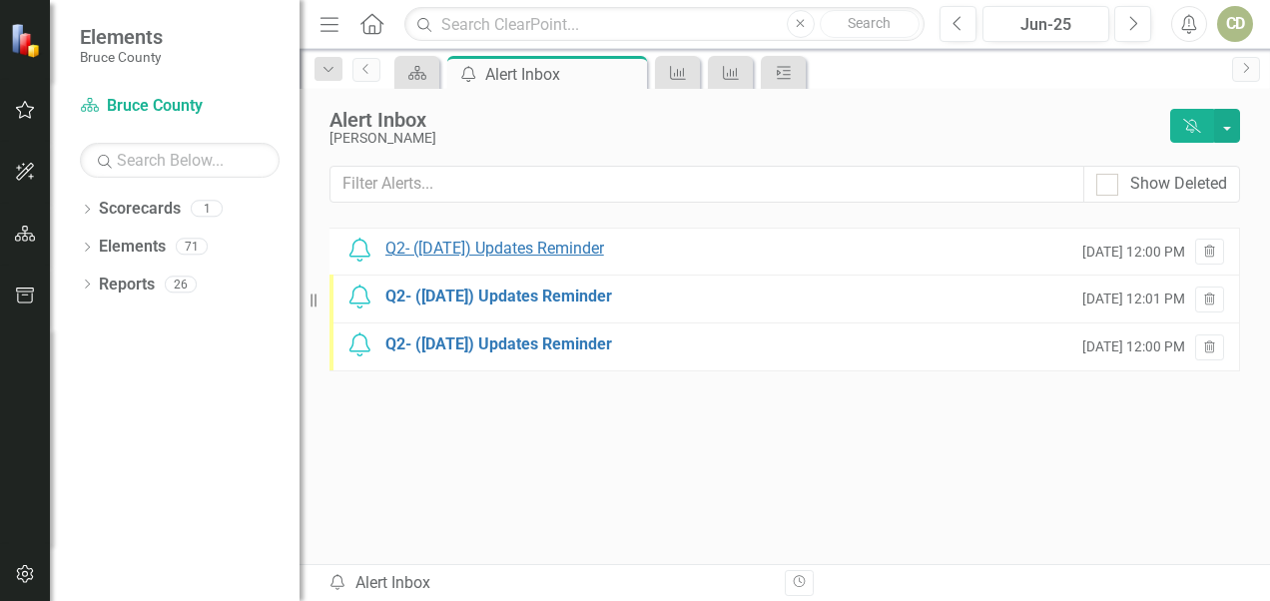
click at [457, 258] on div "Q2- ([DATE]) Updates Reminder" at bounding box center [494, 249] width 219 height 23
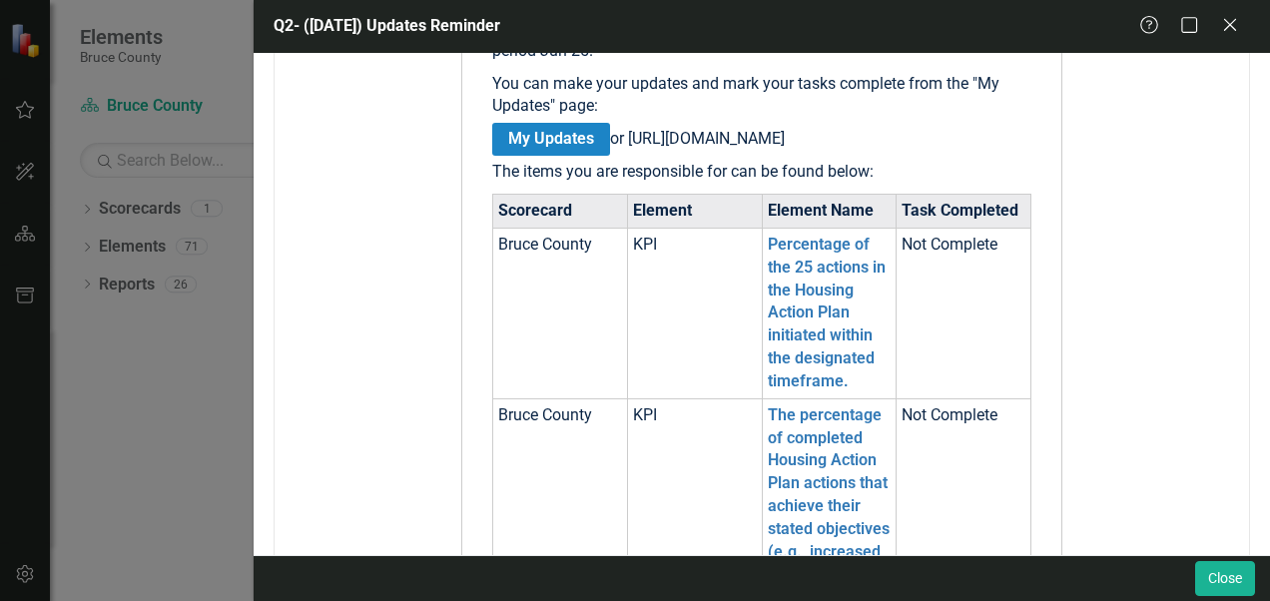
scroll to position [879, 0]
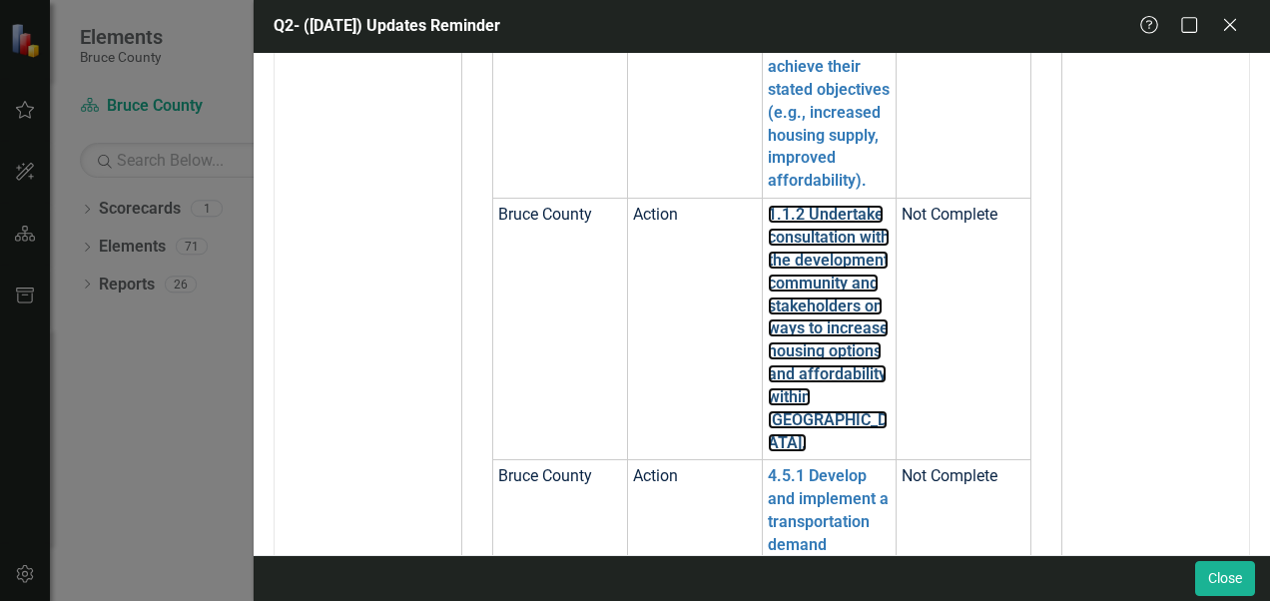
click at [854, 280] on link "1.1.2 Undertake consultation with the development community and stakeholders on…" at bounding box center [829, 328] width 122 height 247
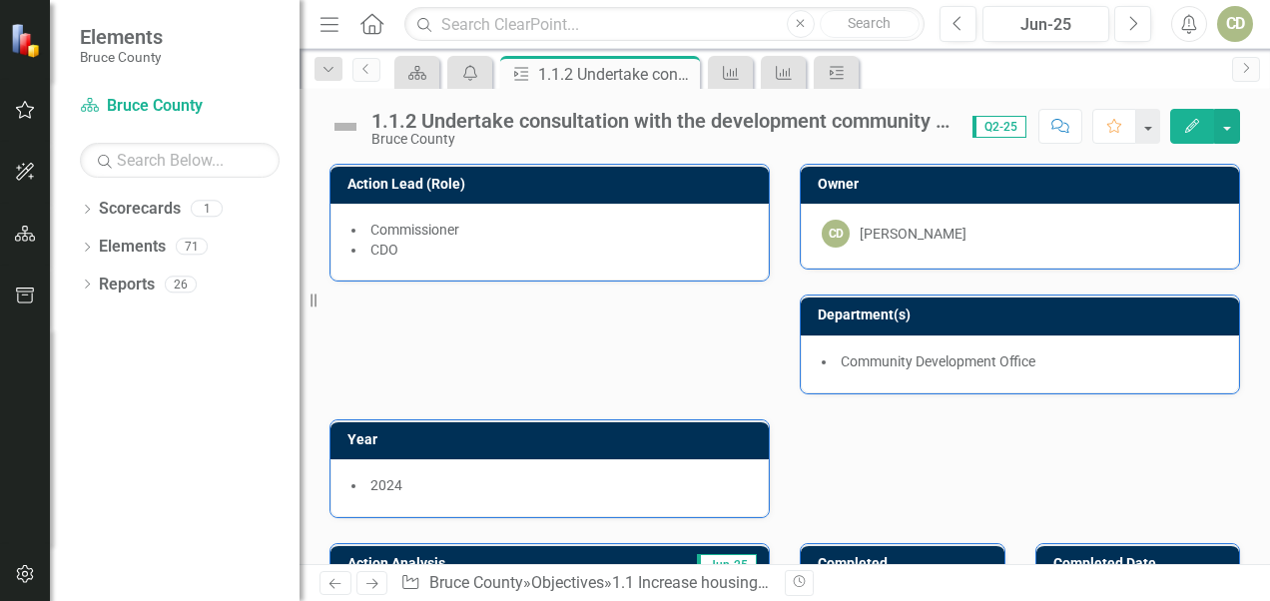
scroll to position [352, 0]
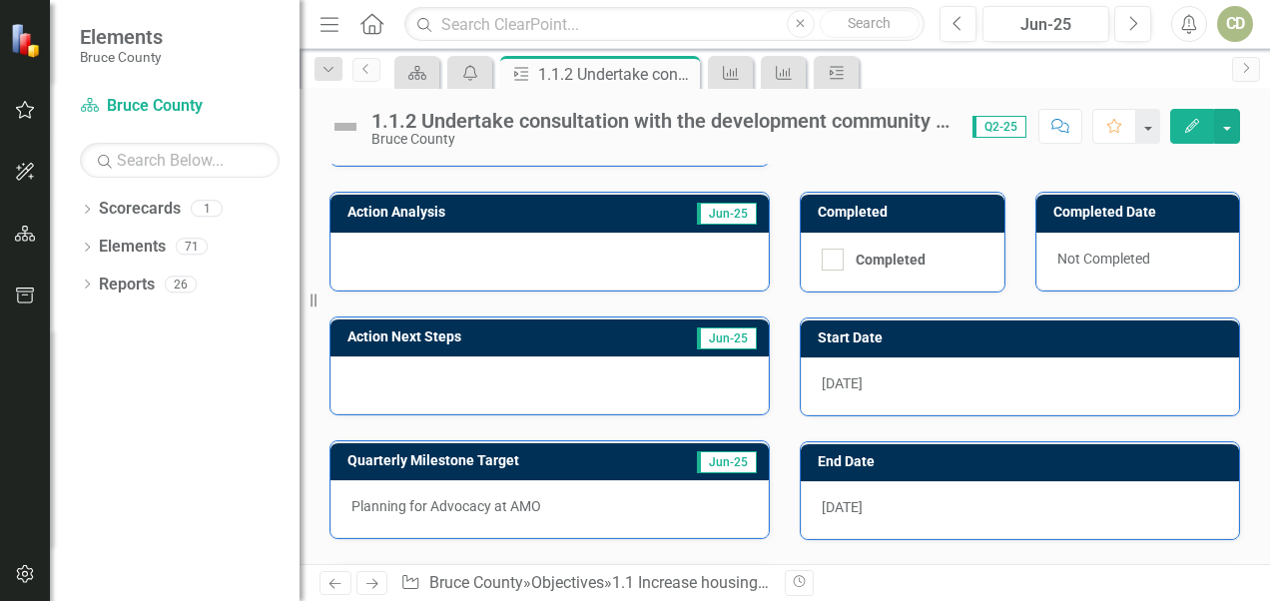
click at [511, 256] on div at bounding box center [550, 262] width 438 height 58
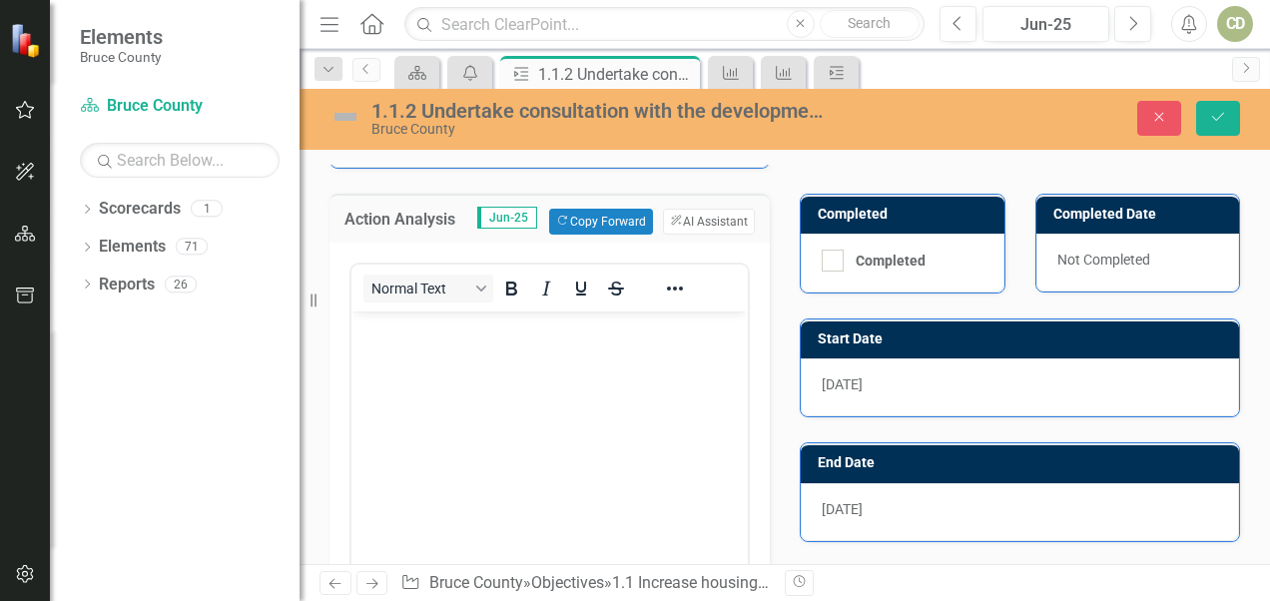
scroll to position [0, 0]
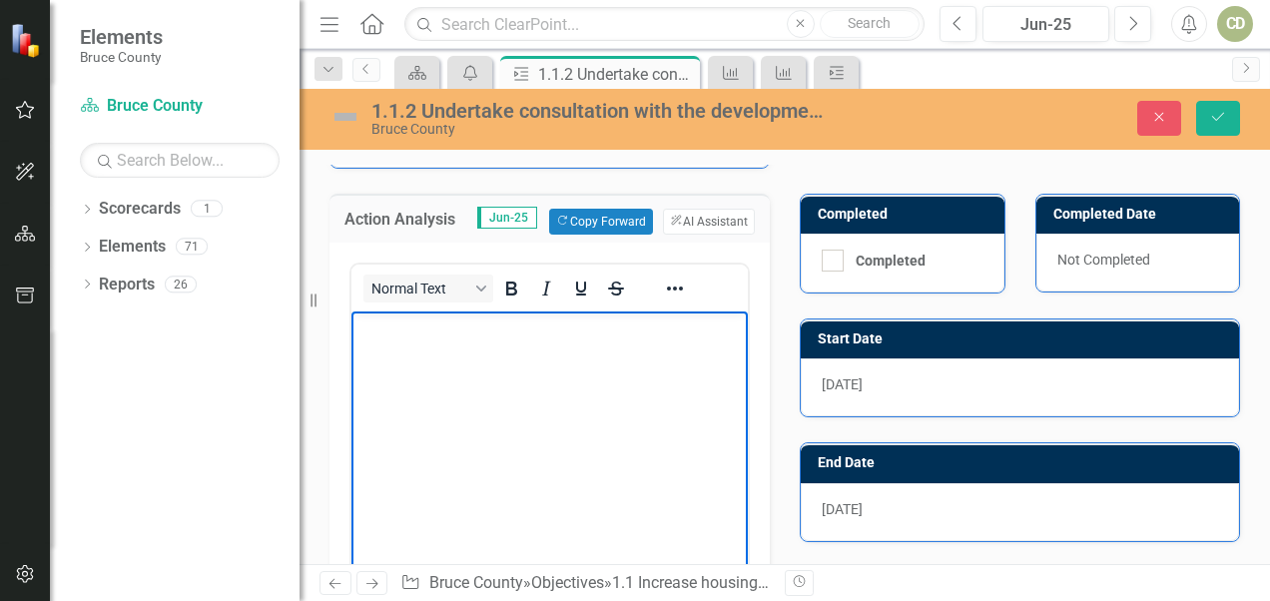
click at [486, 395] on body "Rich Text Area. Press ALT-0 for help." at bounding box center [550, 461] width 396 height 300
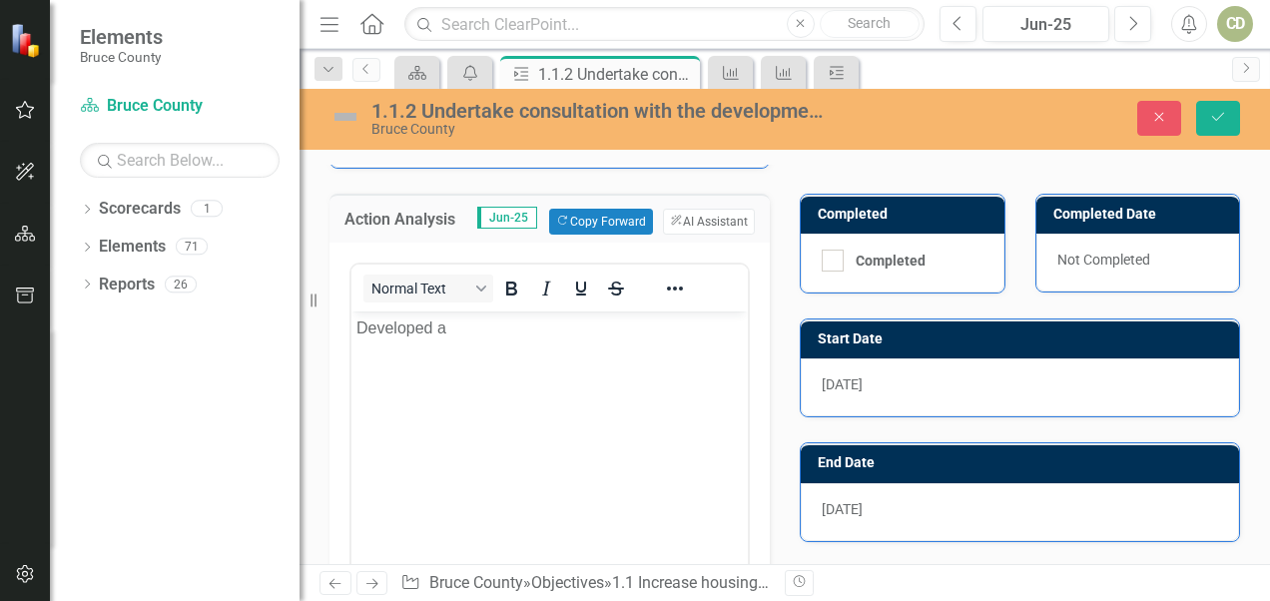
click at [521, 110] on div "1.1.2 Undertake consultation with the development community and stakeholders on…" at bounding box center [598, 111] width 454 height 22
click at [577, 73] on div "1.1.2 Undertake consultation with the development community and stakeholders on…" at bounding box center [591, 74] width 107 height 25
click at [369, 80] on link "Previous" at bounding box center [367, 70] width 28 height 24
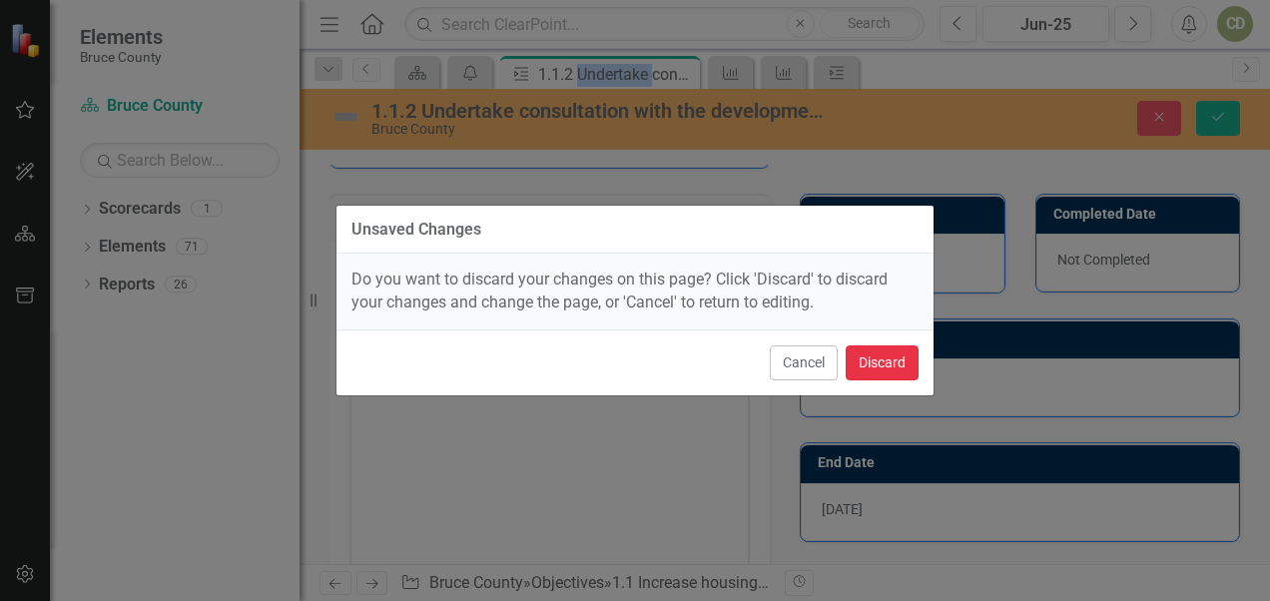
click at [884, 357] on button "Discard" at bounding box center [882, 363] width 73 height 35
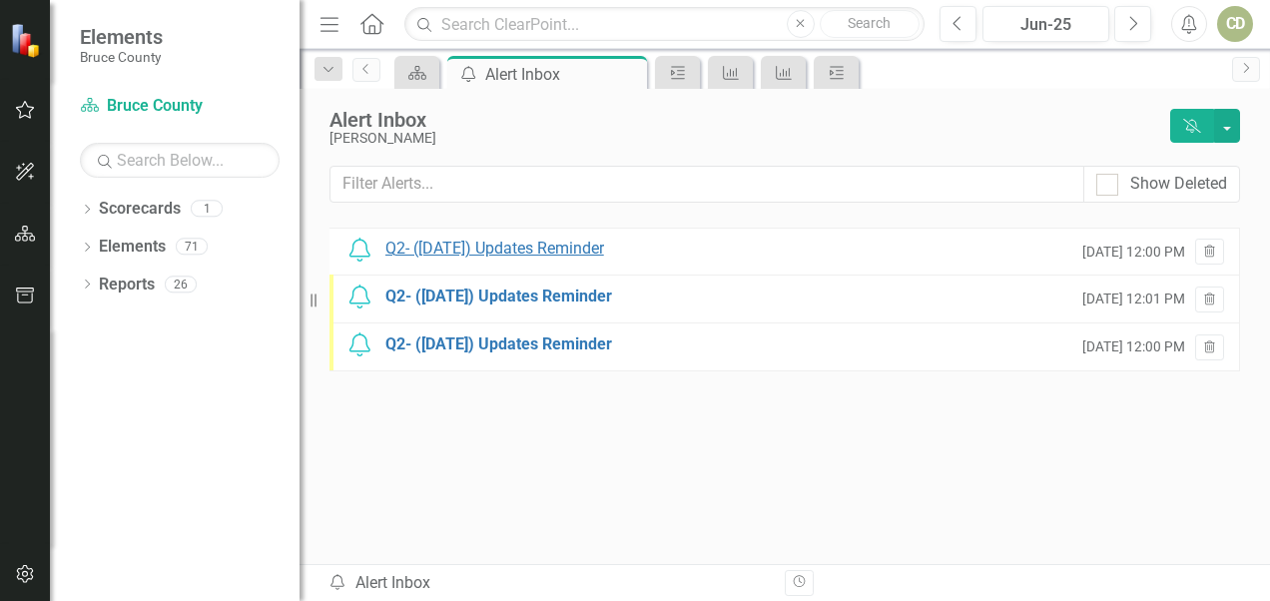
click at [565, 255] on div "Q2- ([DATE]) Updates Reminder" at bounding box center [494, 249] width 219 height 23
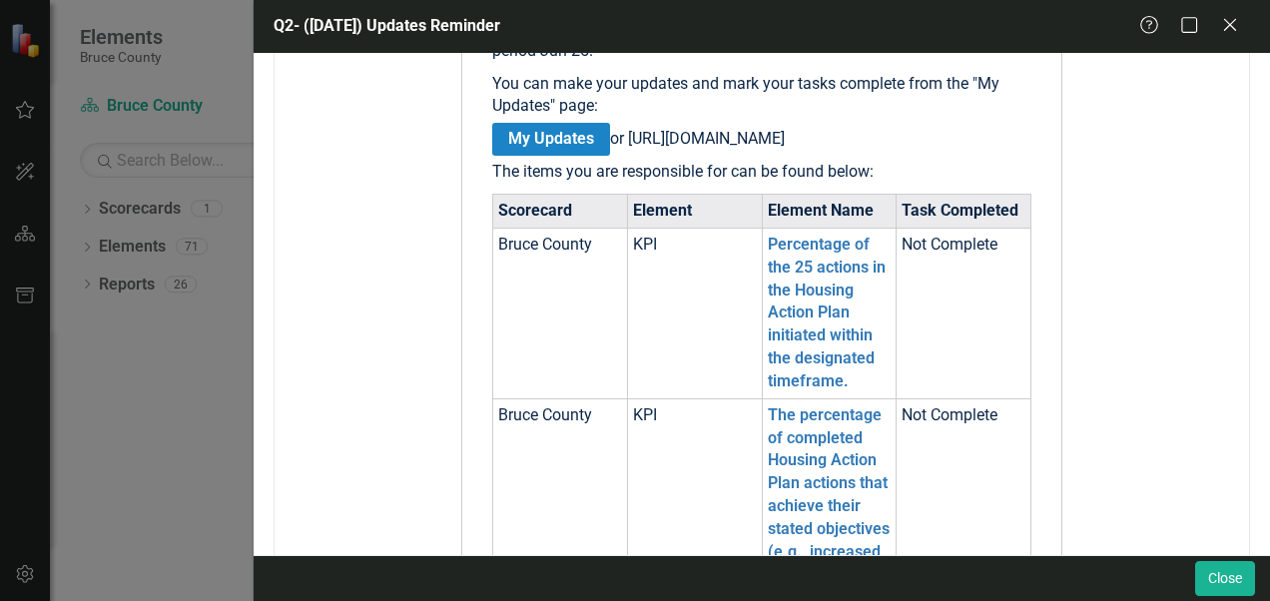
scroll to position [879, 0]
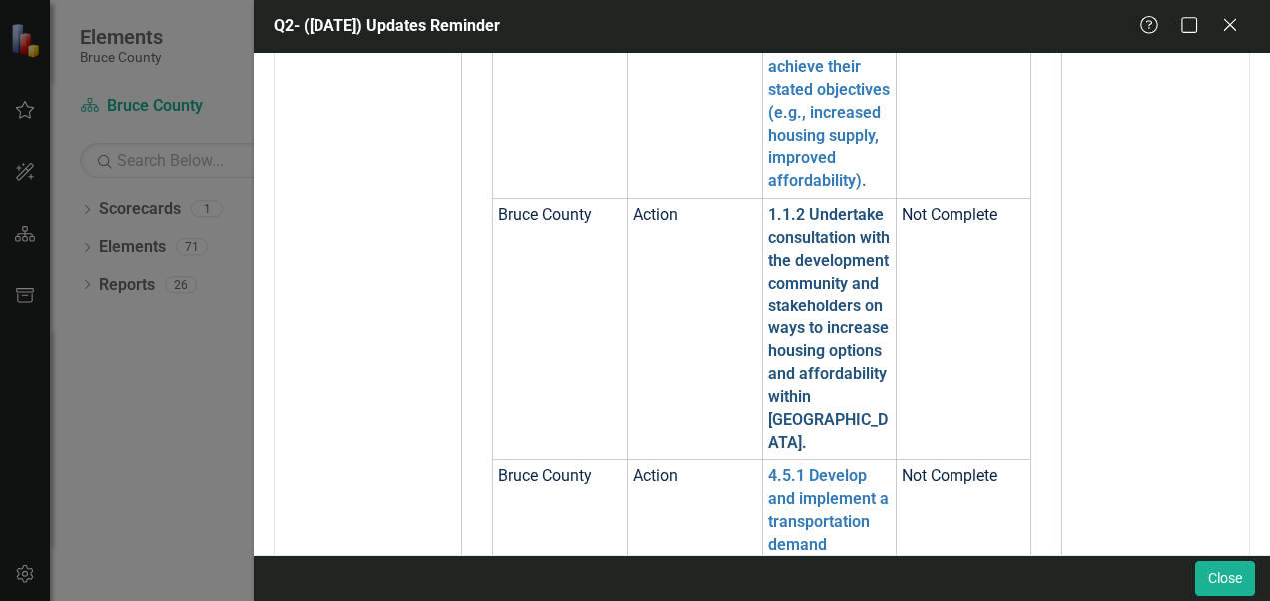
click at [843, 322] on link "1.1.2 Undertake consultation with the development community and stakeholders on…" at bounding box center [829, 328] width 122 height 247
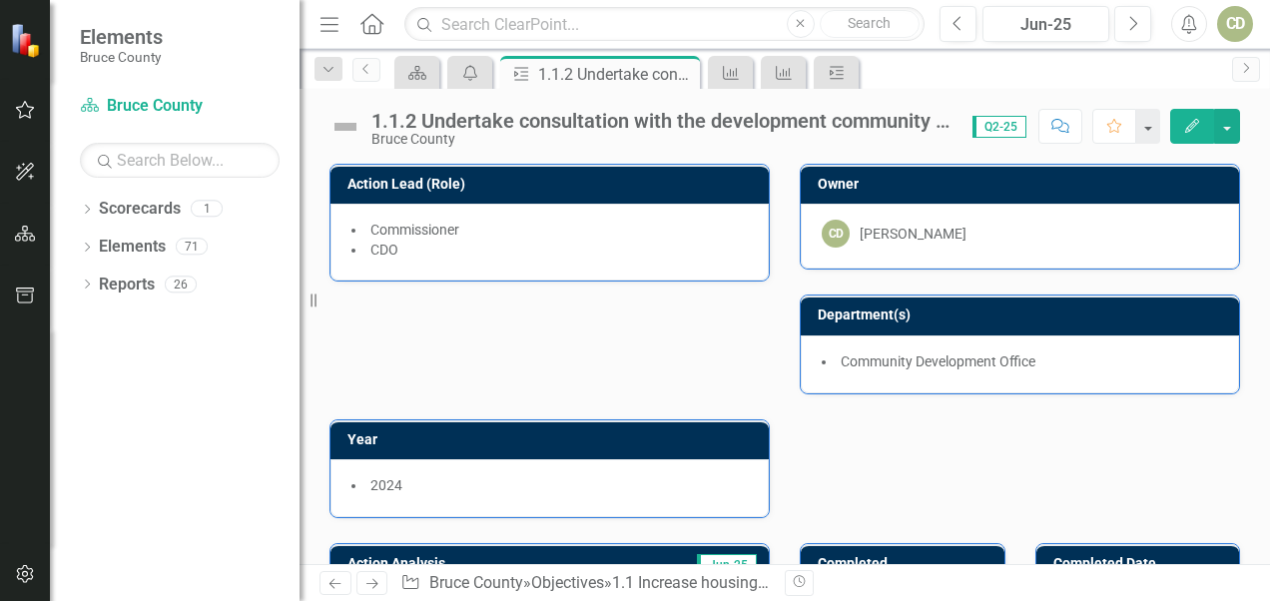
drag, startPoint x: 1262, startPoint y: 429, endPoint x: 1082, endPoint y: 469, distance: 185.1
click at [884, 469] on div "Action Lead (Role) Commissioner CDO Owner CD [PERSON_NAME] Department(s) Commun…" at bounding box center [785, 328] width 941 height 379
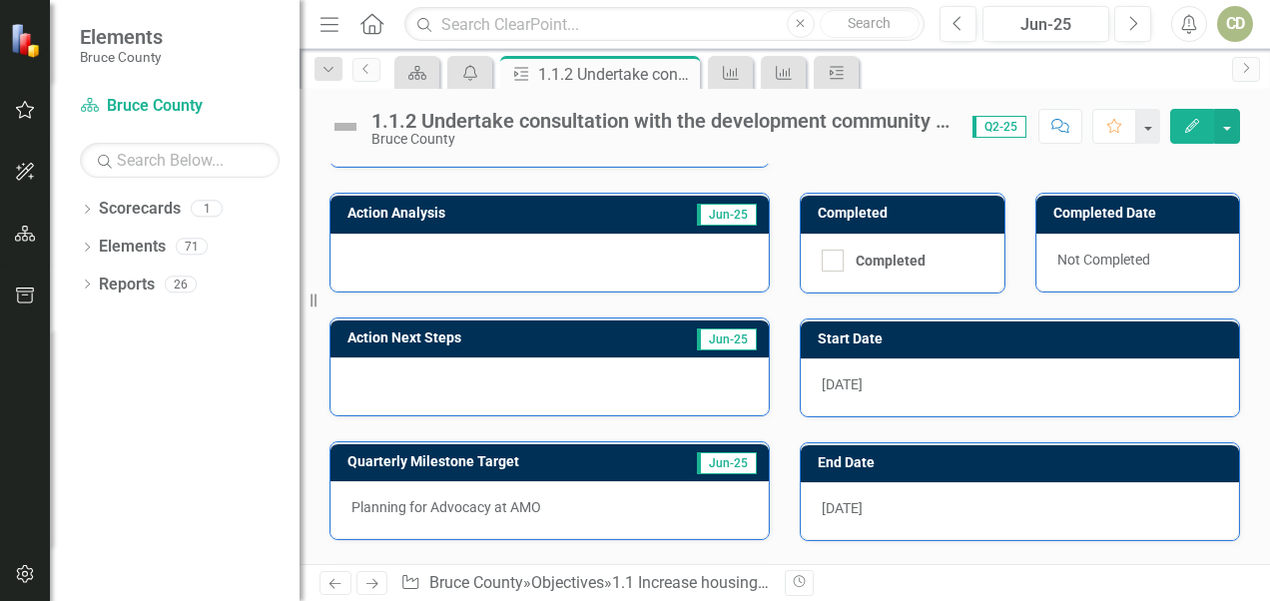
click at [615, 259] on div at bounding box center [550, 263] width 438 height 58
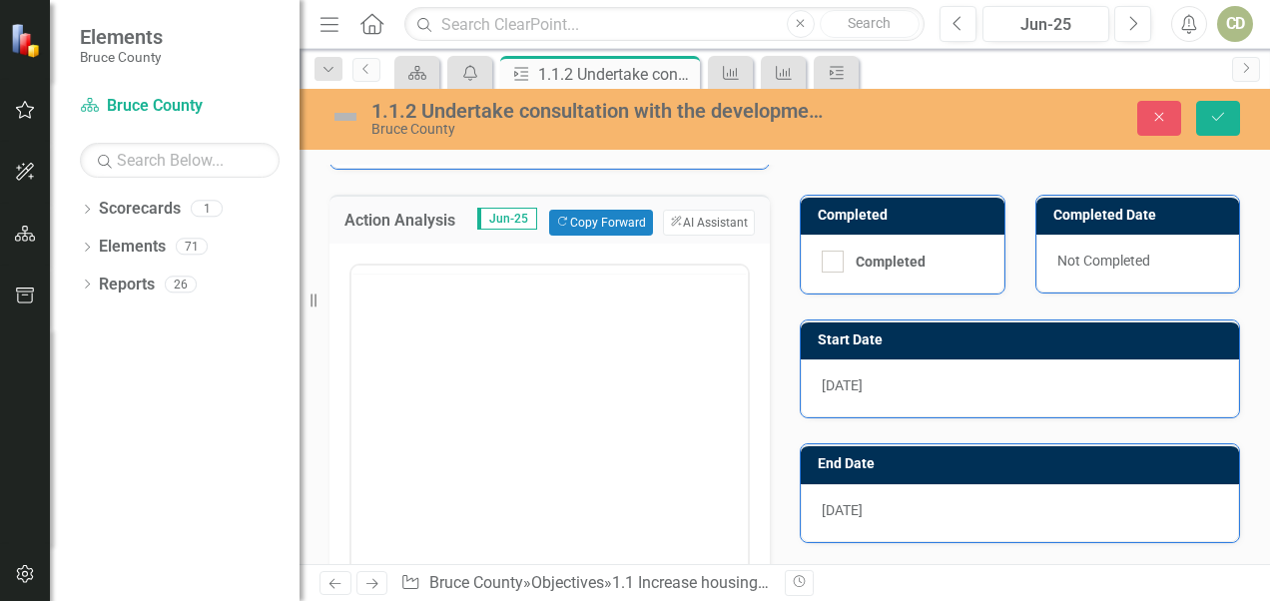
scroll to position [0, 0]
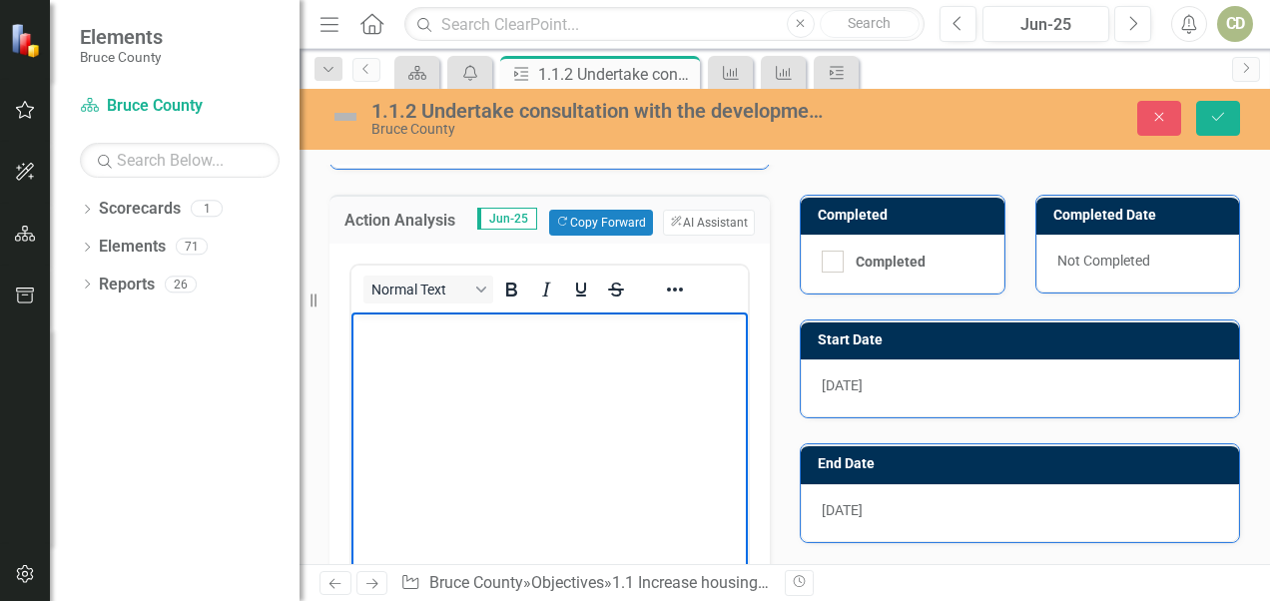
click at [580, 361] on body "Rich Text Area. Press ALT-0 for help." at bounding box center [550, 462] width 396 height 300
click at [539, 337] on p "Established and held two meetings with the" at bounding box center [550, 329] width 386 height 24
click at [630, 340] on p "Established and held a meeting" at bounding box center [550, 329] width 386 height 24
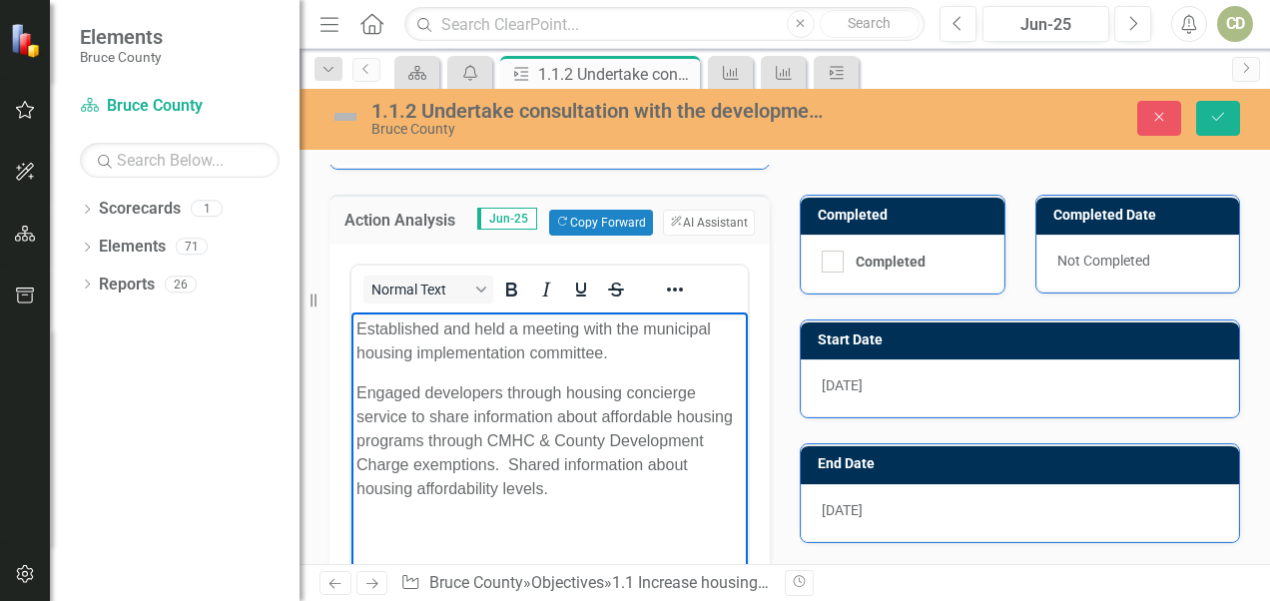
scroll to position [701, 0]
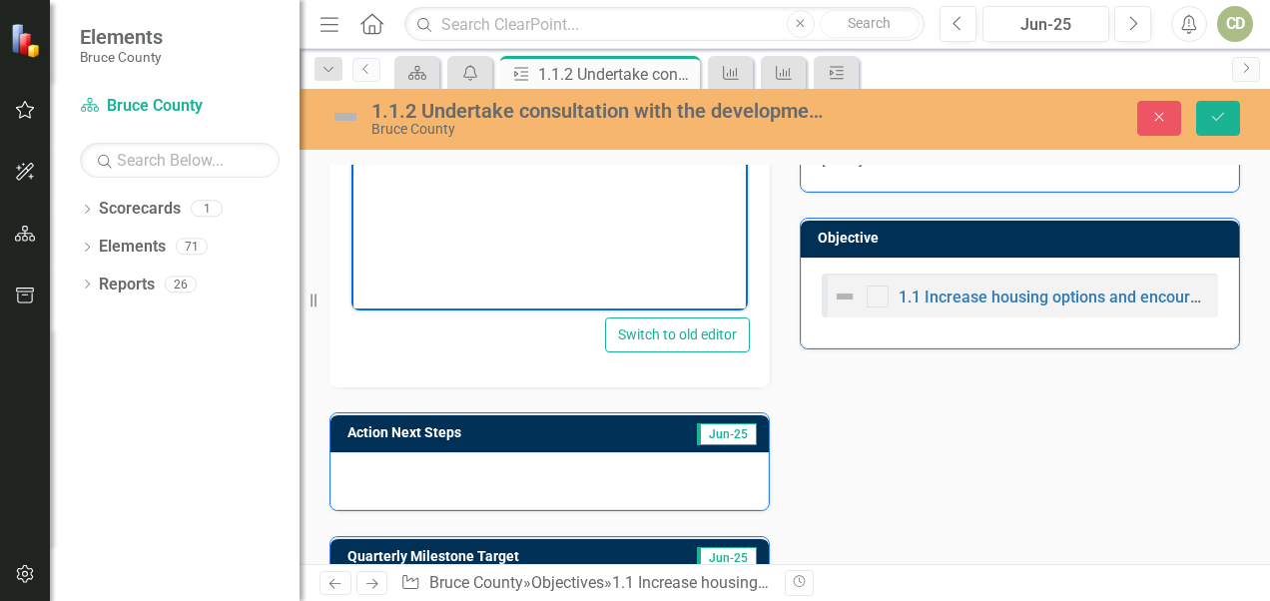
click at [594, 473] on div at bounding box center [550, 481] width 438 height 58
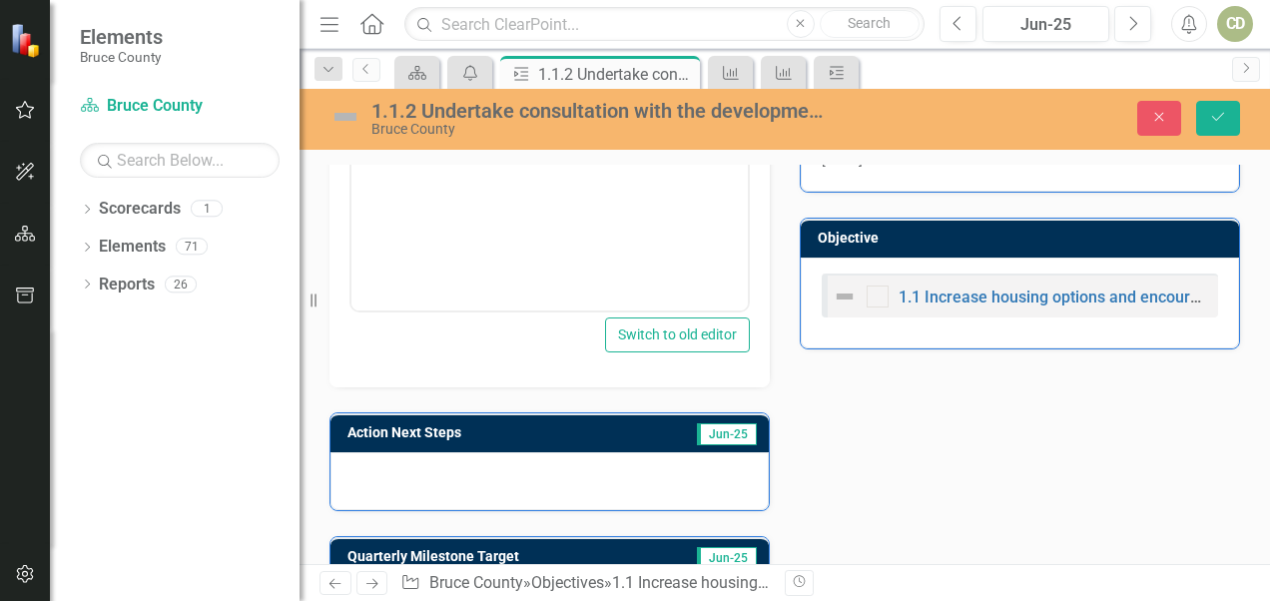
click at [594, 473] on div at bounding box center [550, 481] width 438 height 58
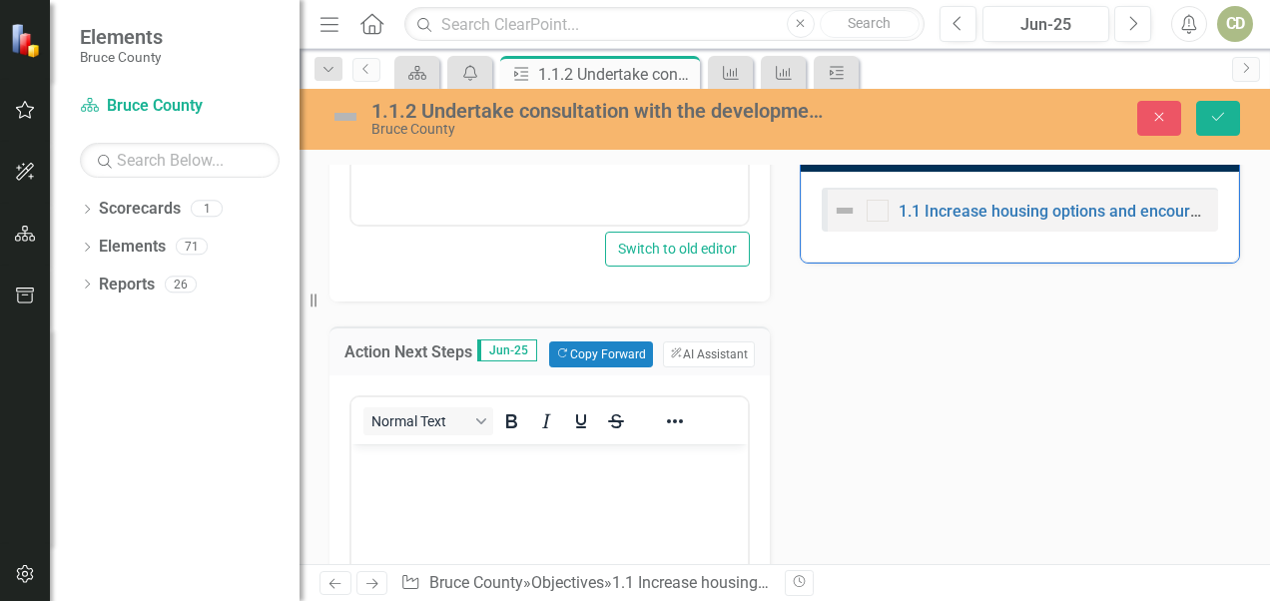
scroll to position [793, 0]
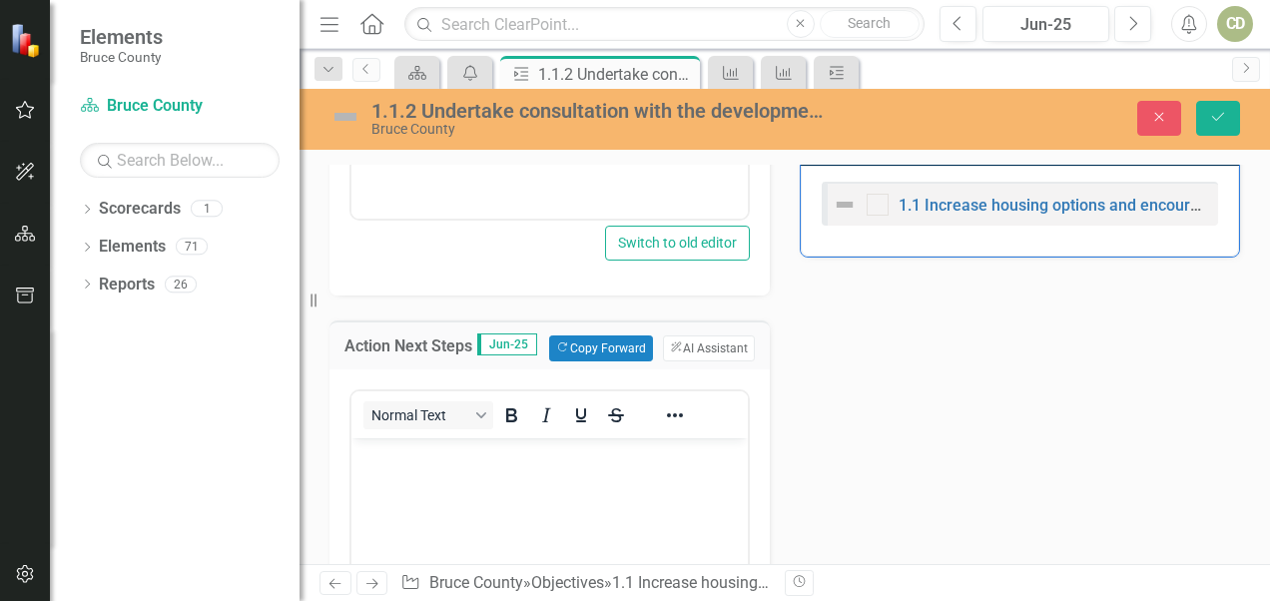
click at [659, 479] on body "Rich Text Area. Press ALT-0 for help." at bounding box center [550, 587] width 396 height 300
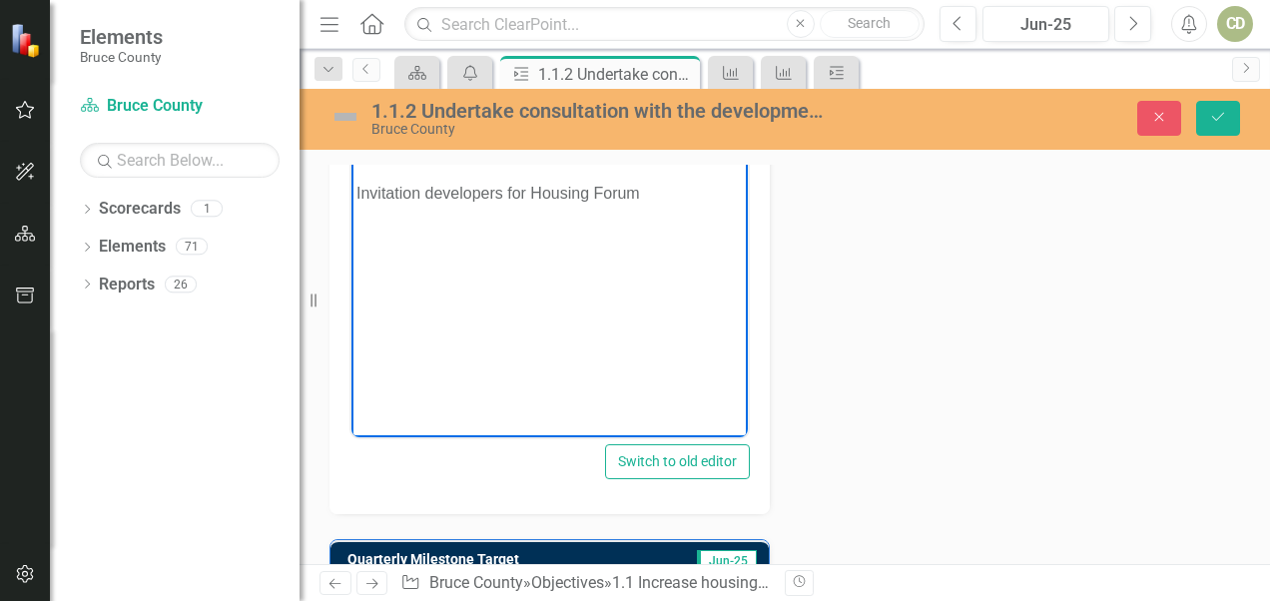
scroll to position [1370, 0]
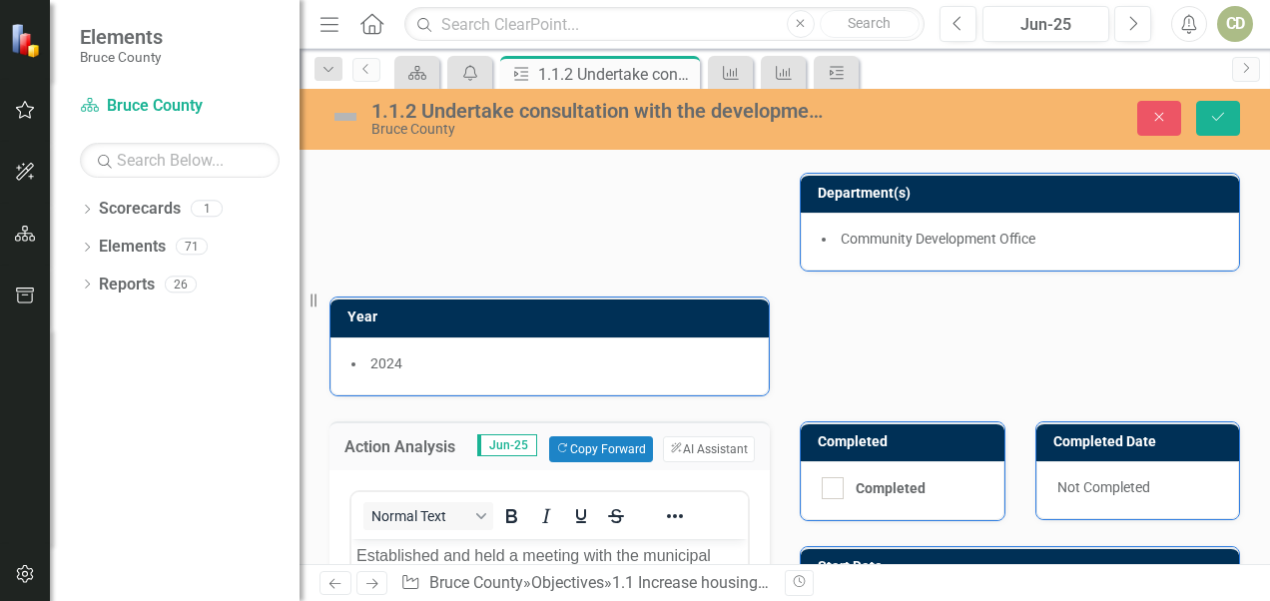
scroll to position [162, 0]
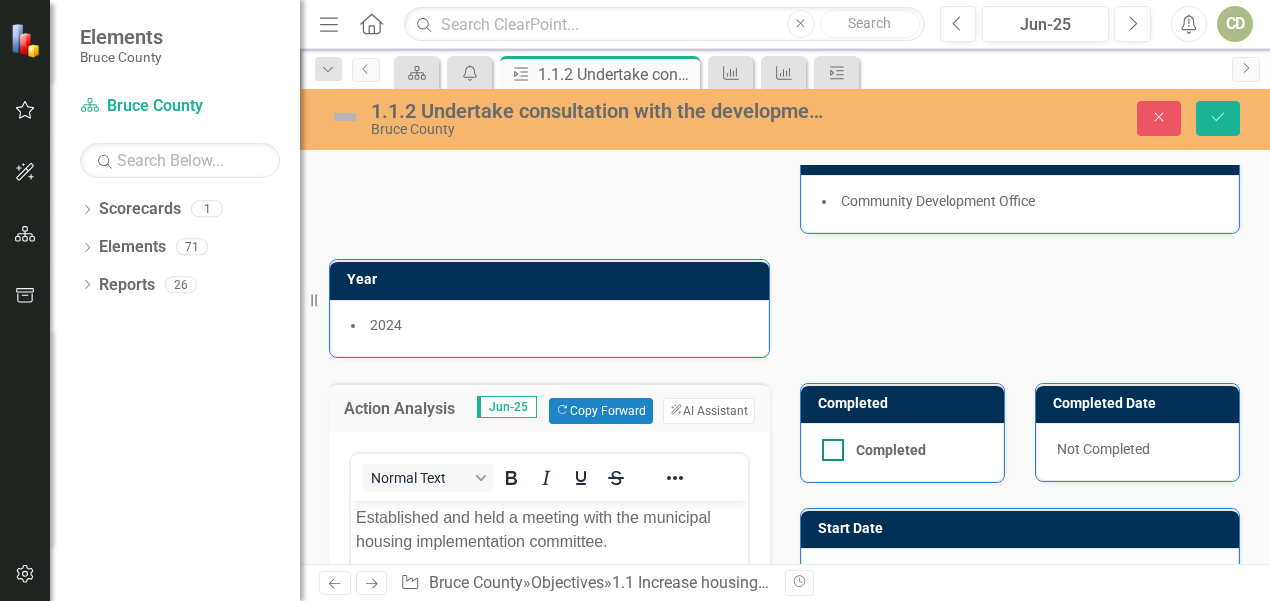
click at [828, 448] on div at bounding box center [833, 450] width 22 height 22
click at [828, 448] on input "Completed" at bounding box center [828, 445] width 13 height 13
checkbox input "true"
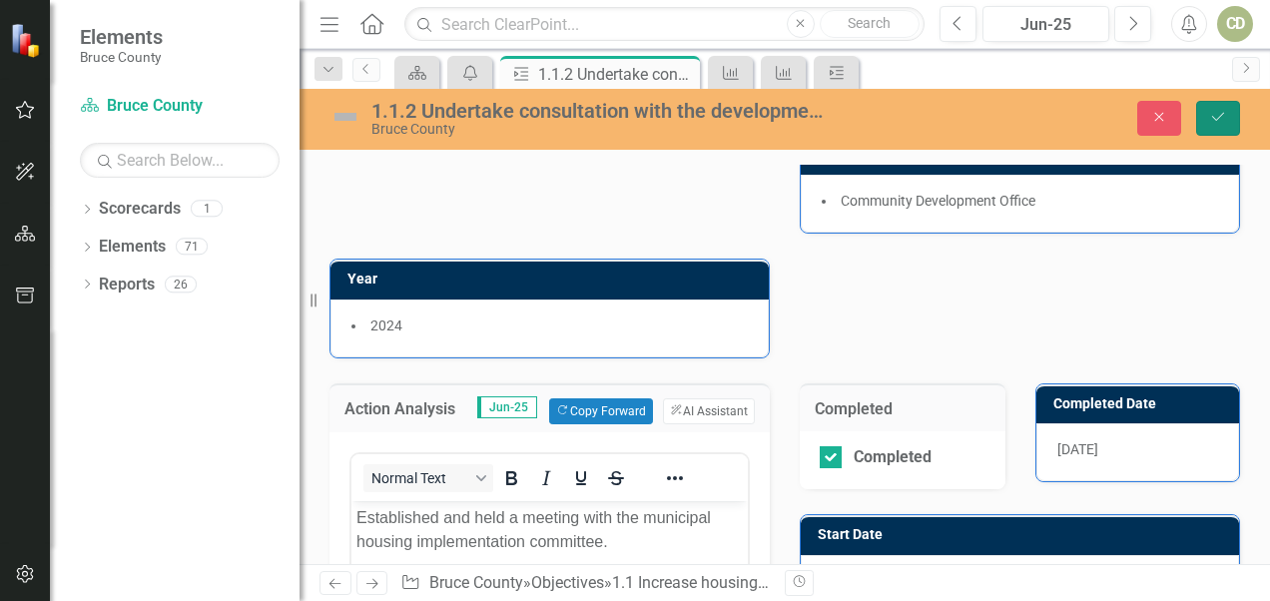
click at [884, 124] on icon "Save" at bounding box center [1218, 117] width 18 height 14
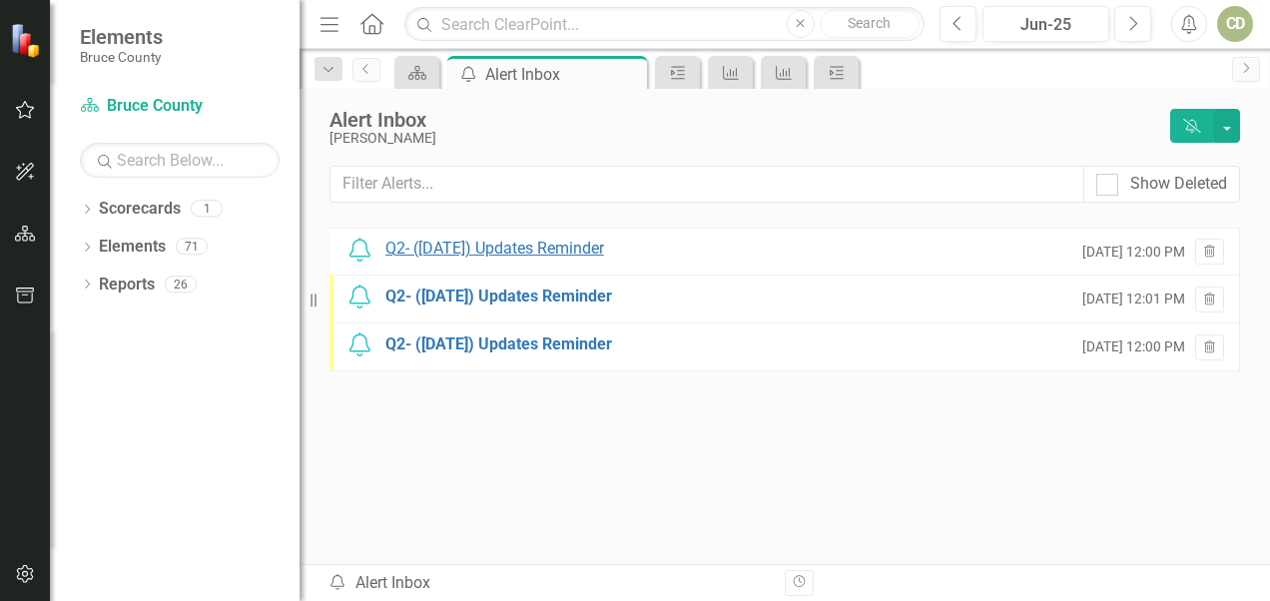
click at [451, 248] on div "Q2- ([DATE]) Updates Reminder" at bounding box center [494, 249] width 219 height 23
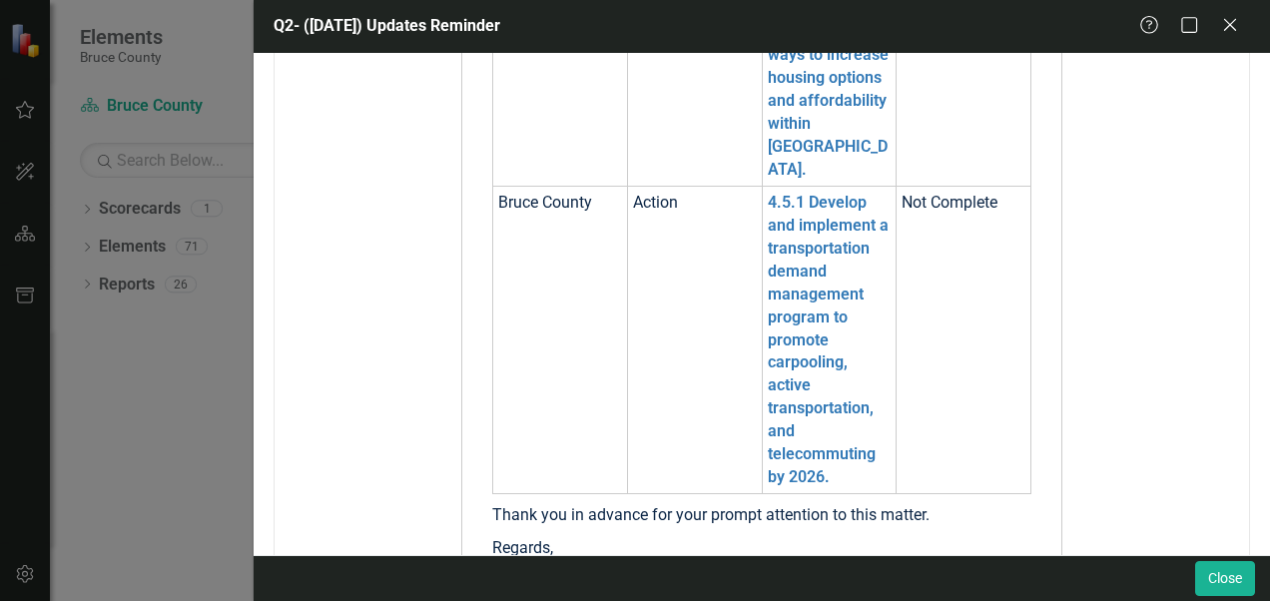
scroll to position [1205, 0]
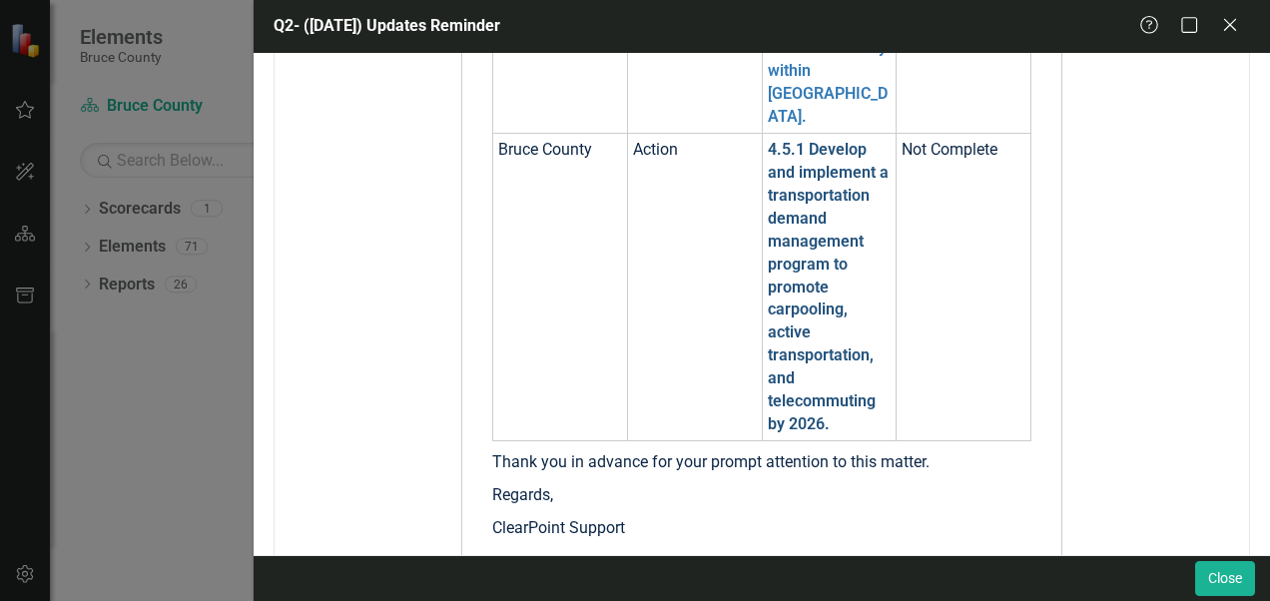
click at [837, 356] on link "4.5.1 Develop and implement a transportation demand management program to promo…" at bounding box center [828, 286] width 121 height 293
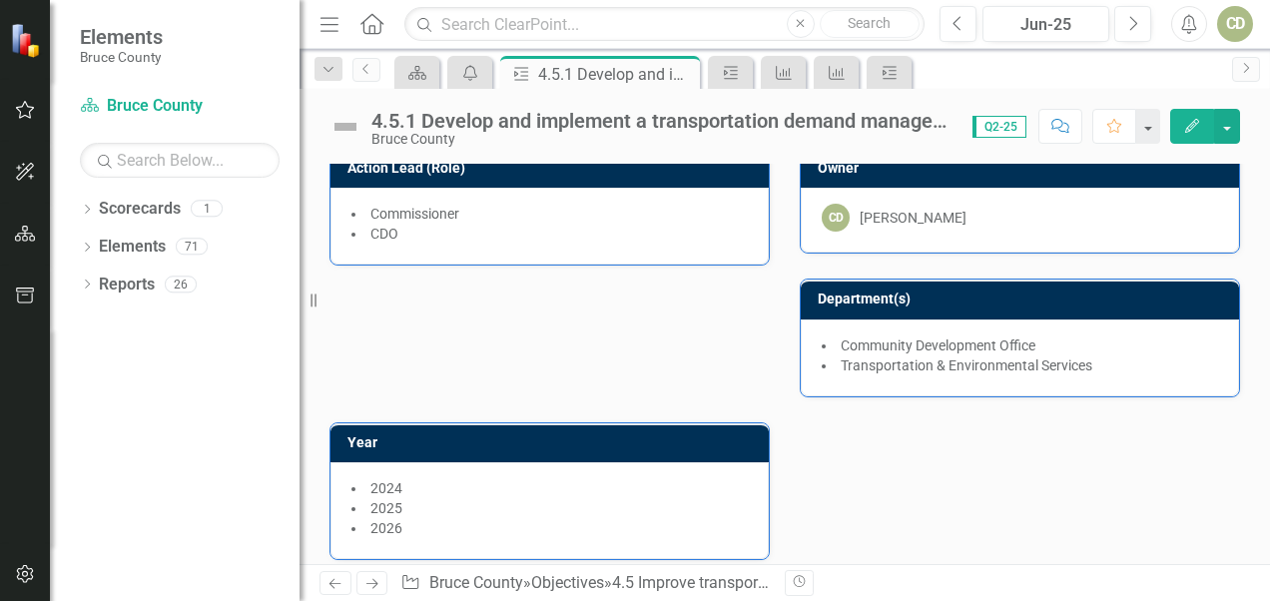
scroll to position [366, 0]
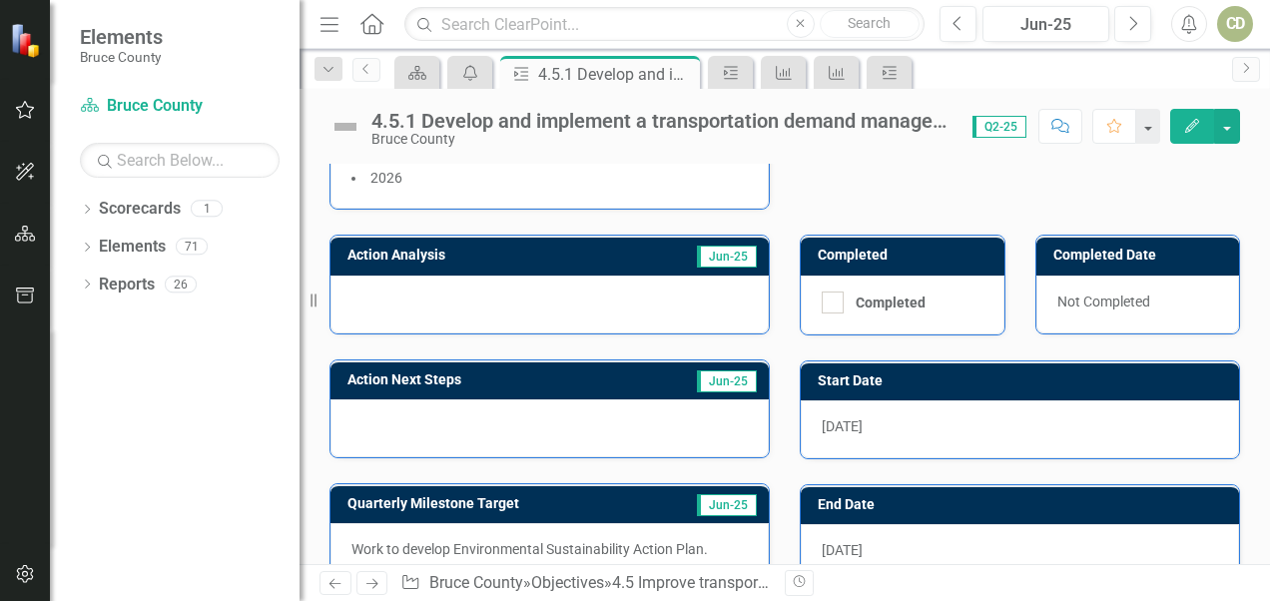
click at [575, 306] on div at bounding box center [550, 305] width 438 height 58
click at [553, 298] on div at bounding box center [550, 305] width 438 height 58
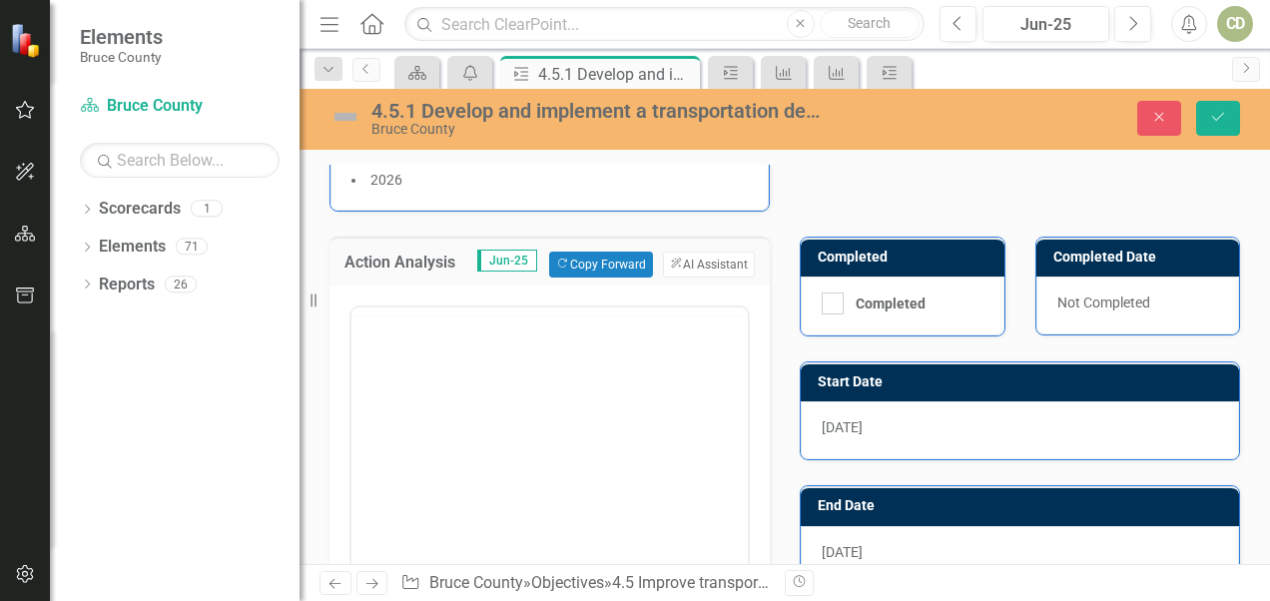
scroll to position [0, 0]
click at [520, 402] on body "Rich Text Area. Press ALT-0 for help." at bounding box center [550, 504] width 396 height 300
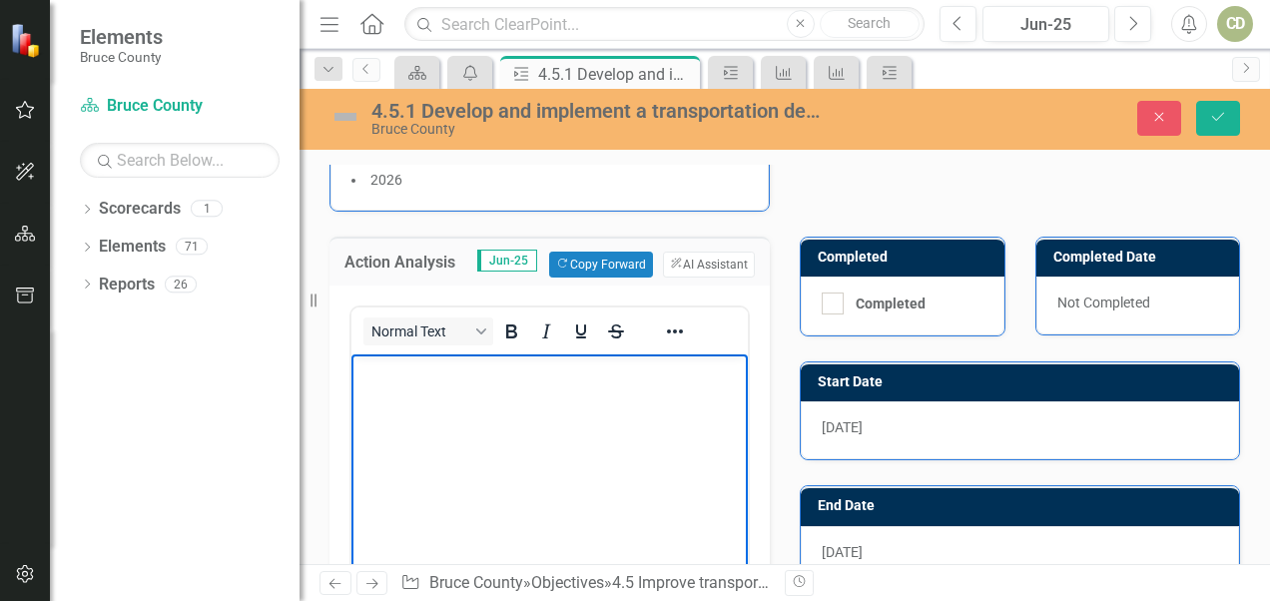
click at [733, 474] on body "Rich Text Area. Press ALT-0 for help." at bounding box center [550, 504] width 396 height 300
click at [681, 454] on body "Rich Text Area. Press ALT-0 for help." at bounding box center [550, 504] width 396 height 300
click at [600, 392] on body "Rich Text Area. Press ALT-0 for help." at bounding box center [550, 504] width 396 height 300
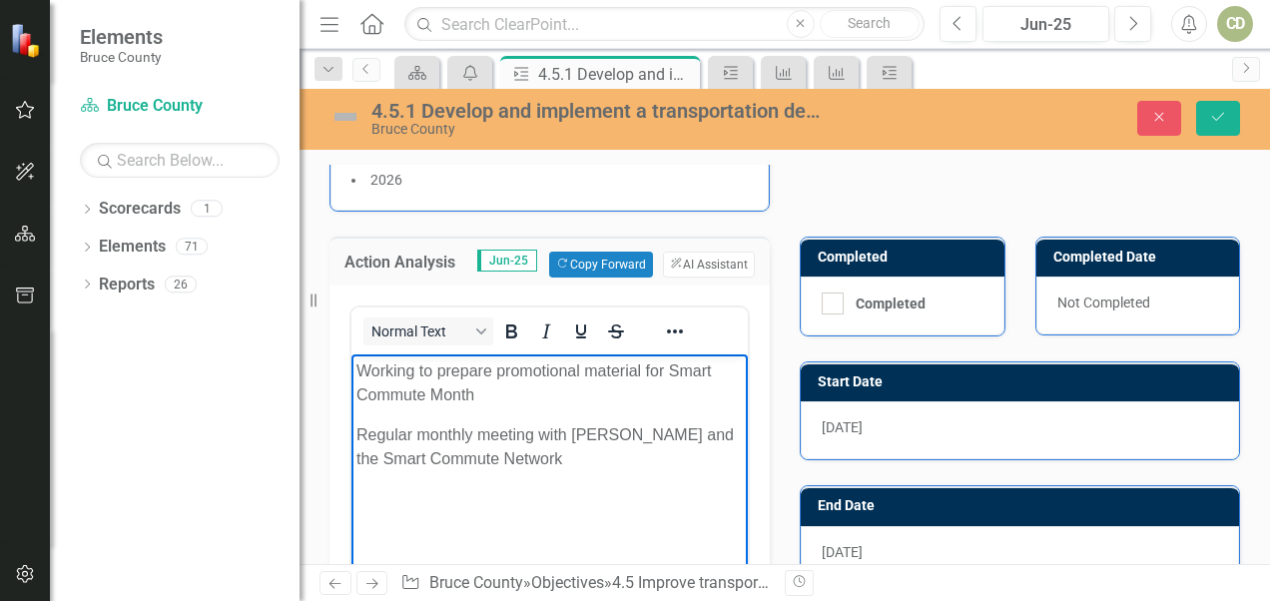
scroll to position [717, 0]
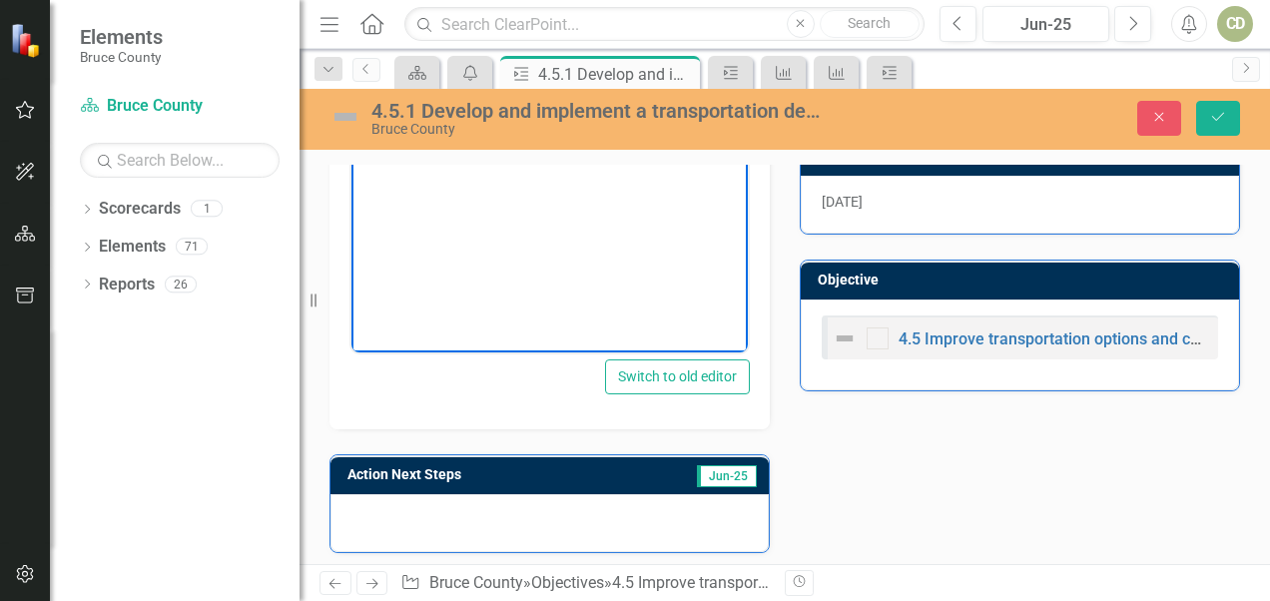
click at [652, 509] on div at bounding box center [550, 523] width 438 height 58
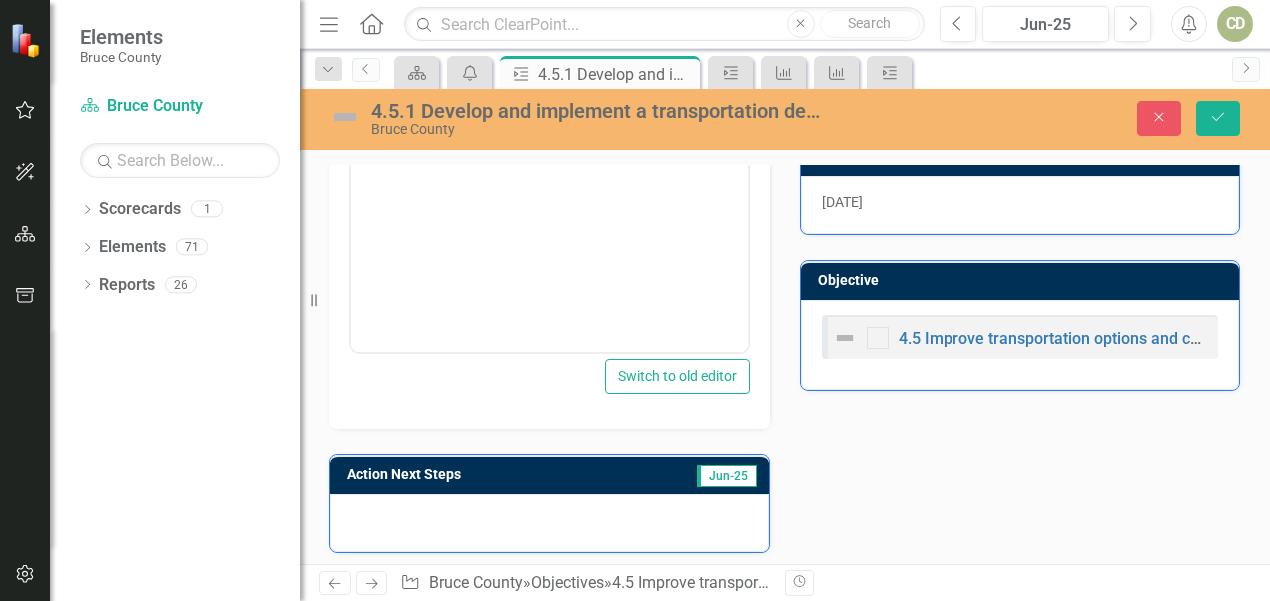
click at [585, 508] on div at bounding box center [550, 523] width 438 height 58
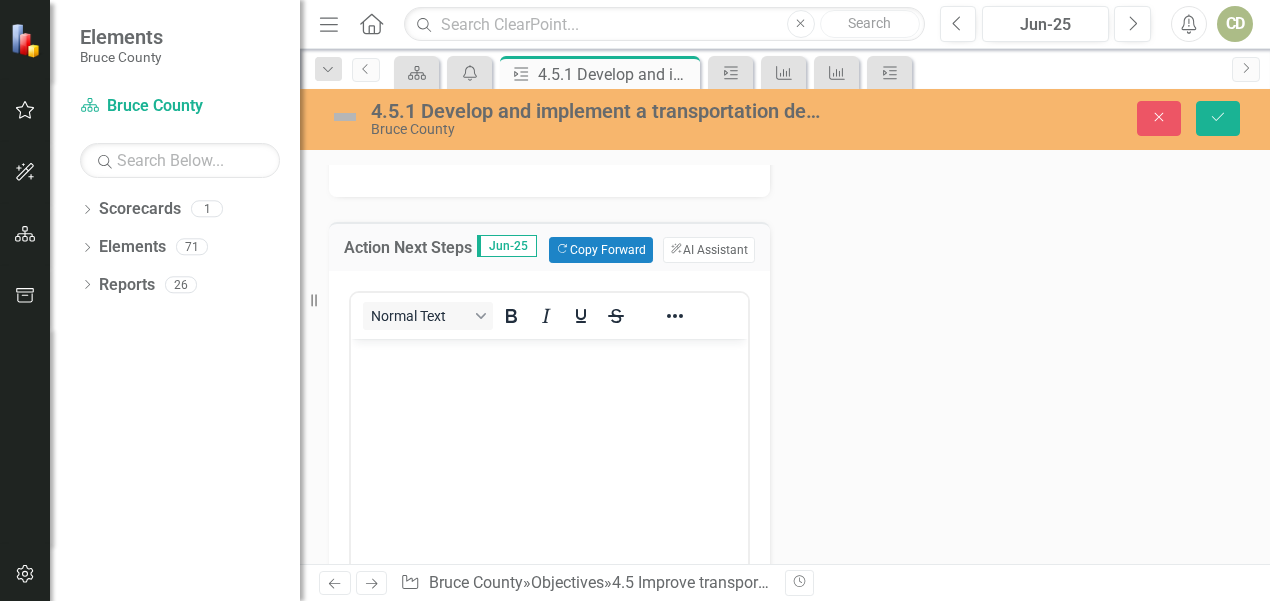
scroll to position [926, 0]
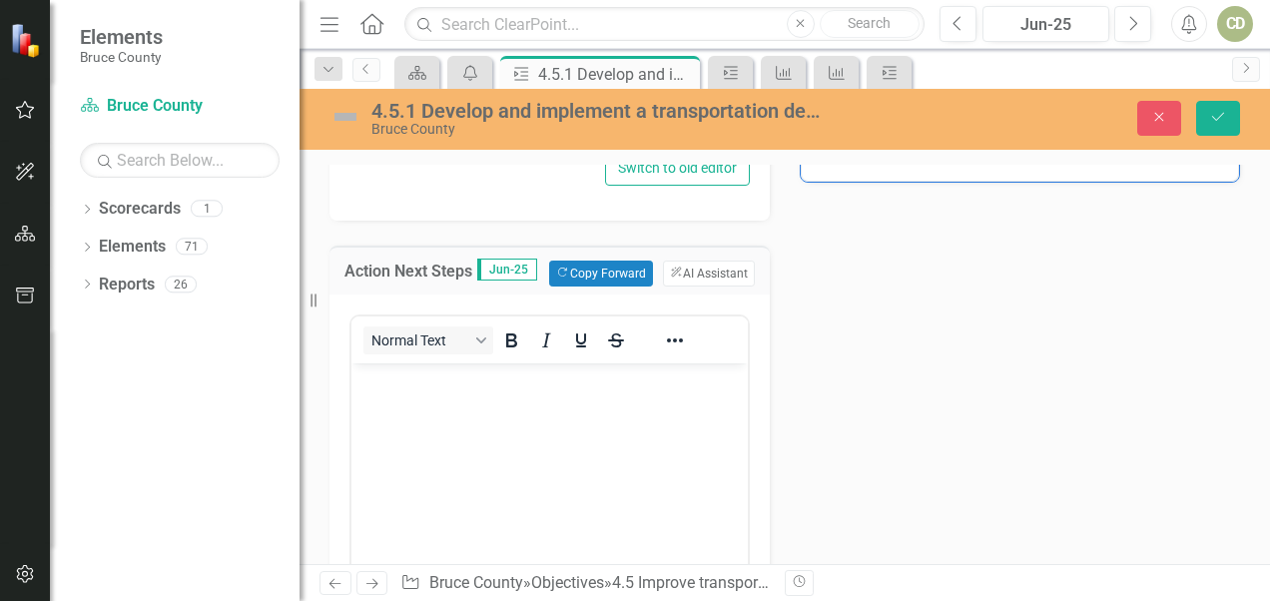
click at [451, 449] on body "Rich Text Area. Press ALT-0 for help." at bounding box center [550, 512] width 396 height 300
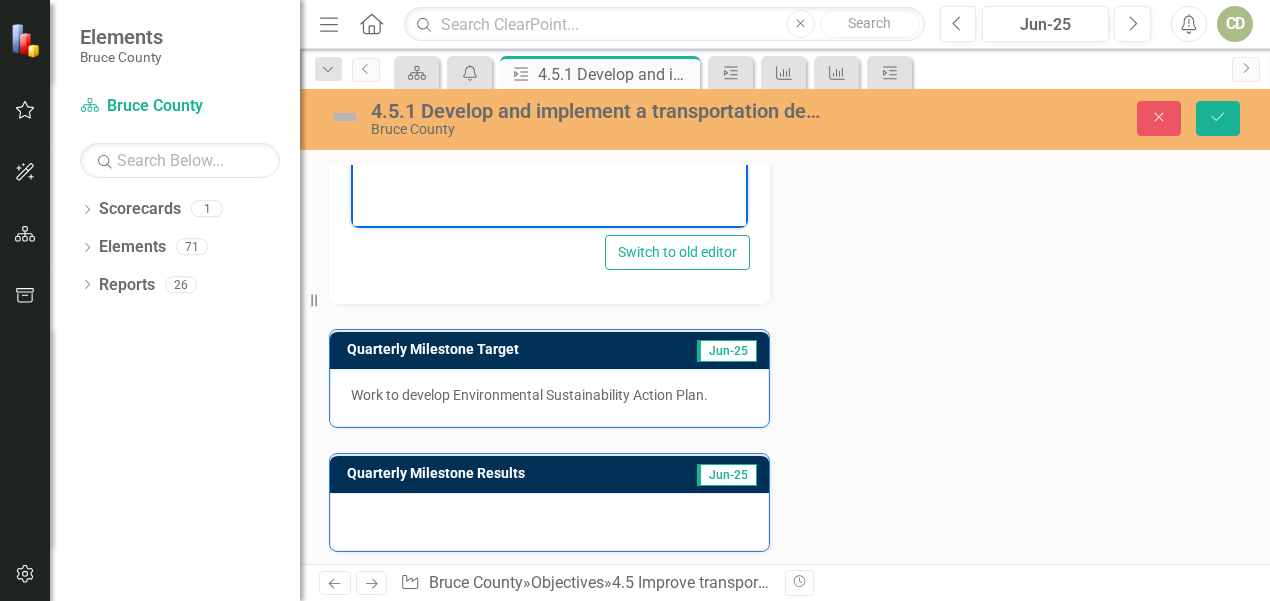
scroll to position [1427, 0]
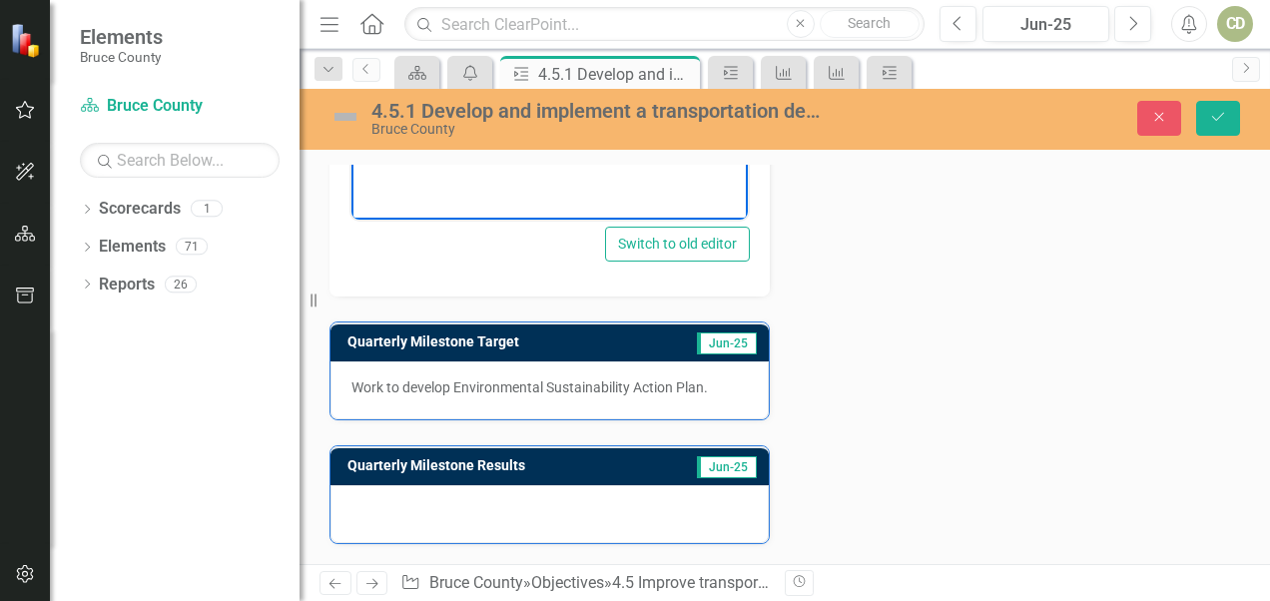
click at [709, 386] on p "Work to develop Environmental Sustainability Action Plan." at bounding box center [550, 387] width 396 height 20
click at [709, 391] on p "Work to develop Environmental Sustainability Action Plan." at bounding box center [550, 387] width 396 height 20
click at [702, 379] on p "Work to develop Environmental Sustainability Action Plan." at bounding box center [550, 387] width 396 height 20
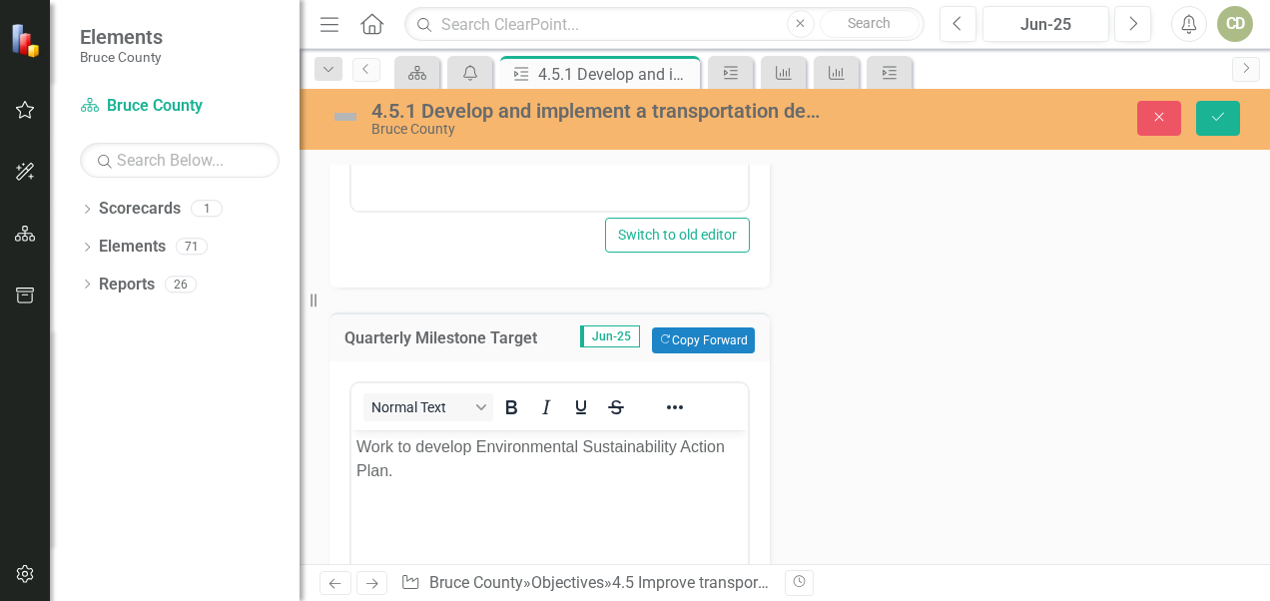
scroll to position [0, 0]
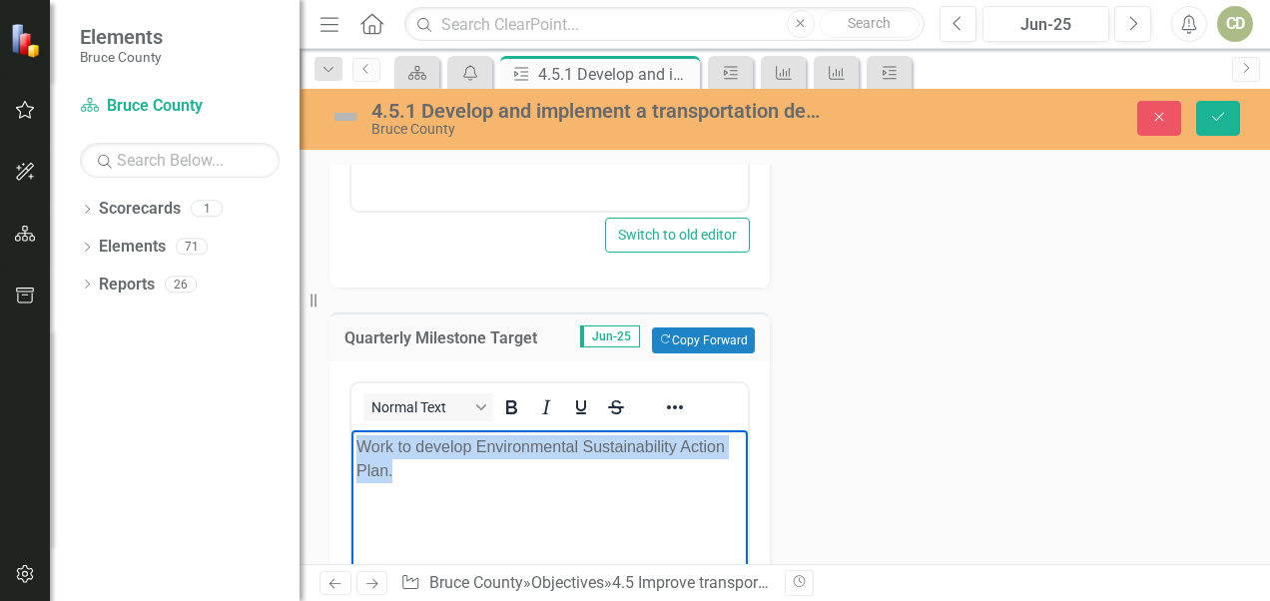
drag, startPoint x: 418, startPoint y: 480, endPoint x: 325, endPoint y: 408, distance: 118.2
click at [352, 429] on html "Work to develop Environmental Sustainability Action Plan." at bounding box center [550, 579] width 396 height 300
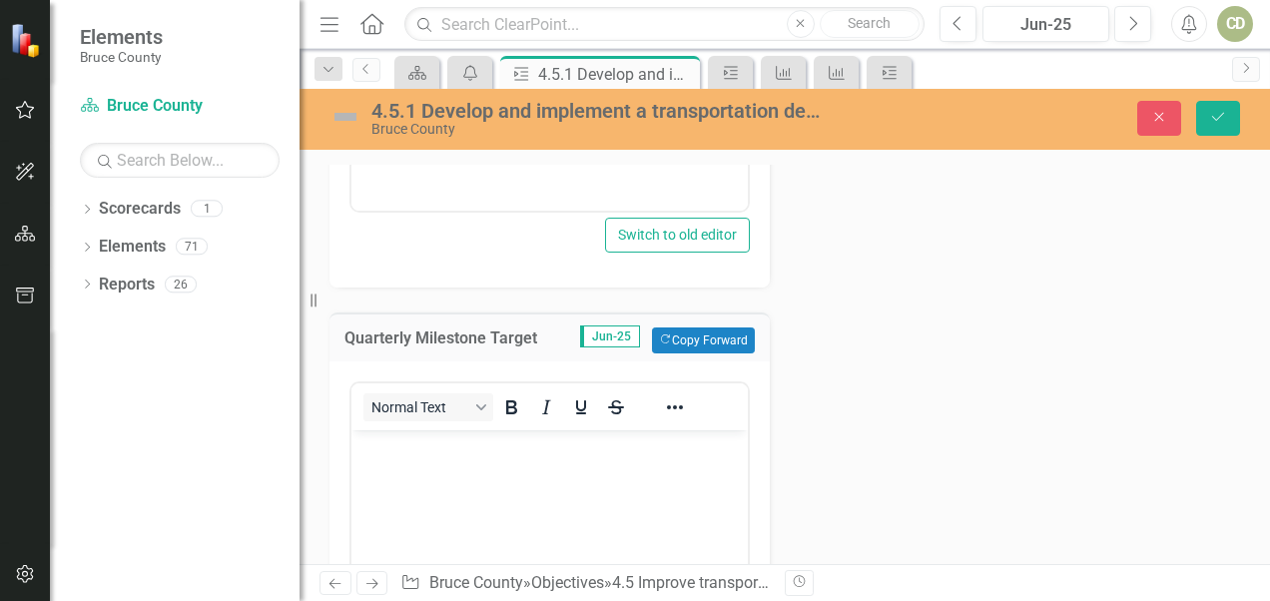
click at [758, 389] on div "<p>Work to develop Environmental Sustainability Action Plan.</p> Normal Text Sw…" at bounding box center [550, 608] width 440 height 494
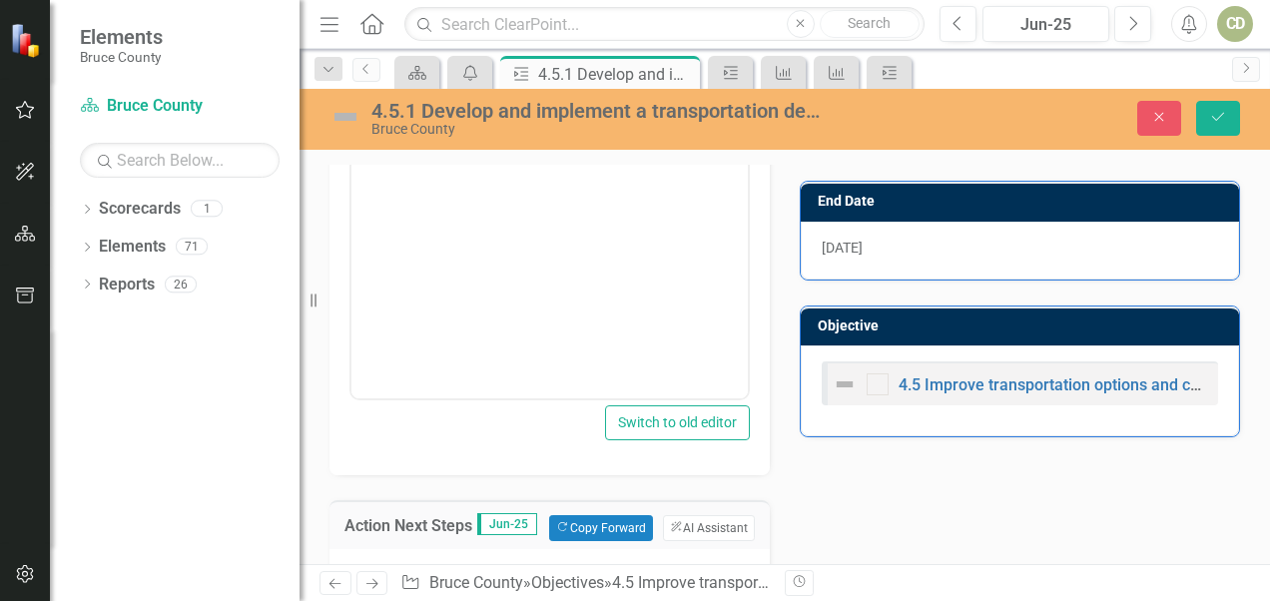
scroll to position [322, 0]
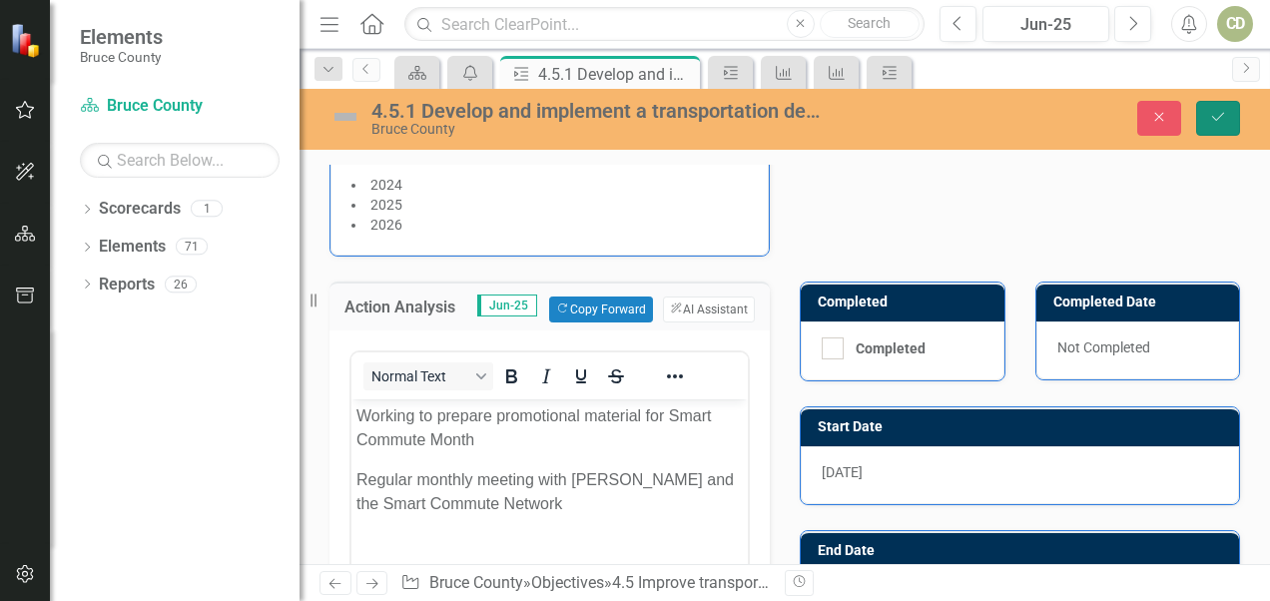
click at [884, 125] on button "Save" at bounding box center [1218, 118] width 44 height 35
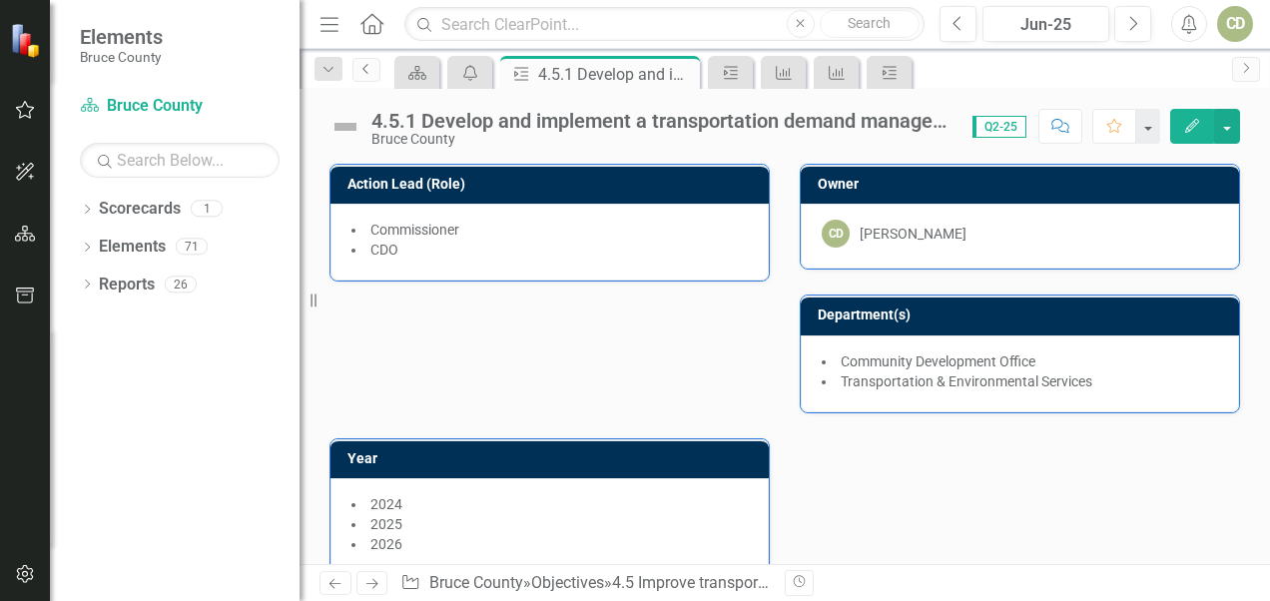
click at [360, 67] on icon "Previous" at bounding box center [367, 69] width 16 height 12
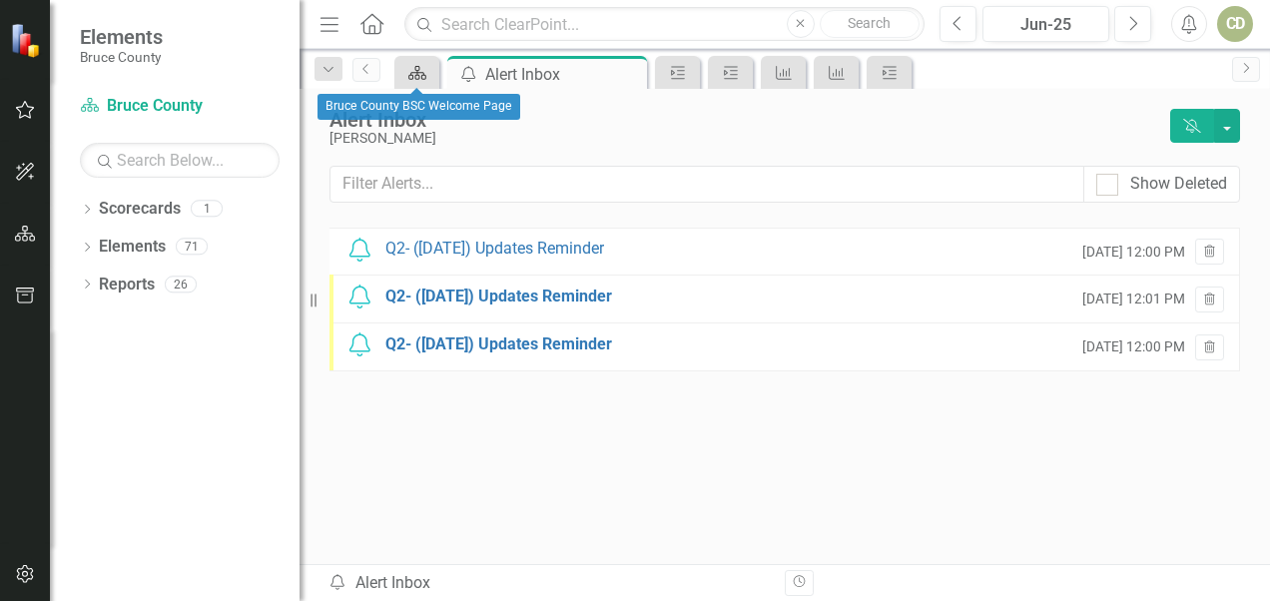
click at [419, 70] on icon "Scorecard" at bounding box center [417, 73] width 20 height 16
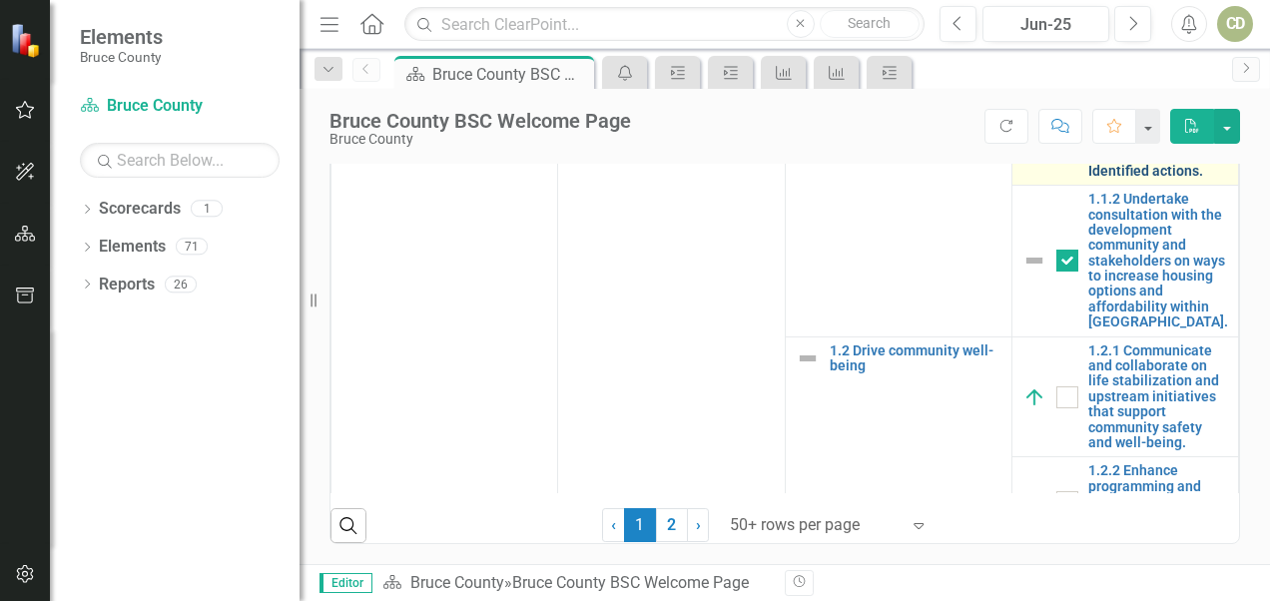
scroll to position [1186, 0]
click at [662, 535] on link "2" at bounding box center [672, 525] width 32 height 34
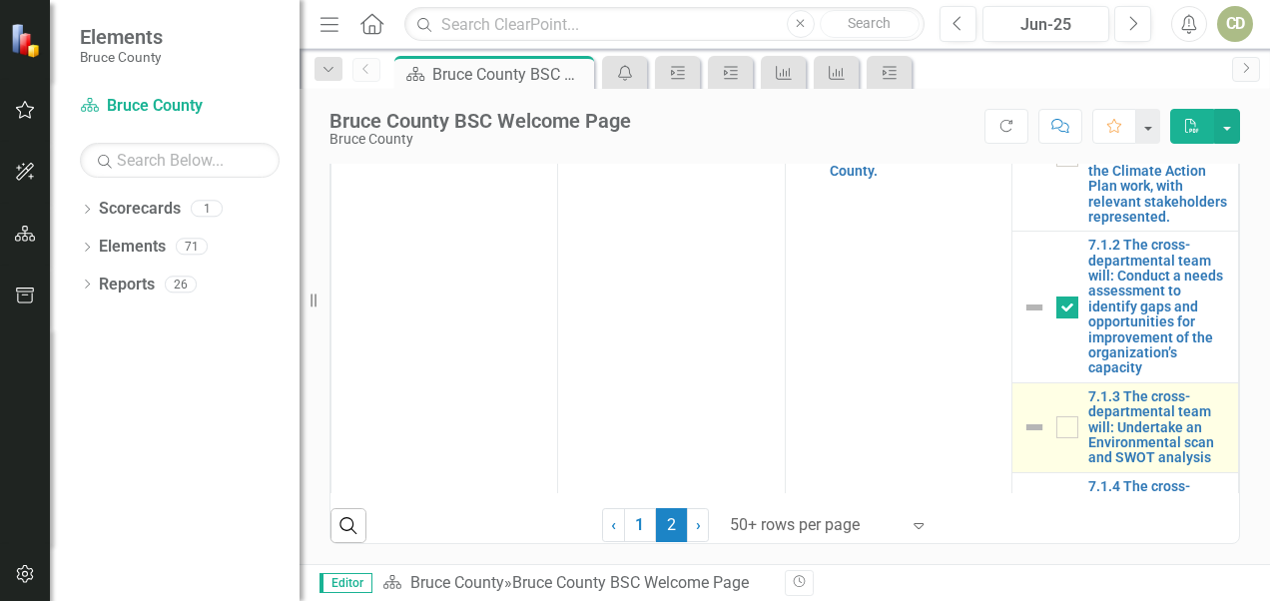
checkbox input "false"
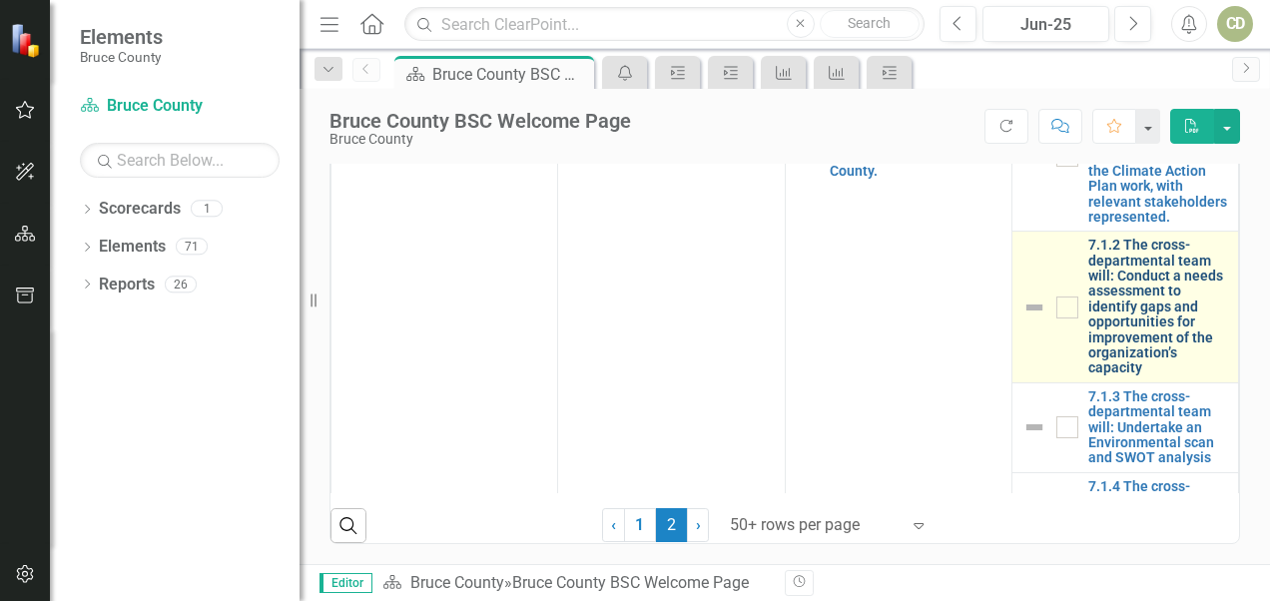
click at [884, 338] on link "7.1.2 The cross-departmental team will: Conduct a needs assessment to identify …" at bounding box center [1158, 307] width 140 height 139
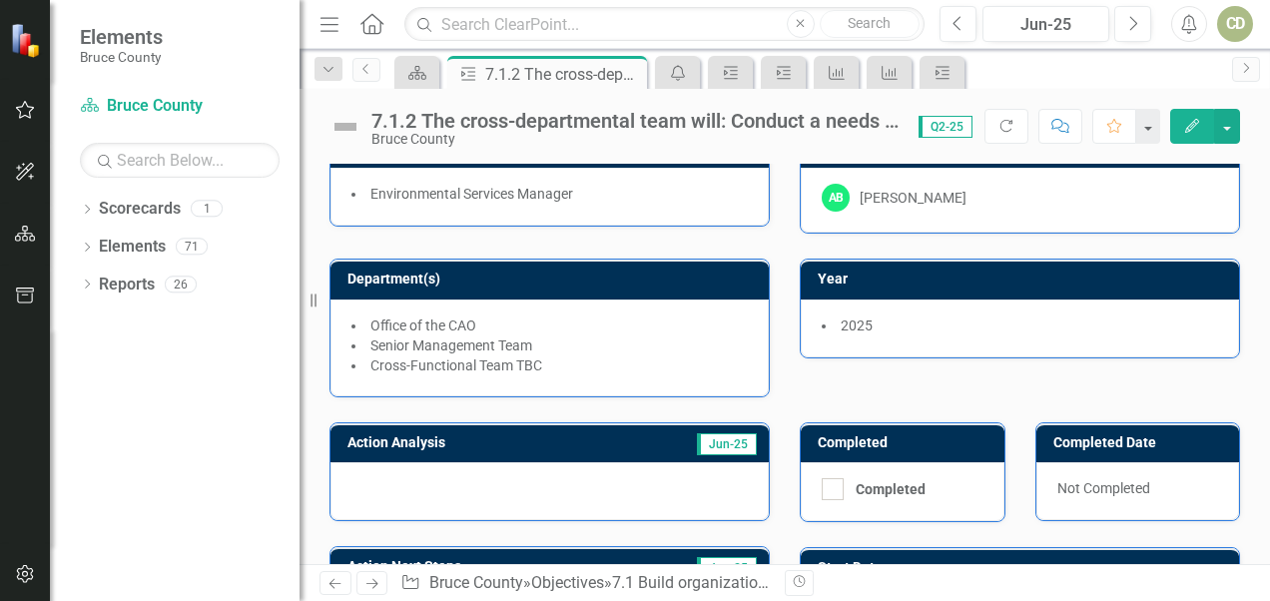
scroll to position [48, 0]
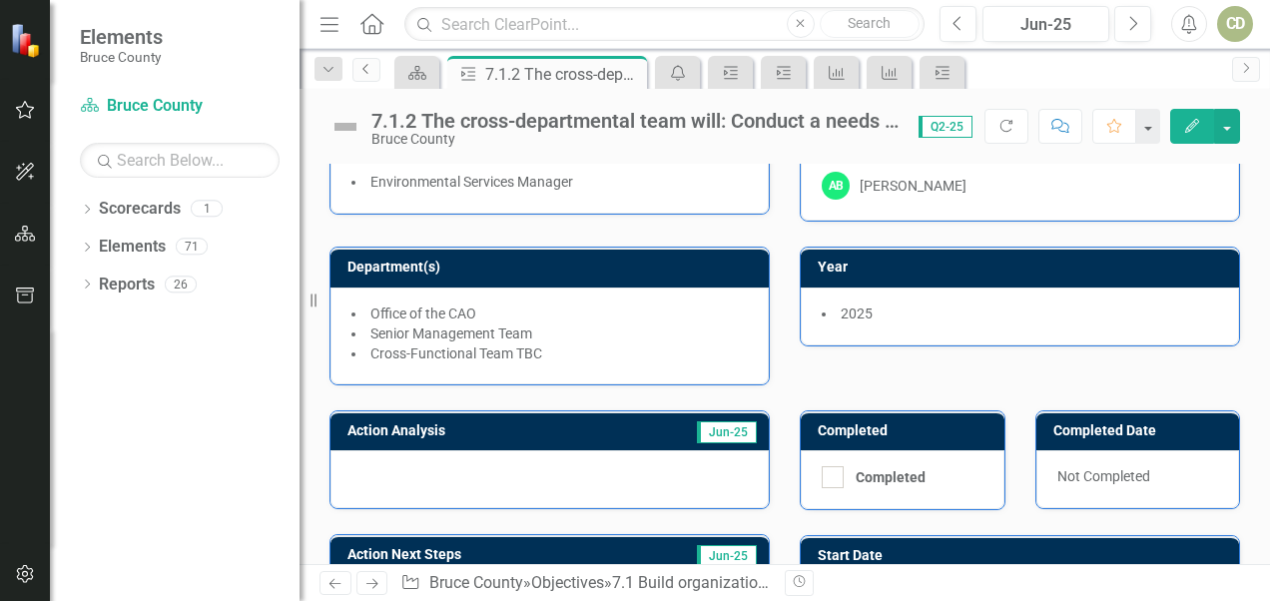
click at [359, 70] on icon "Previous" at bounding box center [367, 69] width 16 height 12
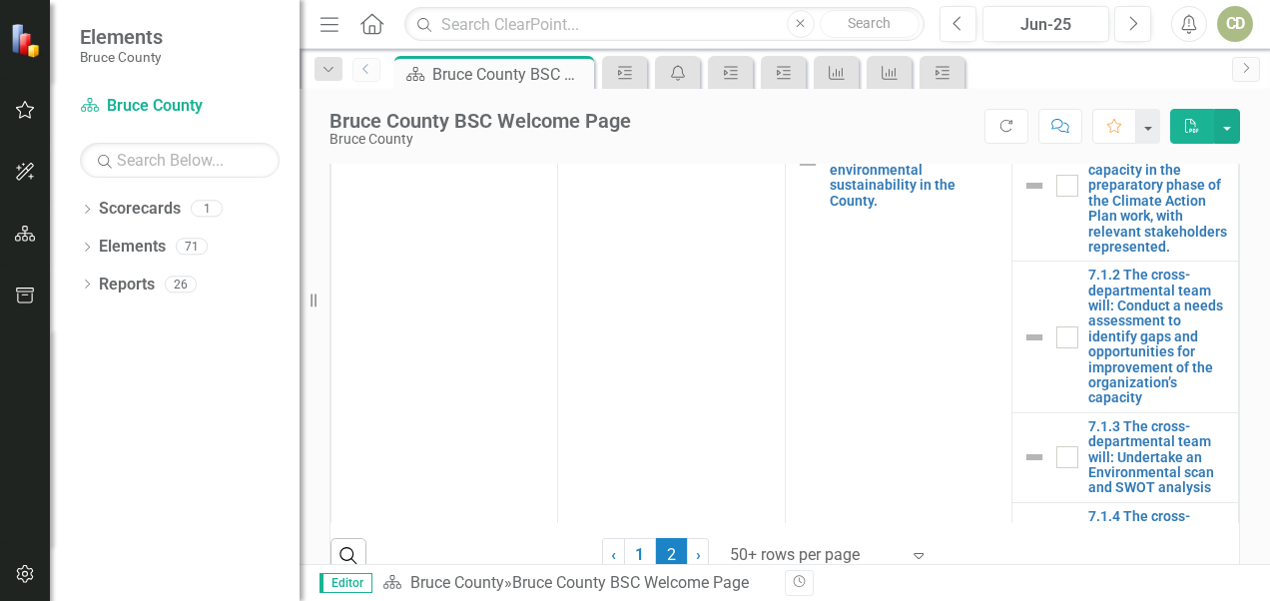
scroll to position [1054, 0]
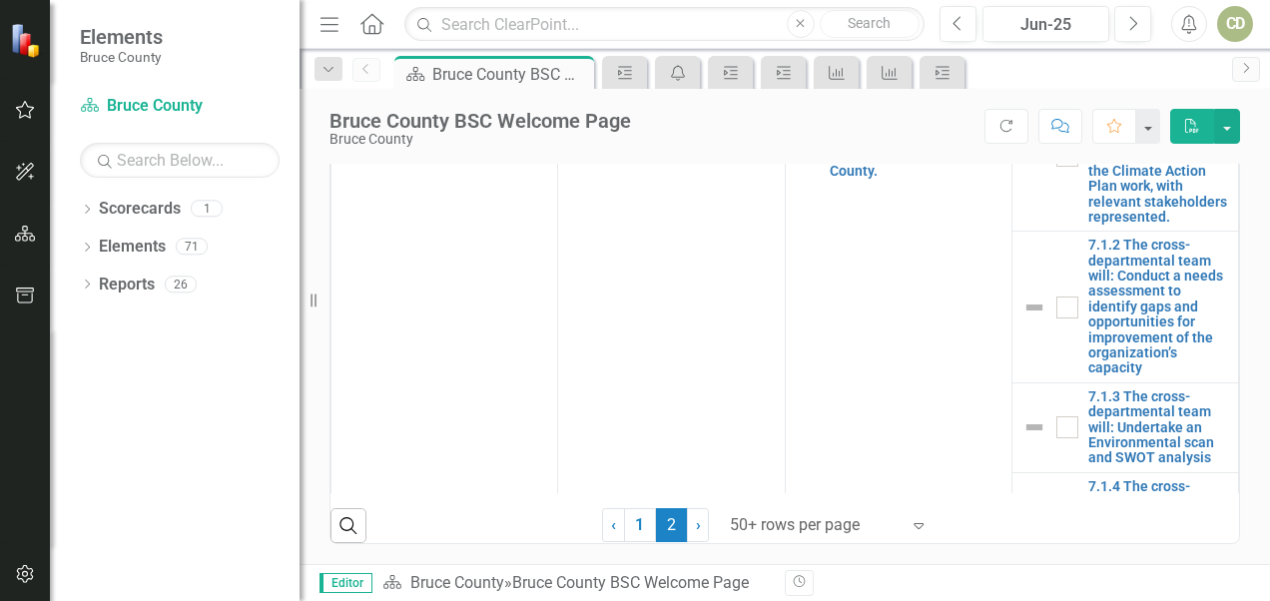
click at [884, 577] on div "Revision History" at bounding box center [1250, 583] width 931 height 26
click at [884, 29] on div "CD" at bounding box center [1235, 24] width 36 height 36
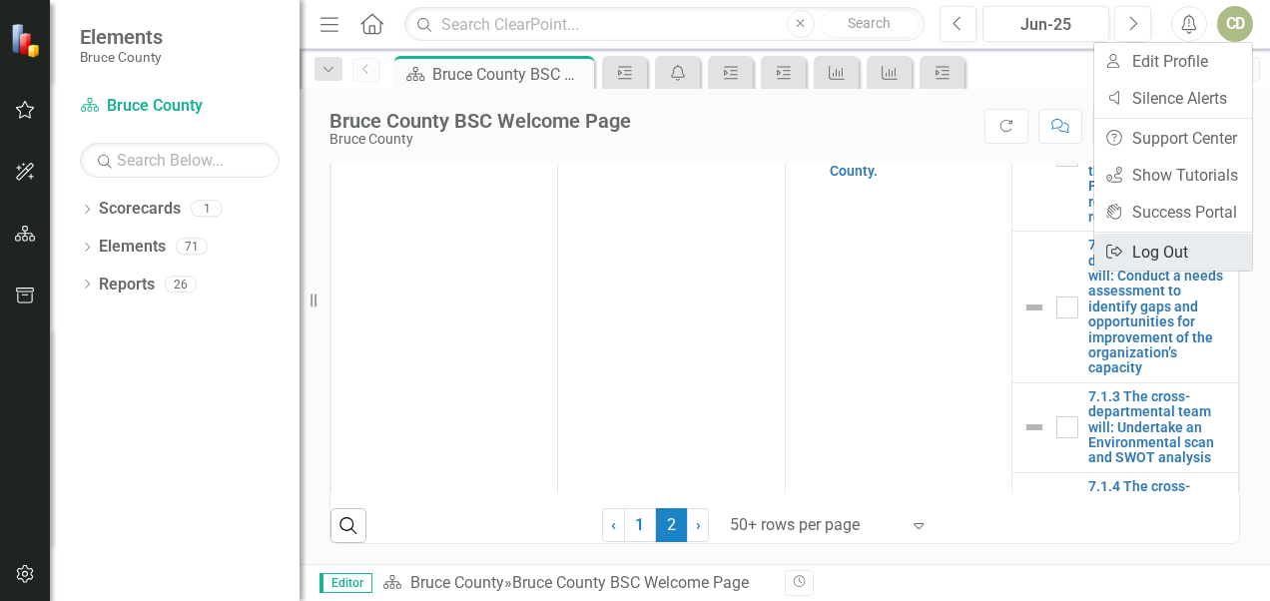
click at [884, 257] on link "Logout Log Out" at bounding box center [1173, 252] width 158 height 37
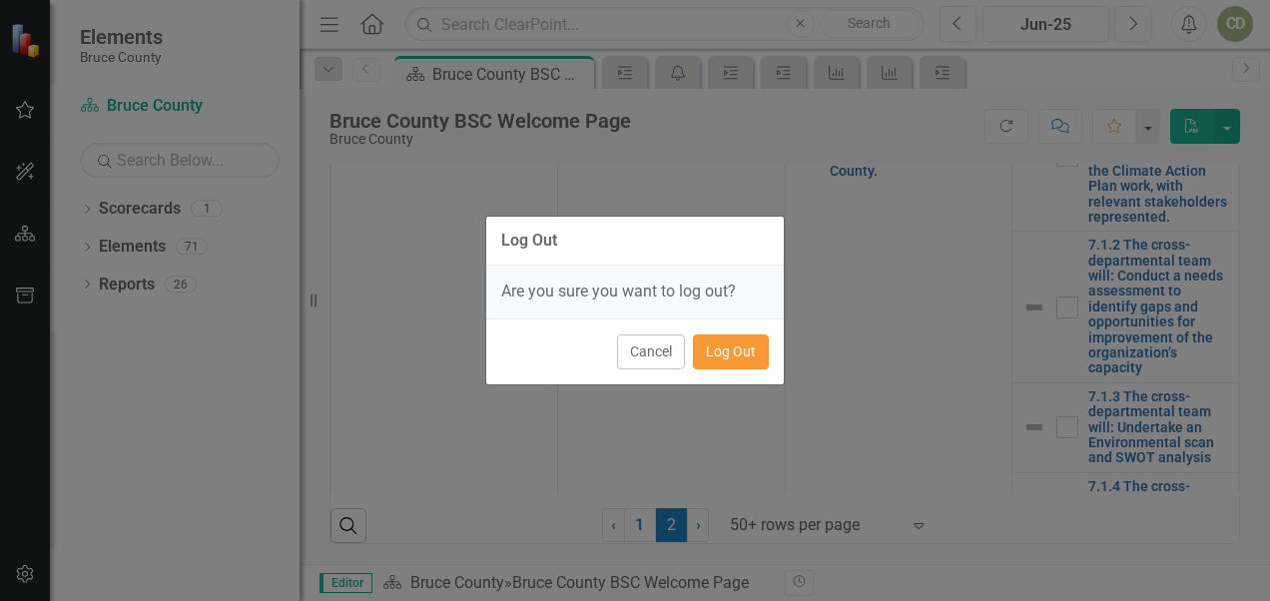
click at [722, 353] on button "Log Out" at bounding box center [731, 352] width 76 height 35
